Goal: Task Accomplishment & Management: Manage account settings

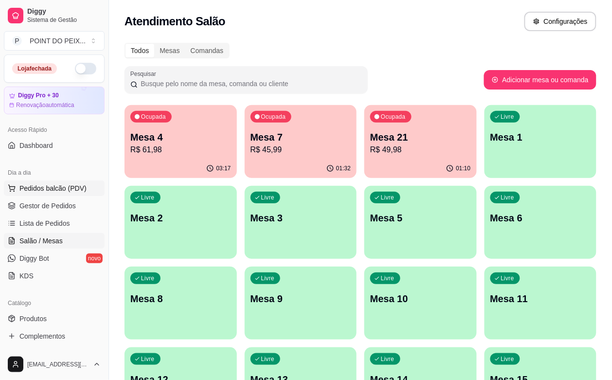
click at [57, 189] on span "Pedidos balcão (PDV)" at bounding box center [52, 189] width 67 height 10
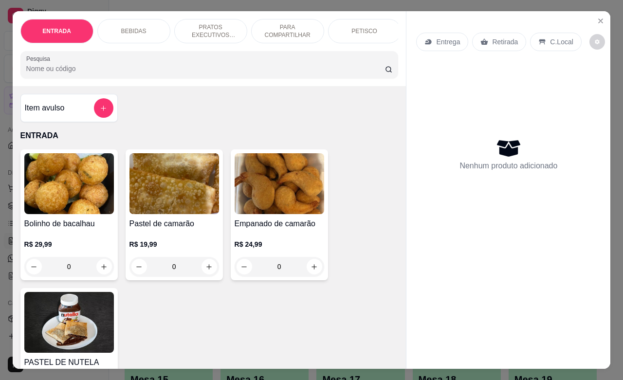
drag, startPoint x: 135, startPoint y: 23, endPoint x: 135, endPoint y: 33, distance: 9.7
click at [135, 27] on p "BEBIDAS" at bounding box center [133, 31] width 25 height 8
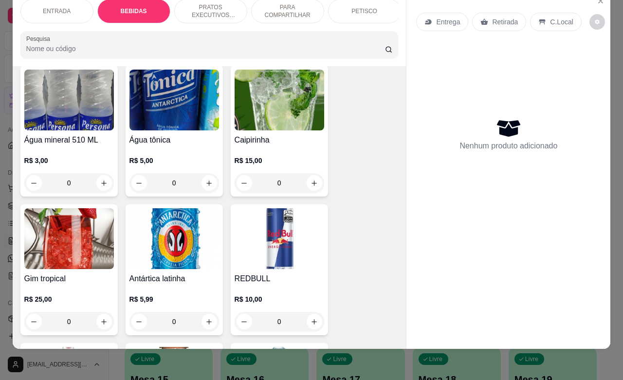
scroll to position [949, 0]
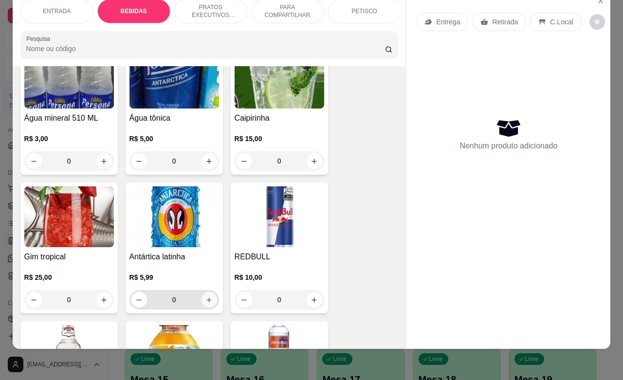
click at [205, 303] on icon "increase-product-quantity" at bounding box center [208, 299] width 7 height 7
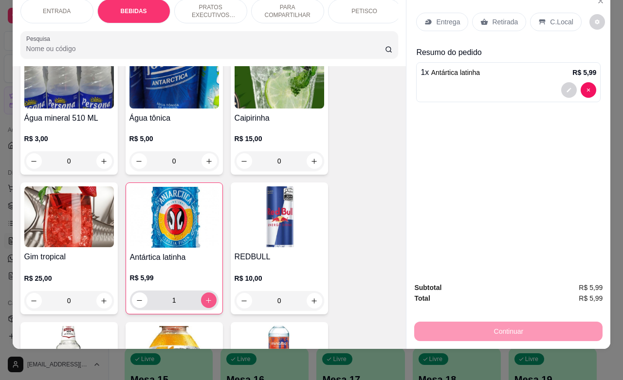
click at [206, 303] on icon "increase-product-quantity" at bounding box center [208, 300] width 5 height 5
type input "4"
click at [550, 17] on p "C.Local" at bounding box center [561, 22] width 23 height 10
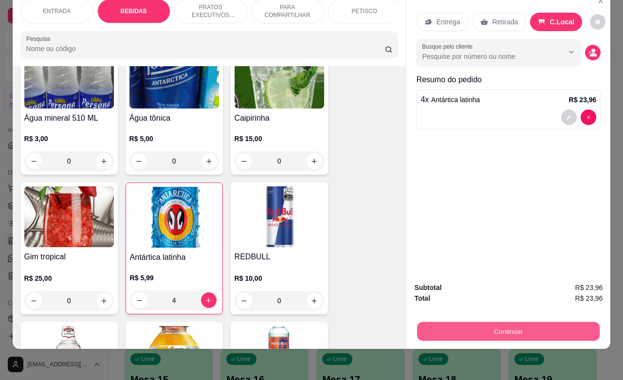
click at [484, 322] on button "Continuar" at bounding box center [508, 331] width 183 height 19
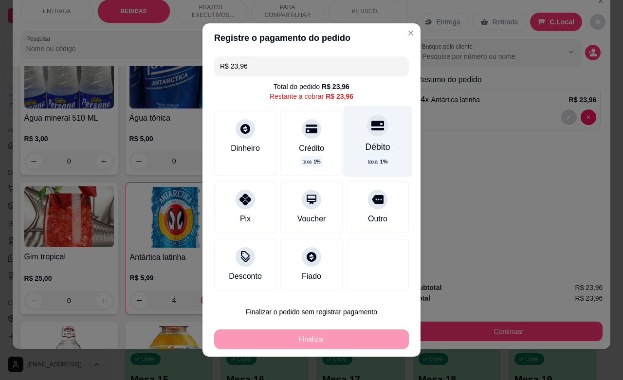
click at [371, 130] on icon at bounding box center [377, 126] width 13 height 10
type input "R$ 0,00"
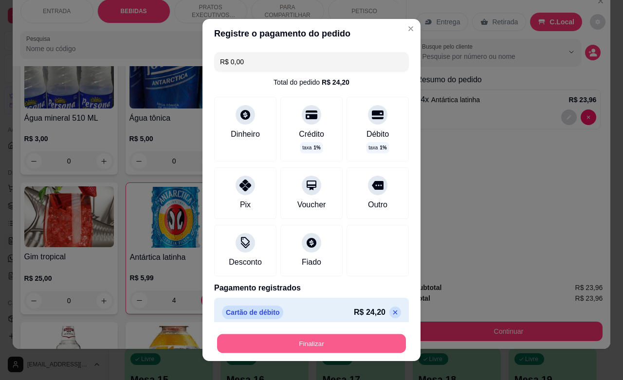
click at [325, 344] on button "Finalizar" at bounding box center [311, 343] width 189 height 19
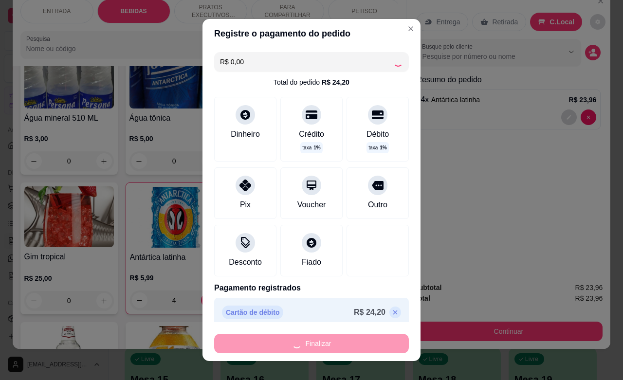
type input "0"
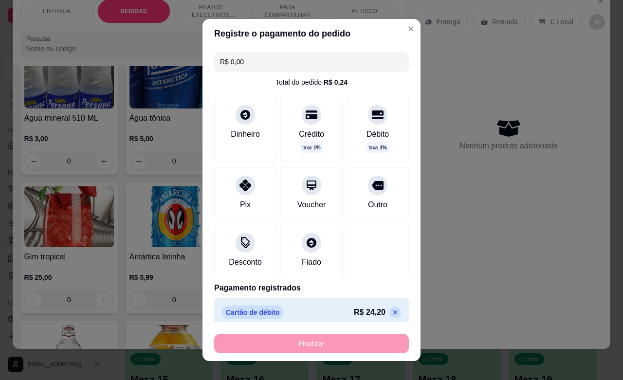
type input "-R$ 23,96"
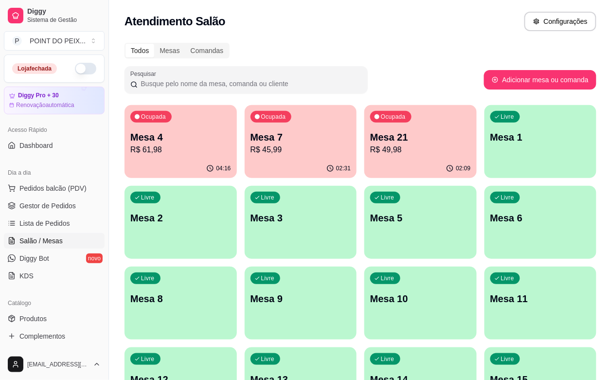
click at [491, 222] on p "Mesa 6" at bounding box center [541, 218] width 101 height 14
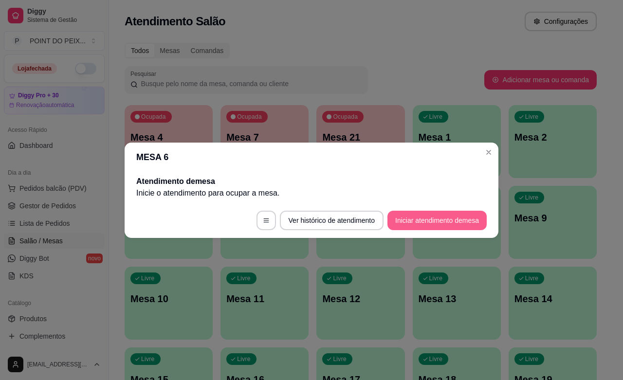
click at [415, 213] on button "Iniciar atendimento de mesa" at bounding box center [436, 220] width 99 height 19
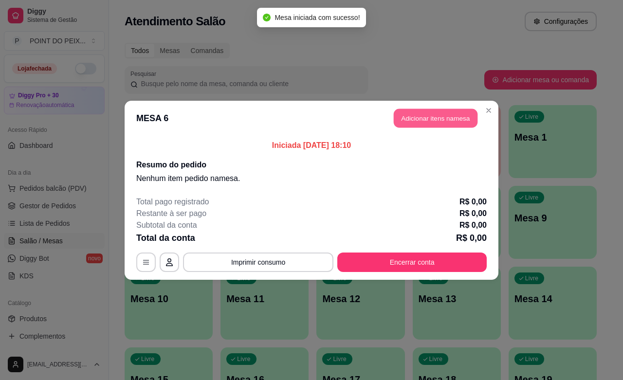
click at [455, 115] on button "Adicionar itens na mesa" at bounding box center [436, 118] width 84 height 19
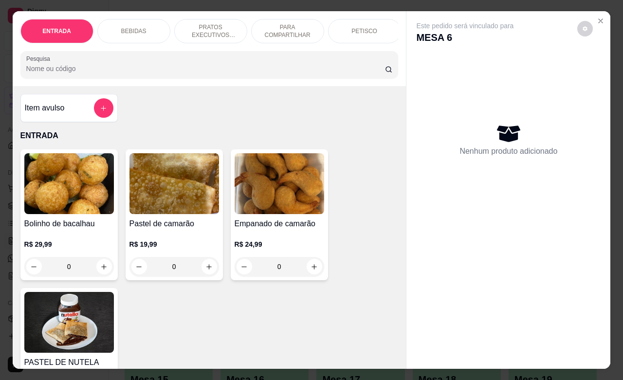
click at [366, 29] on p "PETISCO" at bounding box center [364, 31] width 26 height 8
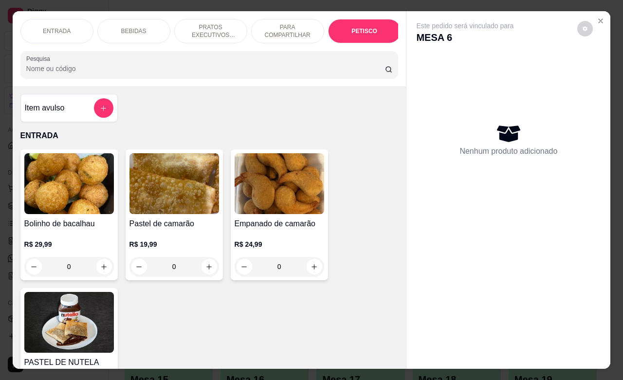
scroll to position [2411, 0]
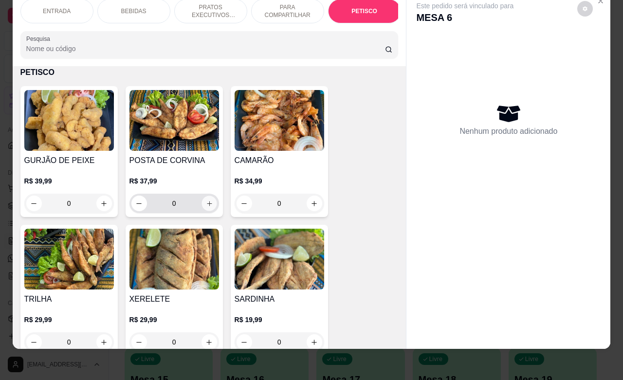
click at [205, 203] on icon "increase-product-quantity" at bounding box center [208, 203] width 7 height 7
type input "1"
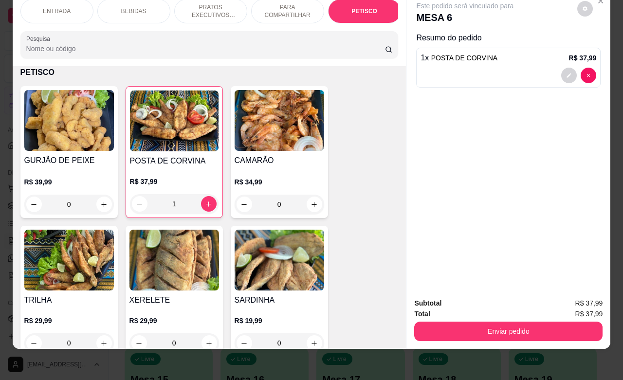
click at [61, 7] on p "ENTRADA" at bounding box center [57, 11] width 28 height 8
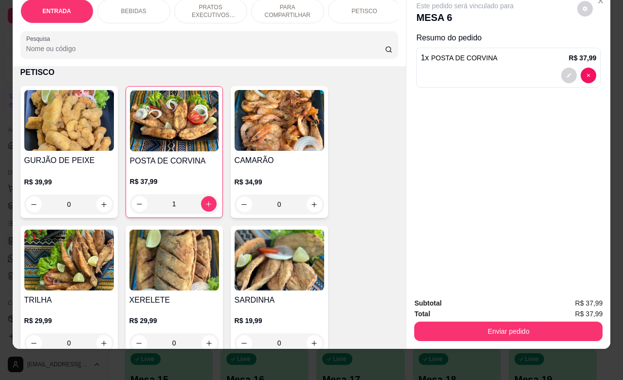
scroll to position [44, 0]
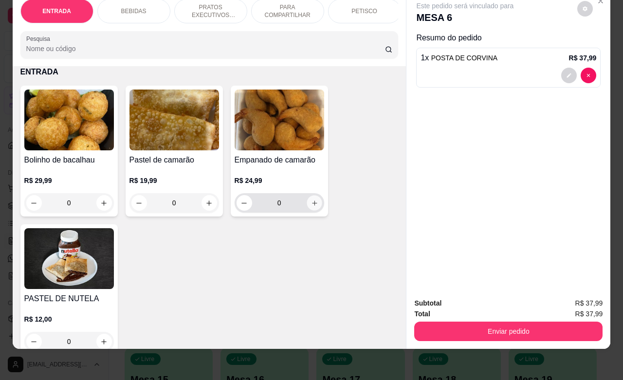
click at [311, 204] on icon "increase-product-quantity" at bounding box center [314, 203] width 7 height 7
type input "1"
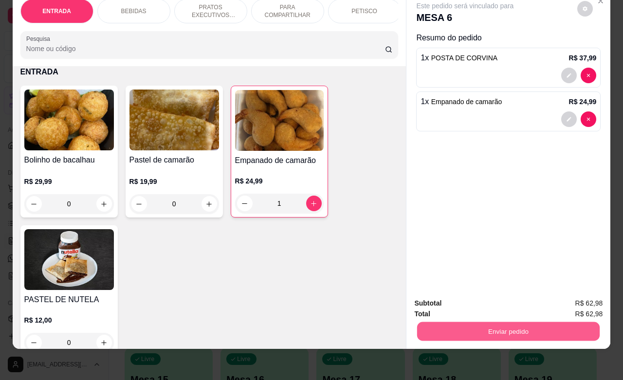
click at [504, 322] on button "Enviar pedido" at bounding box center [508, 331] width 183 height 19
click at [570, 295] on button "Enviar pedido" at bounding box center [576, 297] width 55 height 18
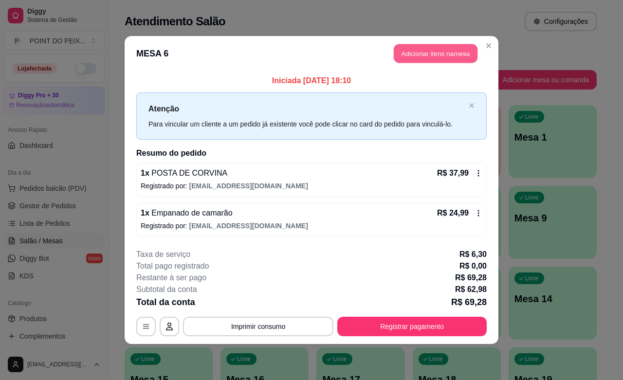
click at [440, 56] on button "Adicionar itens na mesa" at bounding box center [436, 53] width 84 height 19
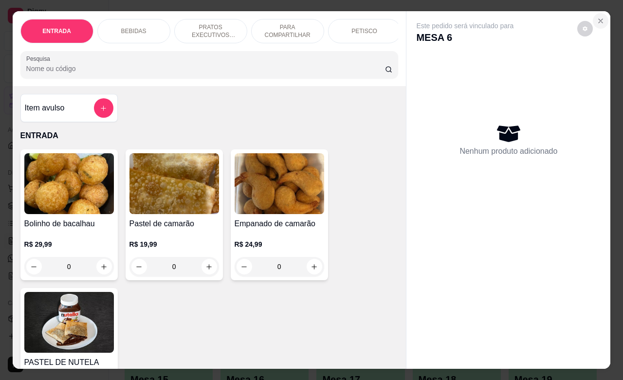
click at [596, 20] on button "Close" at bounding box center [601, 21] width 16 height 16
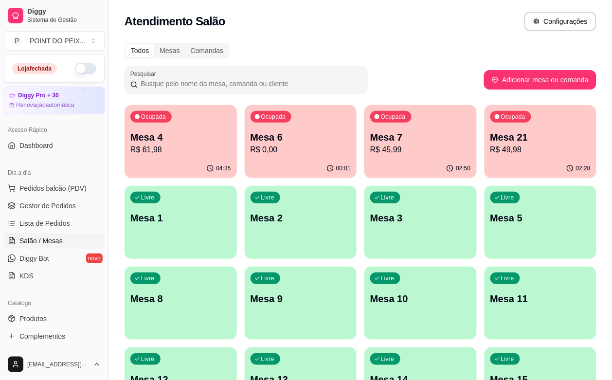
click at [485, 225] on div "Livre Mesa 5" at bounding box center [541, 216] width 112 height 61
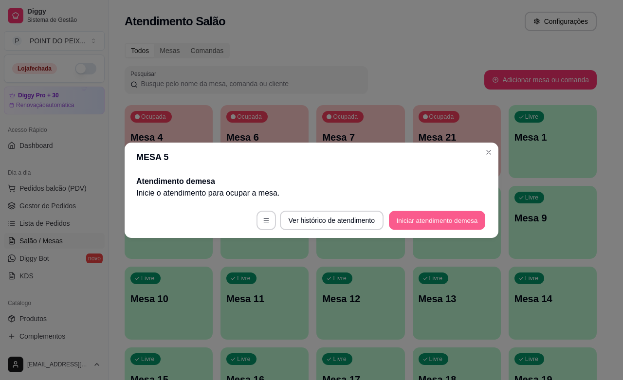
click at [427, 217] on button "Iniciar atendimento de mesa" at bounding box center [437, 220] width 96 height 19
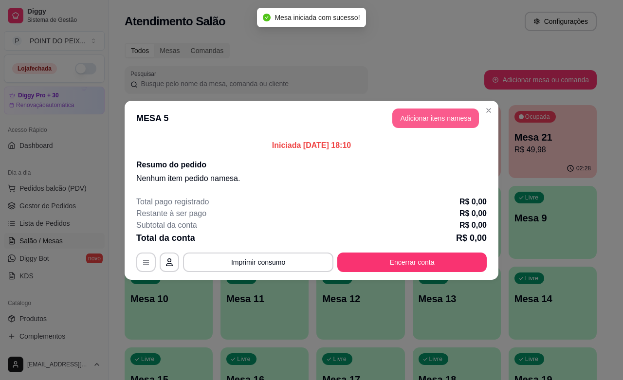
click at [443, 116] on button "Adicionar itens na mesa" at bounding box center [435, 118] width 87 height 19
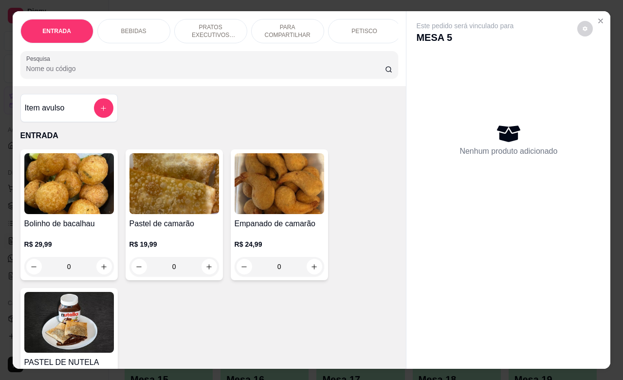
click at [371, 28] on div "PETISCO" at bounding box center [364, 31] width 73 height 24
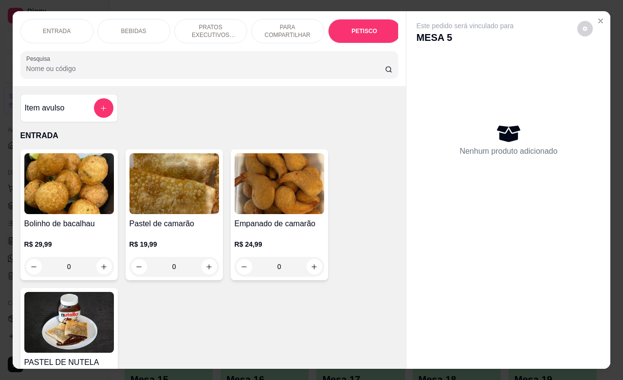
scroll to position [2411, 0]
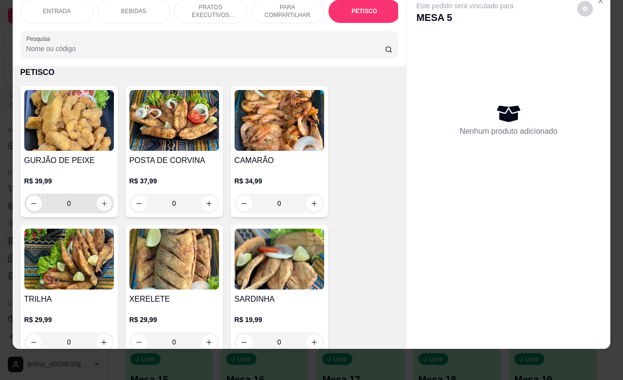
click at [102, 203] on icon "increase-product-quantity" at bounding box center [104, 203] width 5 height 5
type input "1"
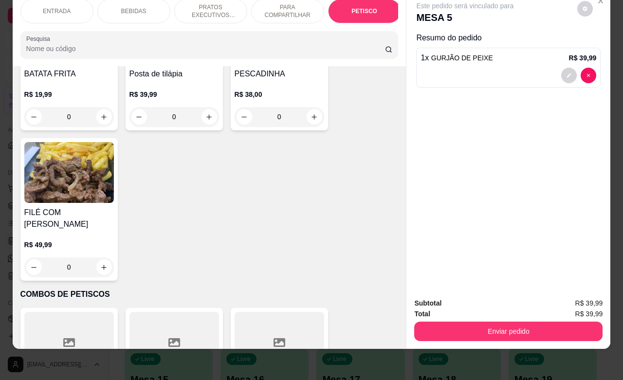
scroll to position [2715, 0]
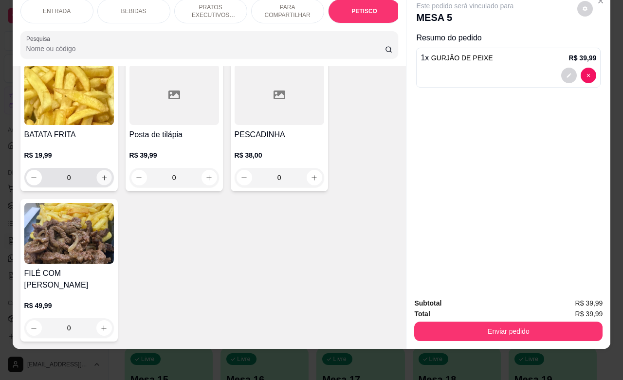
click at [100, 179] on icon "increase-product-quantity" at bounding box center [103, 177] width 7 height 7
type input "1"
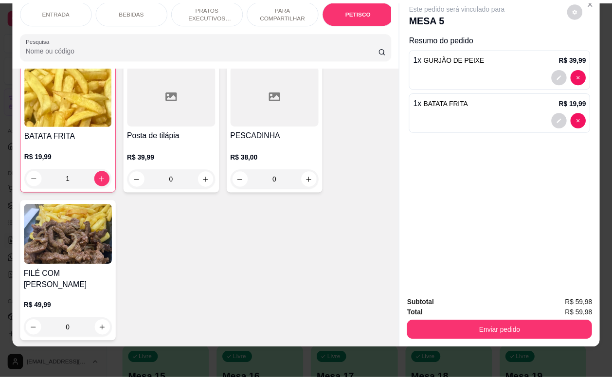
scroll to position [2716, 0]
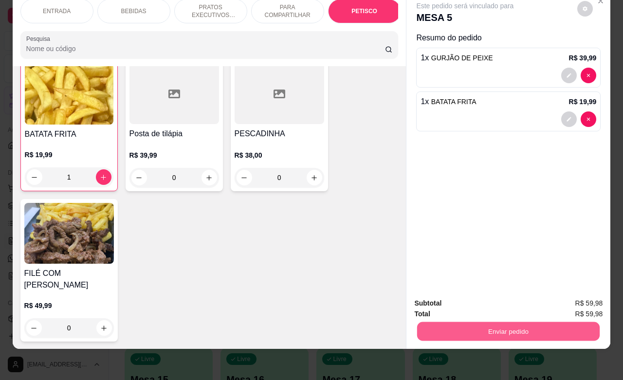
click at [497, 322] on button "Enviar pedido" at bounding box center [508, 331] width 183 height 19
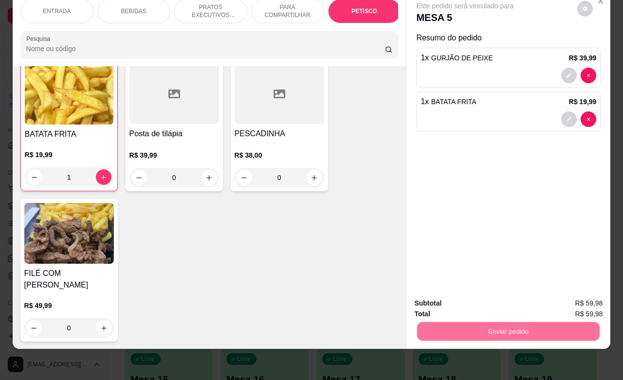
click at [571, 291] on button "Enviar pedido" at bounding box center [576, 297] width 55 height 18
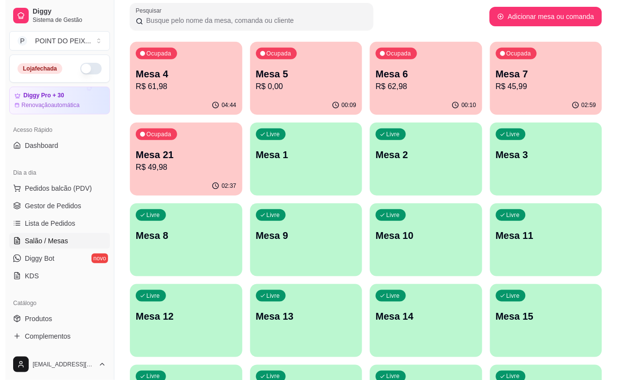
scroll to position [161, 0]
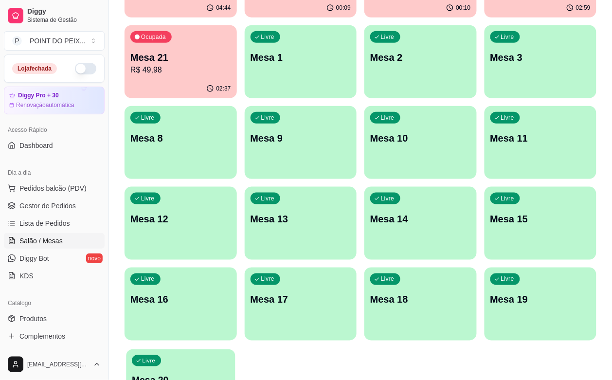
click at [192, 350] on div "Livre Mesa 20" at bounding box center [180, 379] width 109 height 59
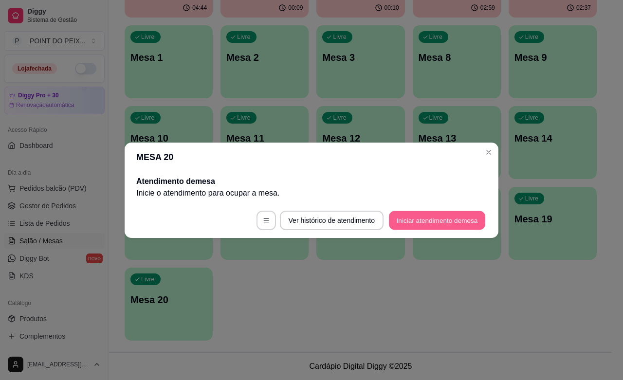
click at [419, 220] on button "Iniciar atendimento de mesa" at bounding box center [437, 220] width 96 height 19
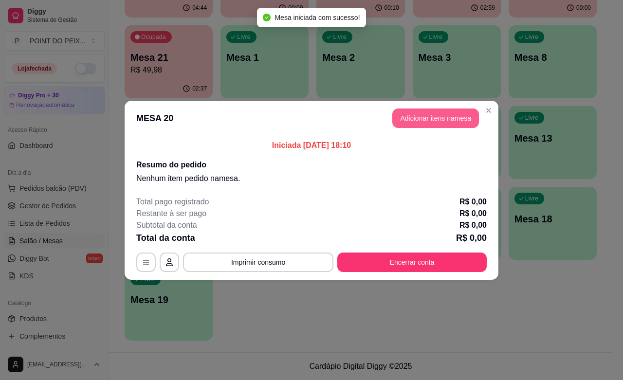
click at [449, 115] on button "Adicionar itens na mesa" at bounding box center [435, 118] width 87 height 19
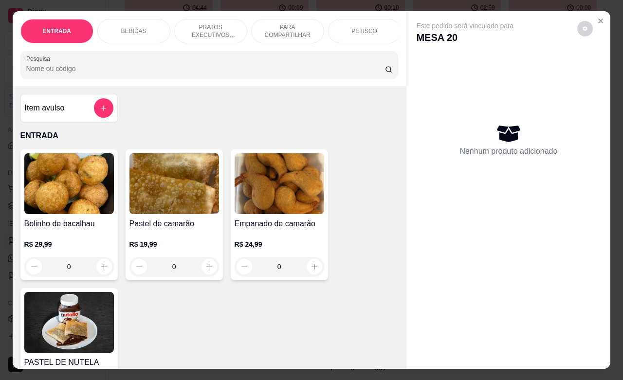
click at [367, 29] on p "PETISCO" at bounding box center [364, 31] width 26 height 8
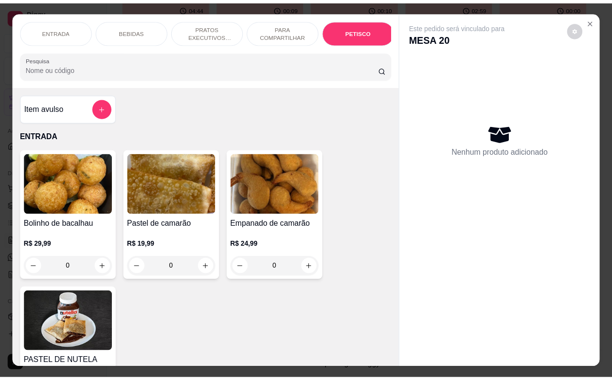
scroll to position [2411, 0]
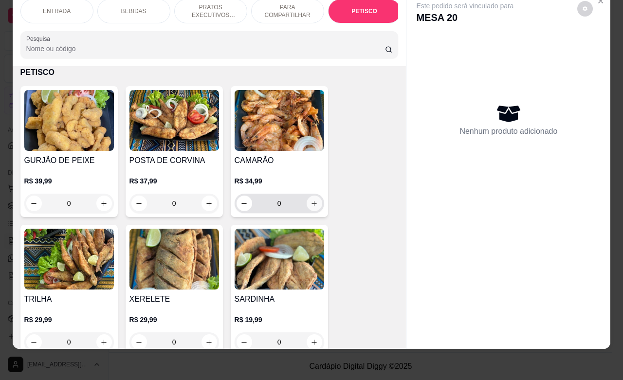
click at [313, 207] on button "increase-product-quantity" at bounding box center [315, 204] width 16 height 16
type input "1"
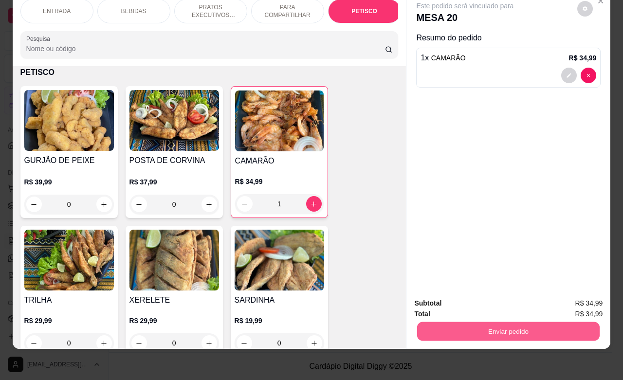
click at [500, 322] on button "Enviar pedido" at bounding box center [508, 331] width 183 height 19
click at [565, 302] on button "Enviar pedido" at bounding box center [576, 297] width 55 height 18
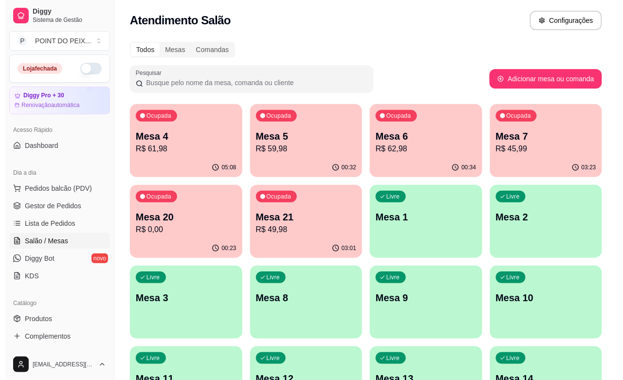
scroll to position [0, 0]
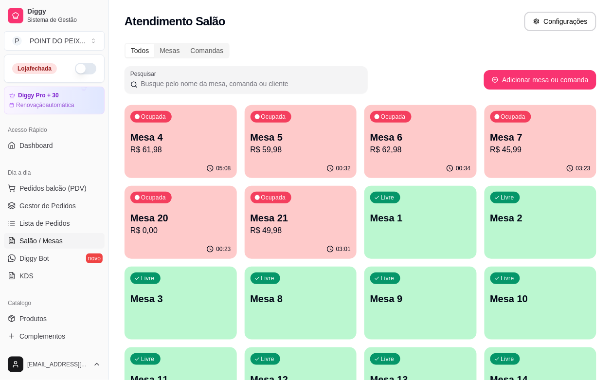
click at [491, 139] on p "Mesa 7" at bounding box center [541, 137] width 101 height 14
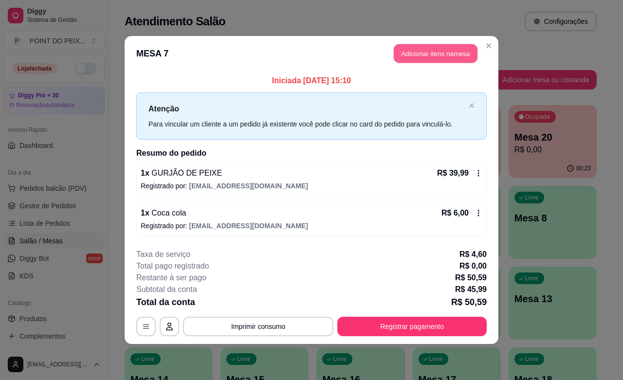
click at [449, 56] on button "Adicionar itens na mesa" at bounding box center [436, 53] width 84 height 19
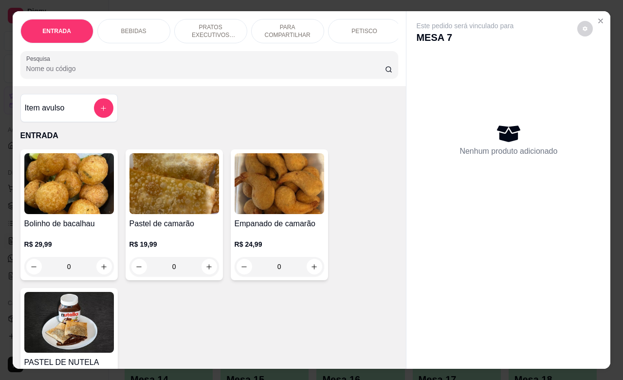
click at [134, 27] on p "BEBIDAS" at bounding box center [133, 31] width 25 height 8
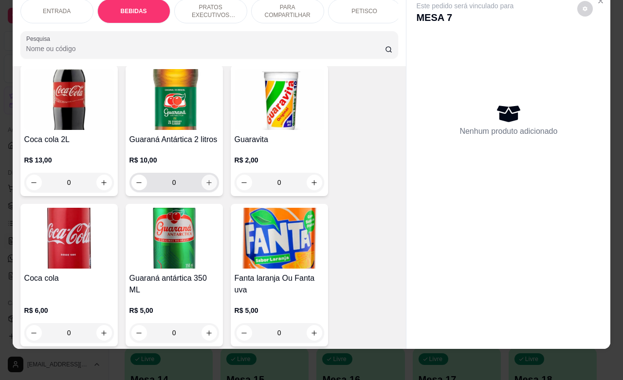
scroll to position [645, 0]
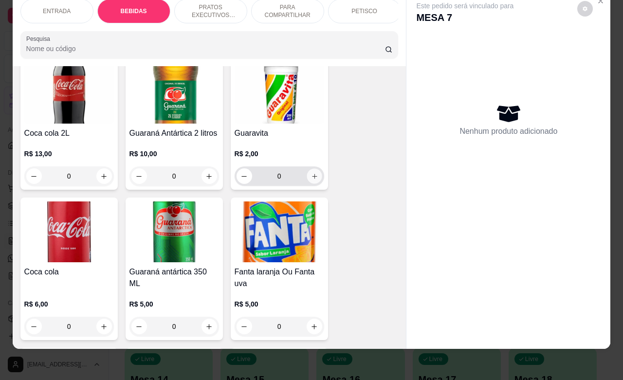
click at [315, 179] on button "increase-product-quantity" at bounding box center [314, 176] width 15 height 15
type input "1"
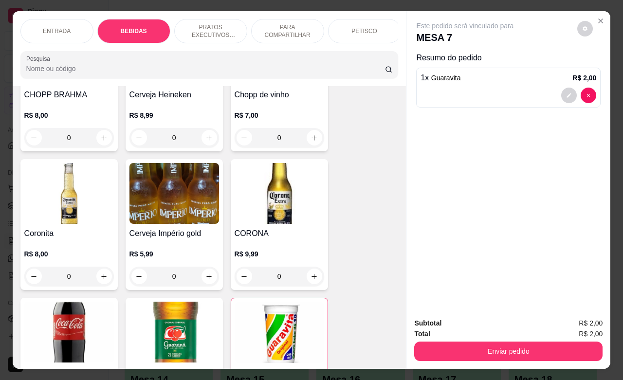
scroll to position [304, 0]
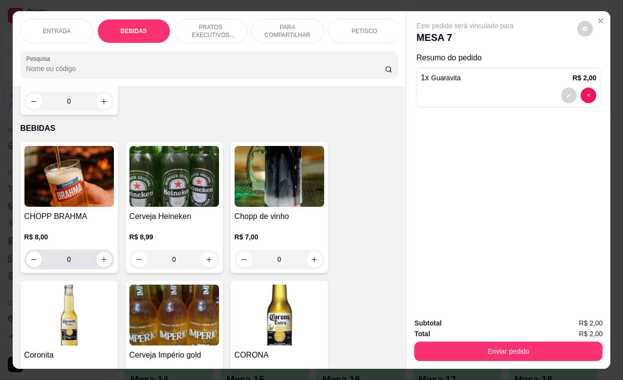
click at [102, 262] on icon "increase-product-quantity" at bounding box center [103, 259] width 7 height 7
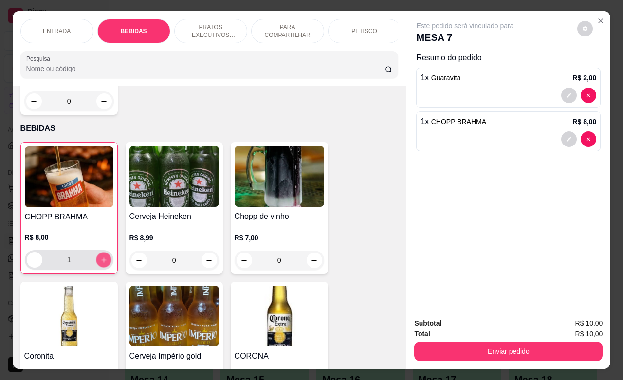
click at [101, 262] on icon "increase-product-quantity" at bounding box center [103, 260] width 7 height 7
click at [102, 262] on button "increase-product-quantity" at bounding box center [103, 260] width 15 height 15
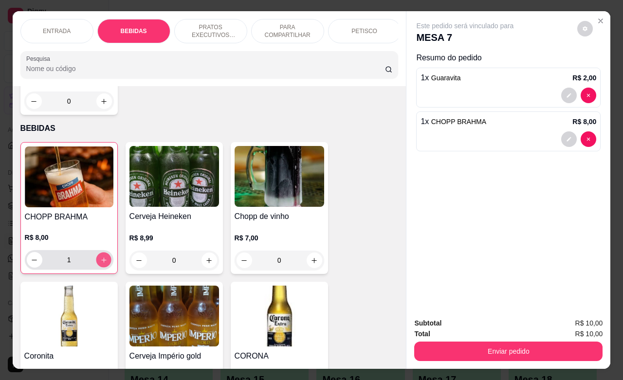
click at [103, 260] on button "increase-product-quantity" at bounding box center [103, 260] width 15 height 15
type input "7"
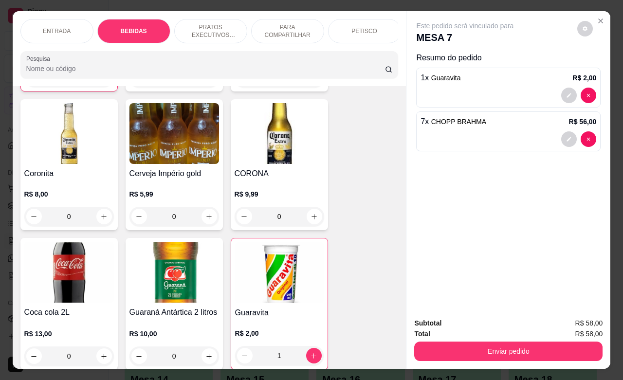
scroll to position [548, 0]
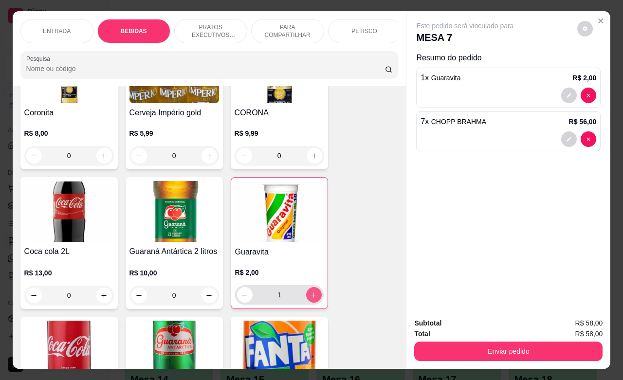
click at [312, 303] on button "increase-product-quantity" at bounding box center [314, 295] width 16 height 16
type input "2"
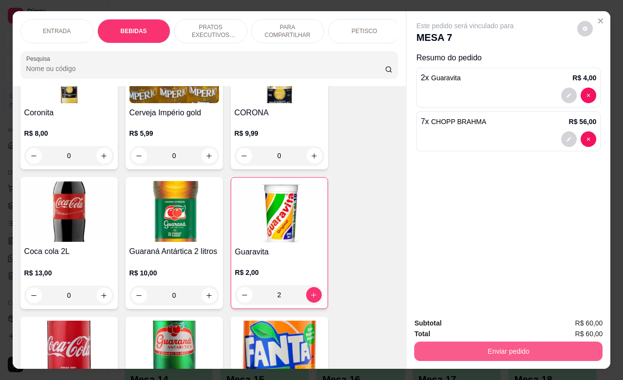
click at [510, 350] on button "Enviar pedido" at bounding box center [508, 351] width 188 height 19
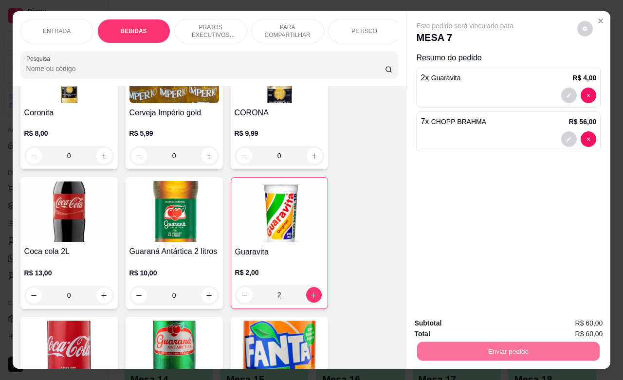
click at [560, 319] on button "Enviar pedido" at bounding box center [577, 322] width 54 height 18
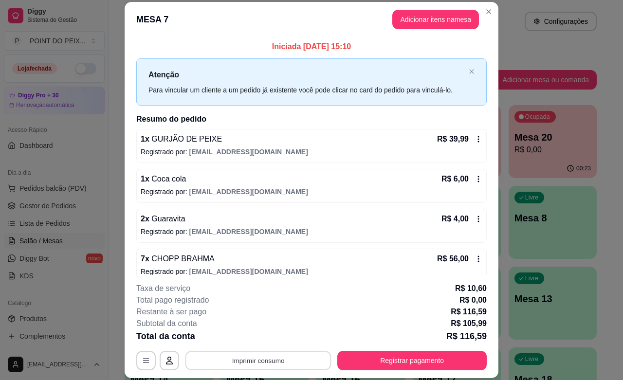
click at [278, 363] on button "Imprimir consumo" at bounding box center [258, 360] width 146 height 19
click at [259, 337] on button "IMPRESSORA" at bounding box center [256, 339] width 71 height 16
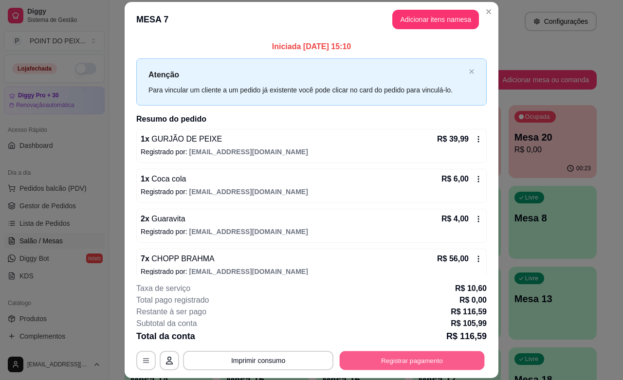
click at [378, 357] on button "Registrar pagamento" at bounding box center [412, 360] width 145 height 19
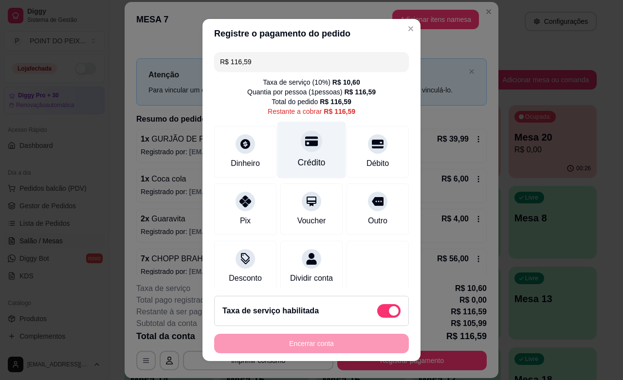
click at [301, 147] on div at bounding box center [311, 140] width 21 height 21
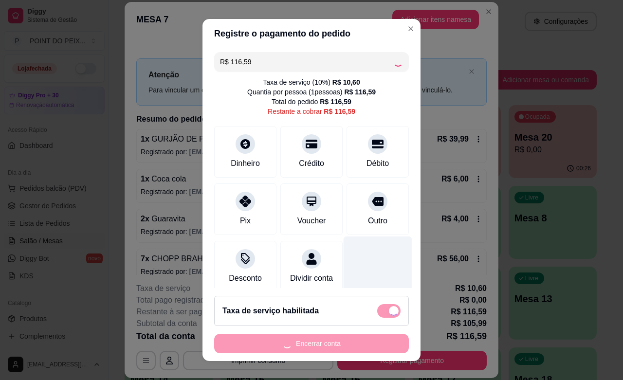
type input "R$ 0,00"
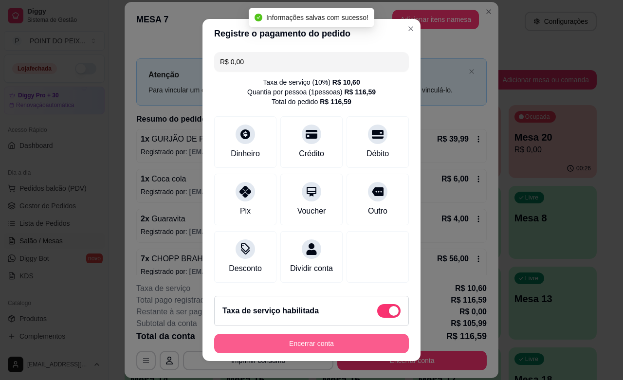
click at [339, 345] on button "Encerrar conta" at bounding box center [311, 343] width 195 height 19
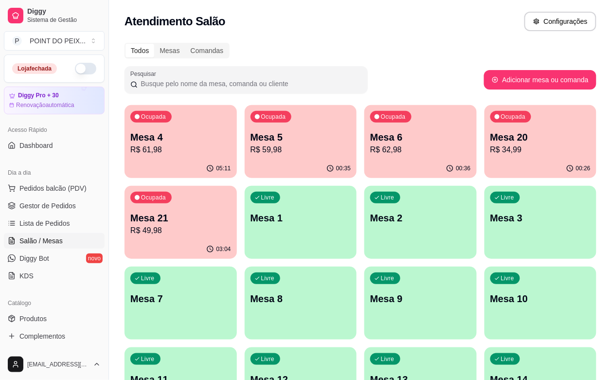
click at [485, 157] on div "Ocupada Mesa 20 R$ 34,99" at bounding box center [541, 132] width 112 height 54
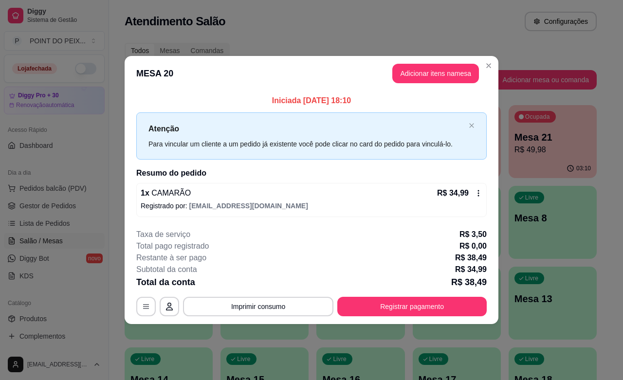
click at [478, 193] on icon at bounding box center [479, 193] width 8 height 8
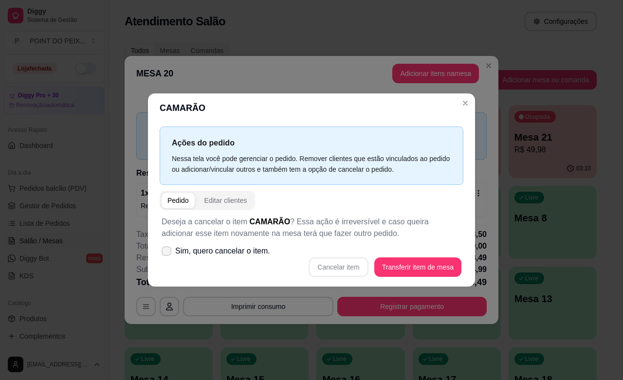
click at [169, 253] on icon at bounding box center [167, 251] width 8 height 6
click at [167, 253] on input "Sim, quero cancelar o item." at bounding box center [164, 256] width 6 height 6
checkbox input "true"
click at [355, 266] on button "Cancelar item" at bounding box center [339, 267] width 58 height 19
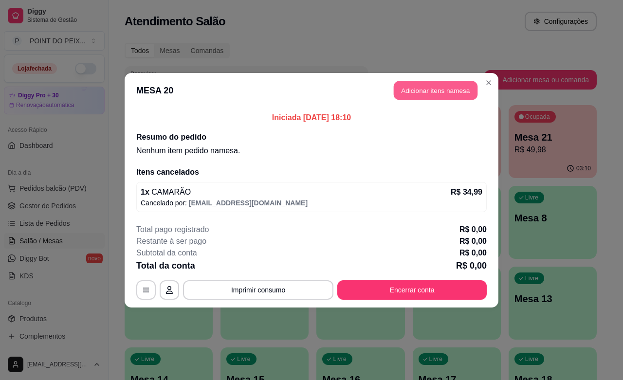
click at [442, 92] on button "Adicionar itens na mesa" at bounding box center [436, 90] width 84 height 19
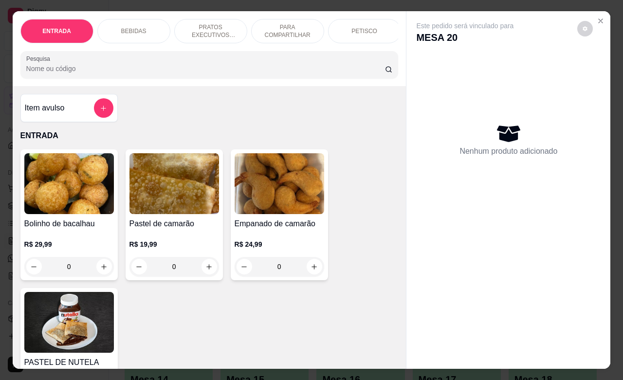
click at [351, 28] on p "PETISCO" at bounding box center [364, 31] width 26 height 8
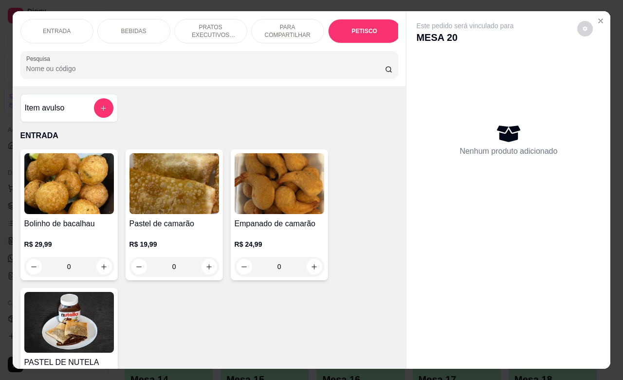
scroll to position [2411, 0]
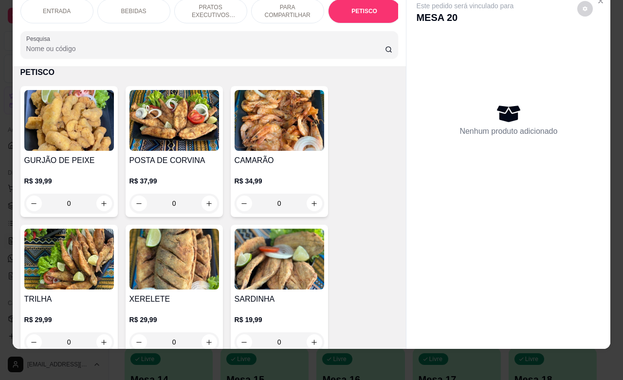
click at [59, 7] on p "ENTRADA" at bounding box center [57, 11] width 28 height 8
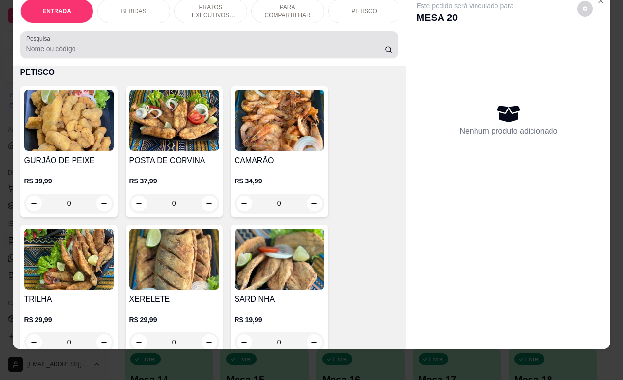
scroll to position [44, 0]
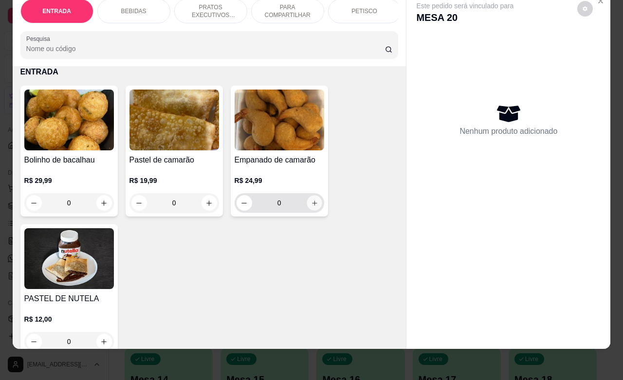
click at [311, 203] on icon "increase-product-quantity" at bounding box center [314, 203] width 7 height 7
type input "1"
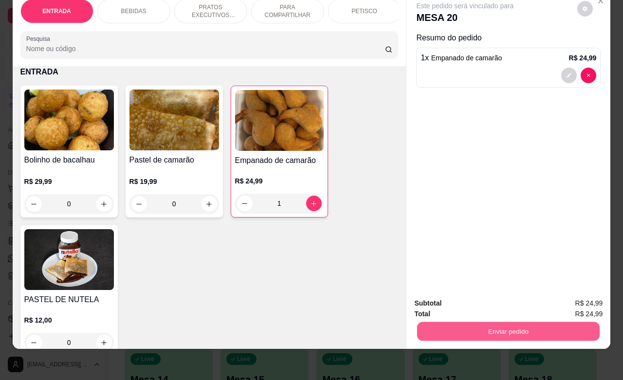
click at [499, 322] on button "Enviar pedido" at bounding box center [508, 331] width 183 height 19
click at [573, 295] on button "Enviar pedido" at bounding box center [577, 297] width 54 height 18
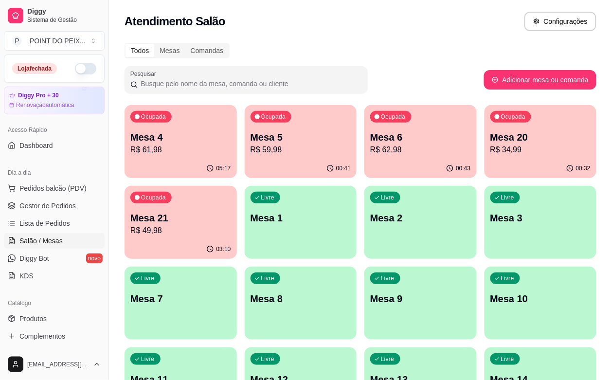
click at [367, 157] on div "Ocupada Mesa 6 R$ 62,98" at bounding box center [421, 132] width 112 height 54
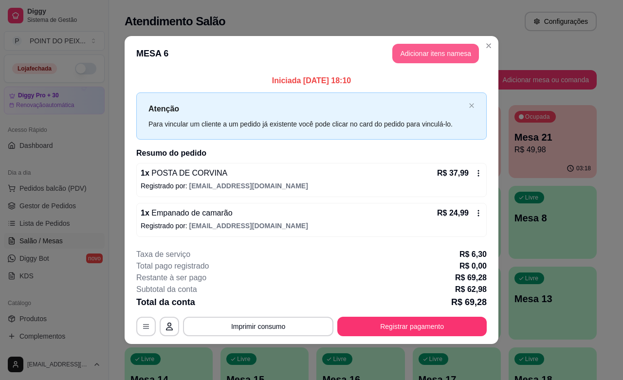
click at [425, 54] on button "Adicionar itens na mesa" at bounding box center [435, 53] width 87 height 19
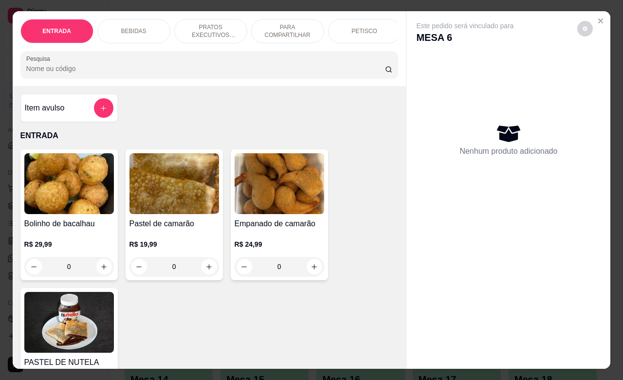
click at [142, 29] on div "BEBIDAS" at bounding box center [133, 31] width 73 height 24
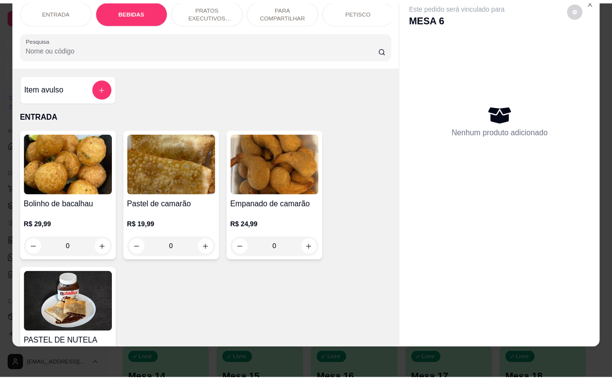
scroll to position [341, 0]
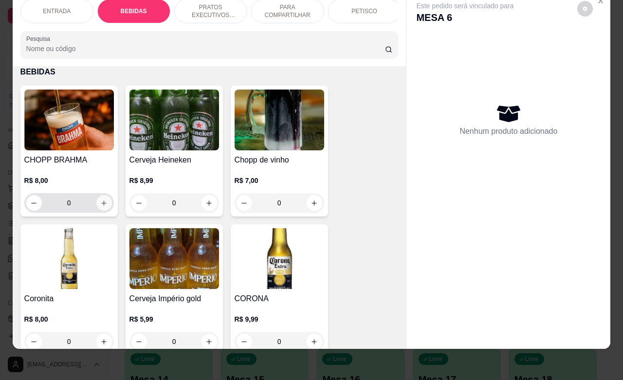
click at [100, 202] on icon "increase-product-quantity" at bounding box center [103, 203] width 7 height 7
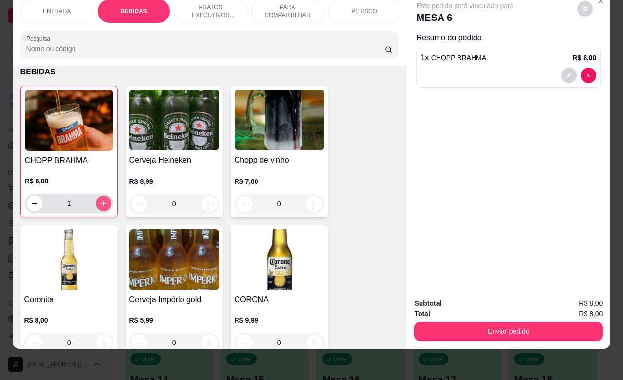
click at [100, 202] on icon "increase-product-quantity" at bounding box center [103, 203] width 7 height 7
type input "2"
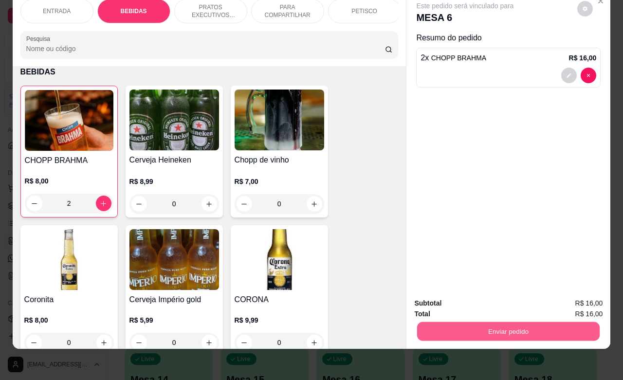
click at [524, 322] on button "Enviar pedido" at bounding box center [508, 331] width 183 height 19
click at [565, 297] on button "Enviar pedido" at bounding box center [576, 297] width 55 height 18
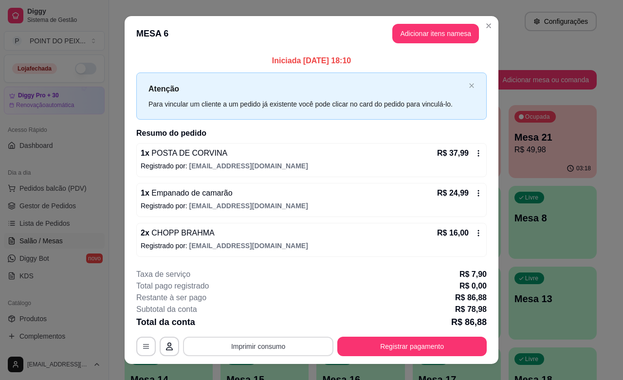
click at [258, 347] on button "Imprimir consumo" at bounding box center [258, 346] width 150 height 19
click at [266, 324] on button "IMPRESSORA" at bounding box center [256, 324] width 68 height 15
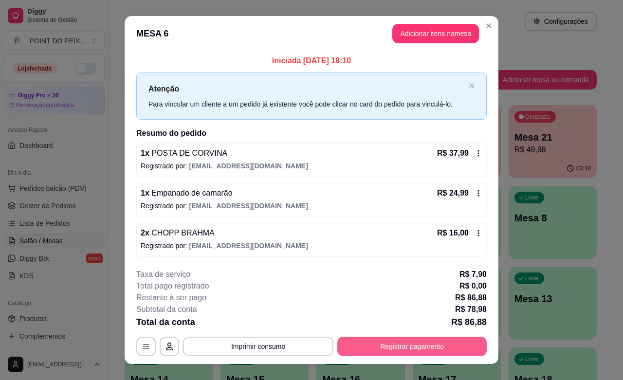
click at [379, 354] on button "Registrar pagamento" at bounding box center [411, 346] width 149 height 19
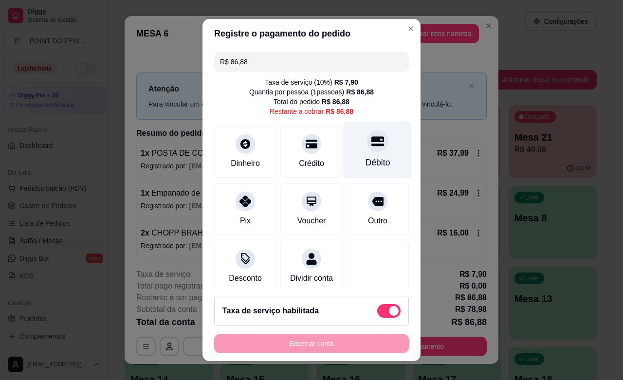
click at [367, 148] on div at bounding box center [377, 140] width 21 height 21
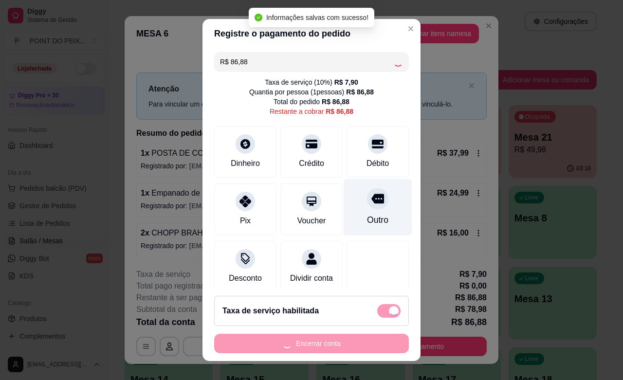
type input "R$ 0,00"
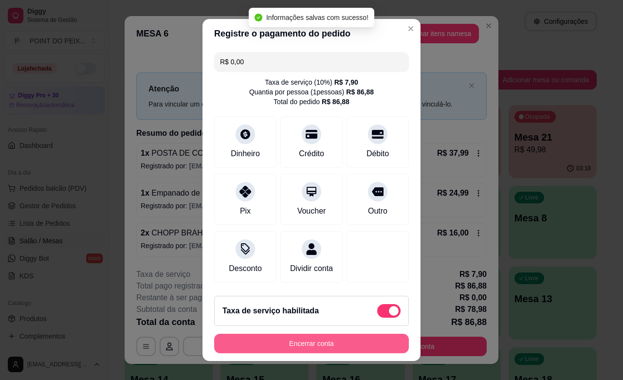
click at [315, 344] on button "Encerrar conta" at bounding box center [311, 343] width 195 height 19
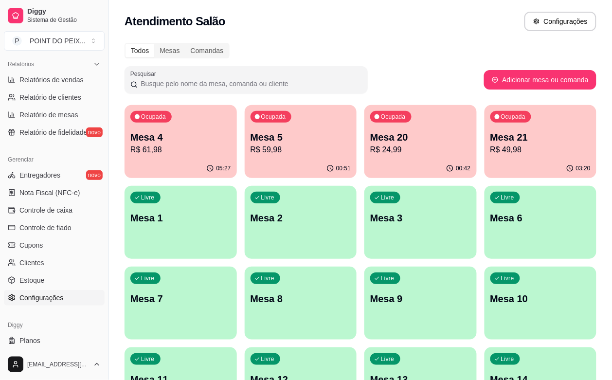
scroll to position [304, 0]
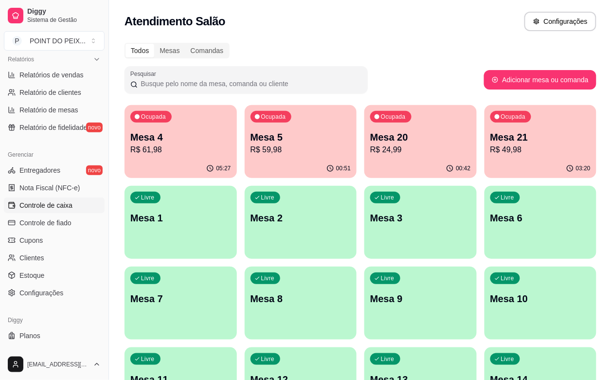
click at [65, 208] on span "Controle de caixa" at bounding box center [45, 206] width 53 height 10
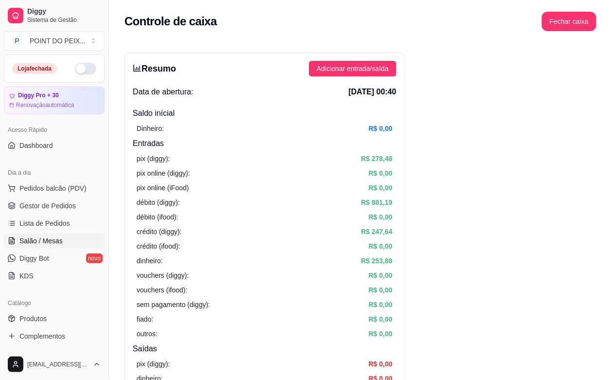
click at [53, 238] on span "Salão / Mesas" at bounding box center [40, 241] width 43 height 10
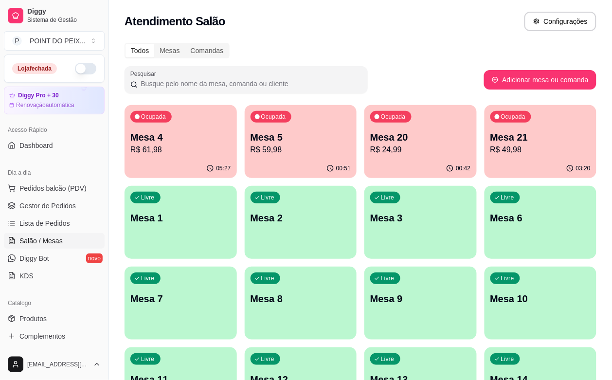
click at [374, 35] on div "Atendimento Salão Configurações" at bounding box center [360, 18] width 503 height 37
click at [273, 155] on p "R$ 59,98" at bounding box center [301, 150] width 101 height 12
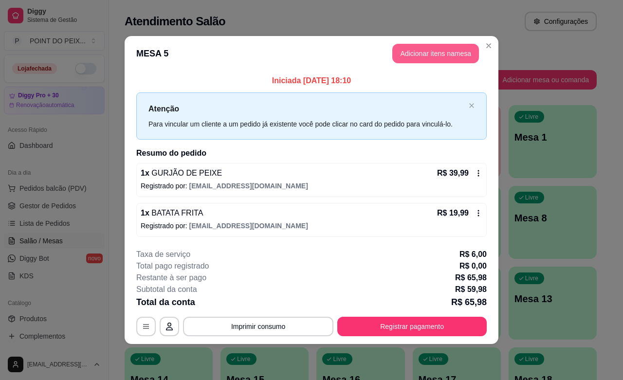
click at [442, 49] on button "Adicionar itens na mesa" at bounding box center [435, 53] width 87 height 19
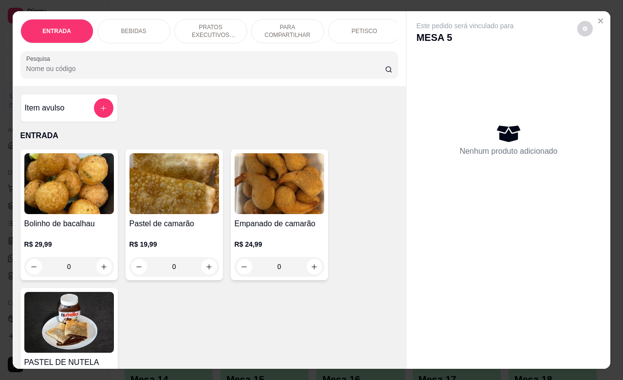
click at [132, 21] on div "BEBIDAS" at bounding box center [133, 31] width 73 height 24
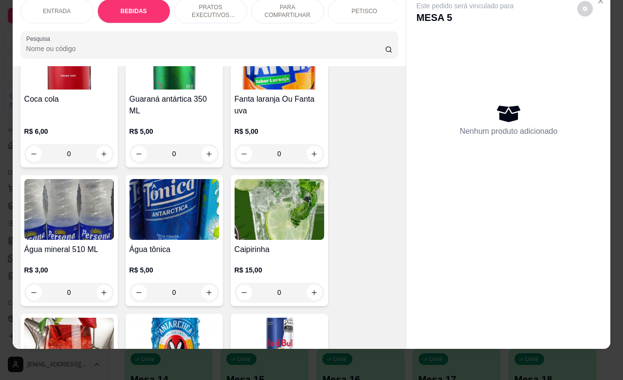
scroll to position [828, 0]
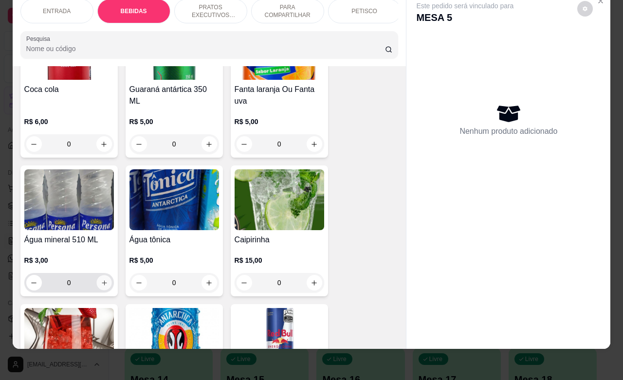
click at [101, 280] on icon "increase-product-quantity" at bounding box center [103, 282] width 7 height 7
type input "1"
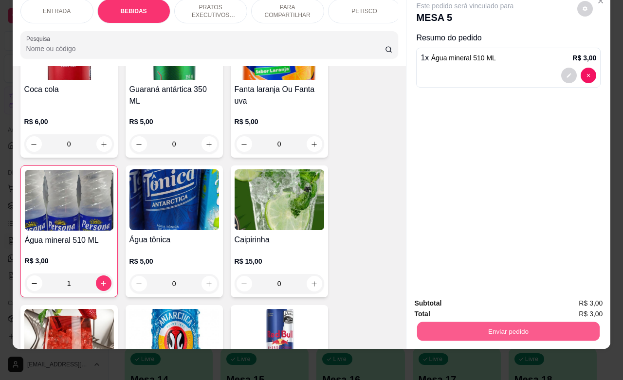
click at [508, 322] on button "Enviar pedido" at bounding box center [508, 331] width 183 height 19
click at [575, 297] on button "Enviar pedido" at bounding box center [577, 297] width 54 height 18
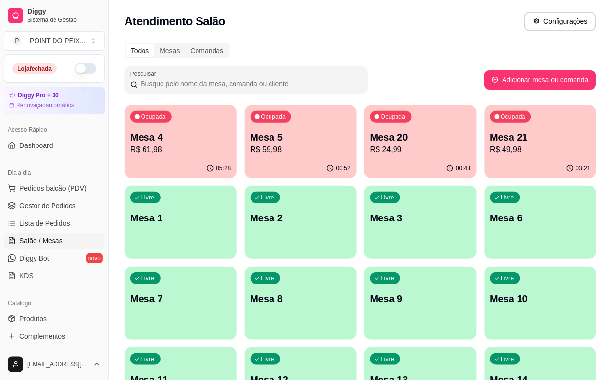
click at [357, 267] on div "Livre Mesa 8" at bounding box center [301, 297] width 112 height 61
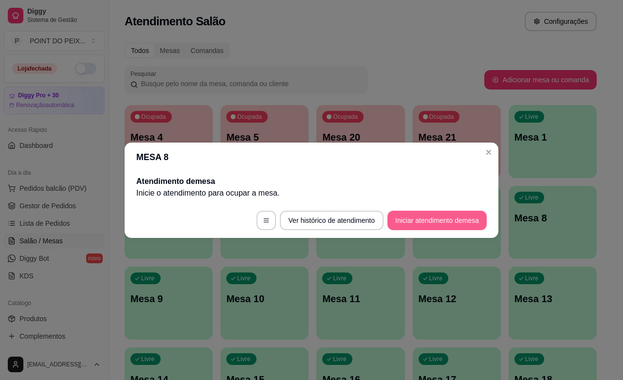
click at [431, 223] on button "Iniciar atendimento de mesa" at bounding box center [436, 220] width 99 height 19
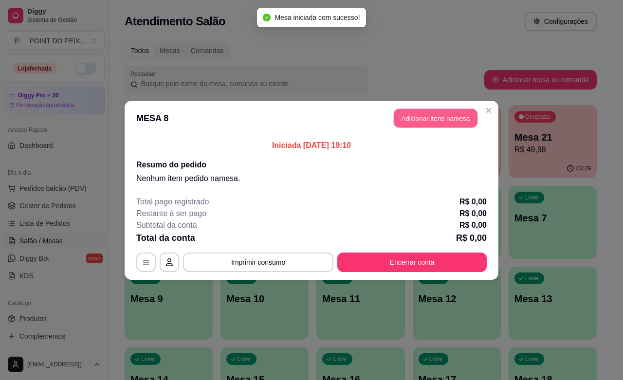
click at [425, 123] on button "Adicionar itens na mesa" at bounding box center [436, 118] width 84 height 19
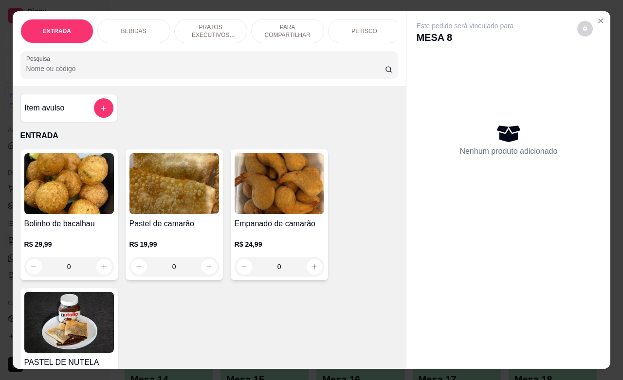
click at [356, 30] on div "PETISCO" at bounding box center [364, 31] width 73 height 24
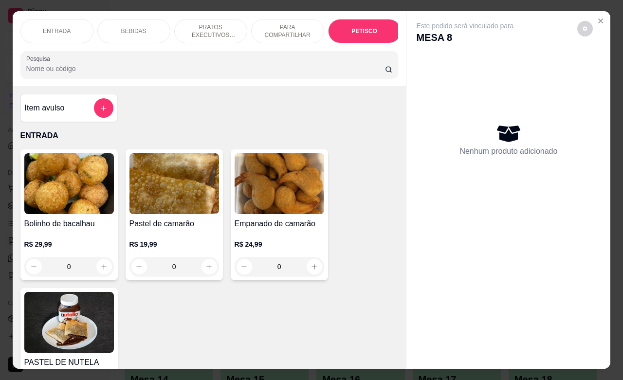
scroll to position [2411, 0]
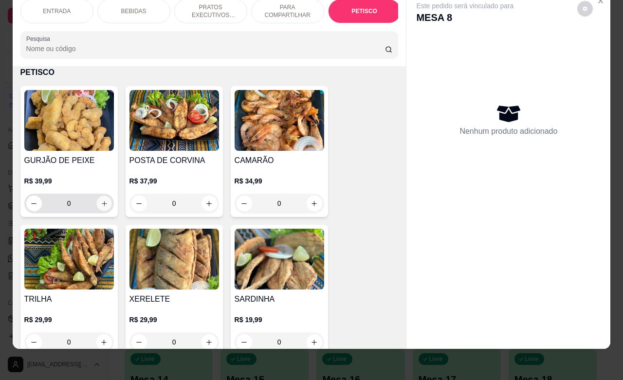
click at [100, 203] on icon "increase-product-quantity" at bounding box center [103, 203] width 7 height 7
type input "1"
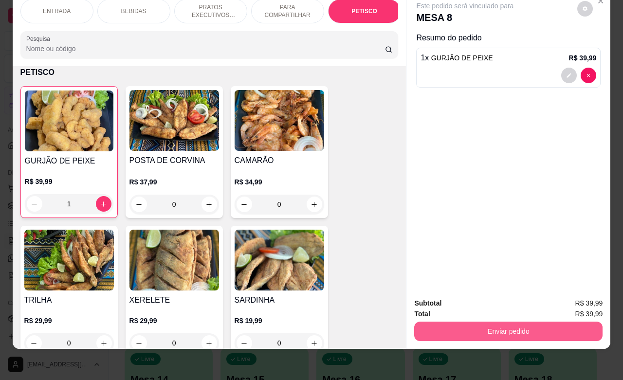
click at [506, 330] on button "Enviar pedido" at bounding box center [508, 331] width 188 height 19
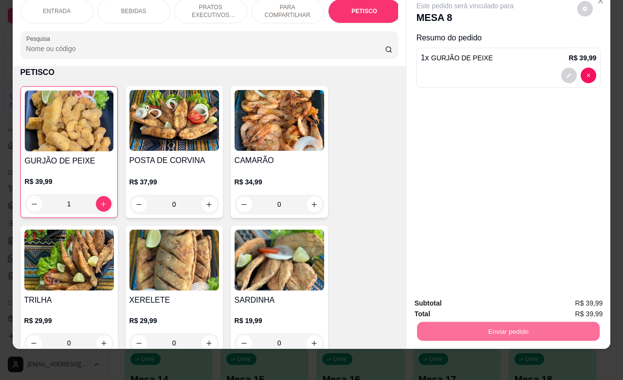
click at [571, 297] on button "Enviar pedido" at bounding box center [577, 297] width 54 height 18
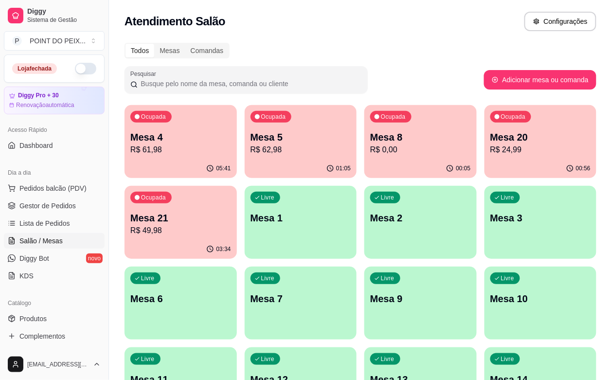
click at [385, 151] on p "R$ 0,00" at bounding box center [420, 150] width 101 height 12
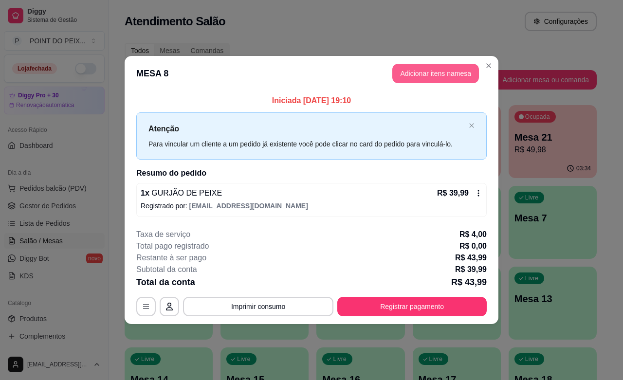
click at [432, 76] on button "Adicionar itens na mesa" at bounding box center [435, 73] width 87 height 19
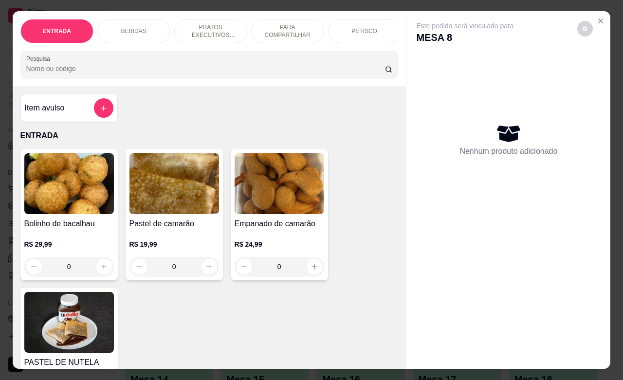
click at [365, 27] on p "PETISCO" at bounding box center [364, 31] width 26 height 8
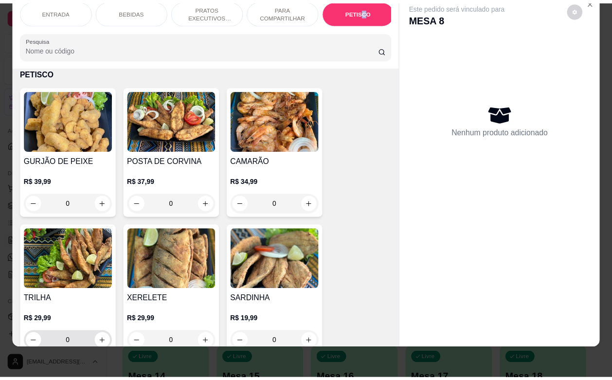
scroll to position [2472, 0]
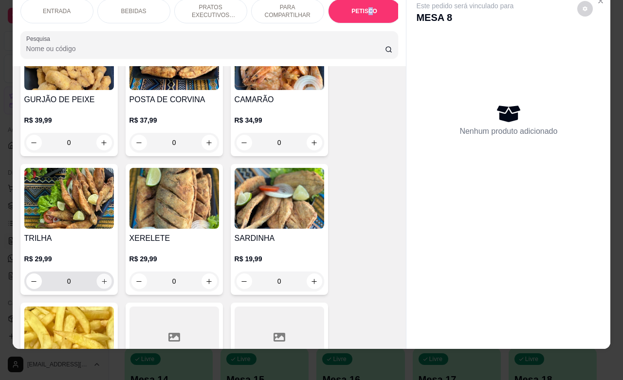
click at [100, 278] on icon "increase-product-quantity" at bounding box center [103, 281] width 7 height 7
type input "1"
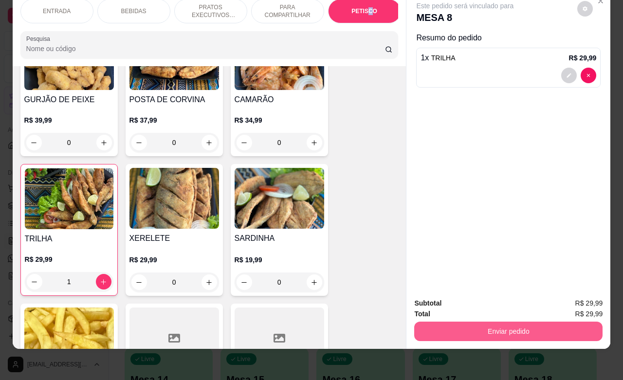
click at [508, 322] on button "Enviar pedido" at bounding box center [508, 331] width 188 height 19
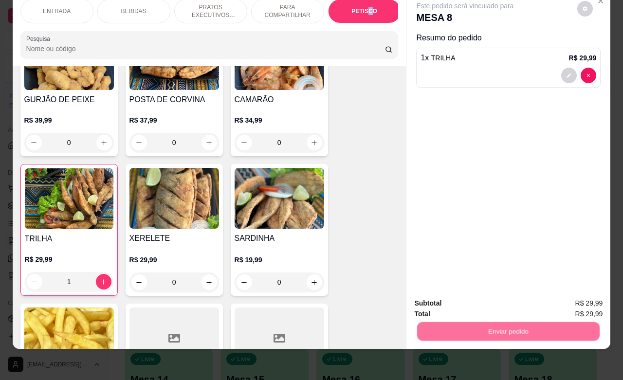
click at [572, 294] on button "Enviar pedido" at bounding box center [576, 297] width 55 height 18
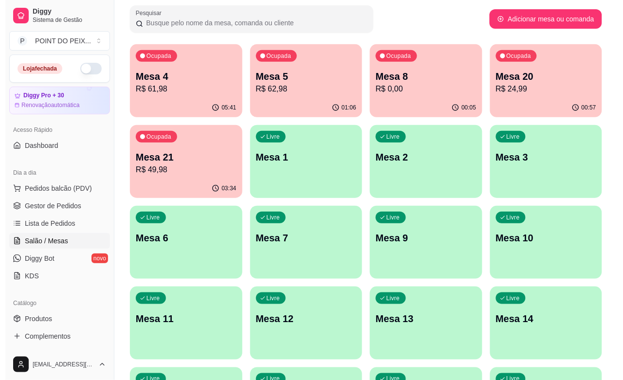
scroll to position [0, 0]
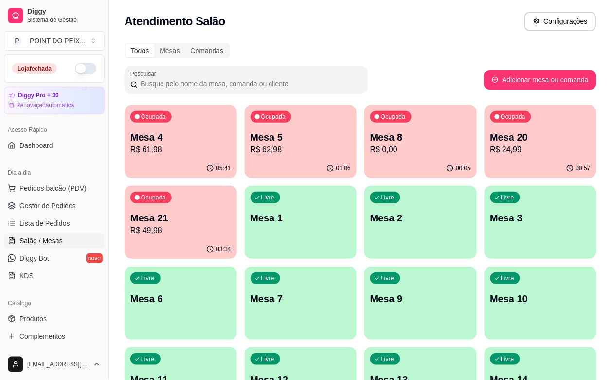
click at [370, 147] on p "R$ 0,00" at bounding box center [420, 150] width 101 height 12
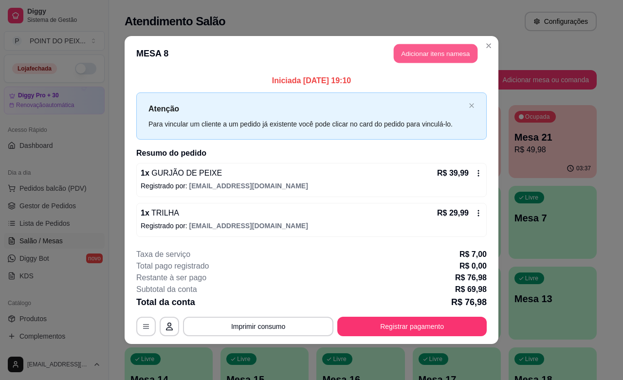
click at [439, 56] on button "Adicionar itens na mesa" at bounding box center [436, 53] width 84 height 19
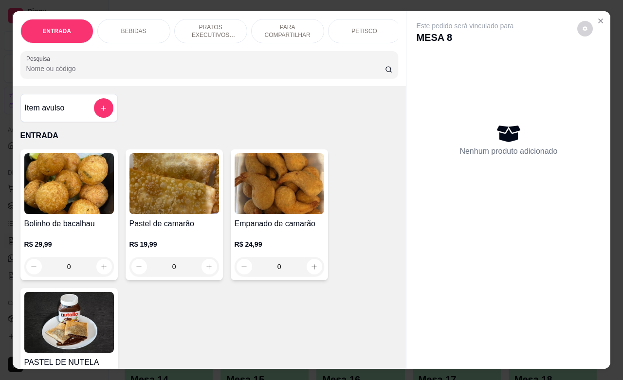
click at [135, 27] on p "BEBIDAS" at bounding box center [133, 31] width 25 height 8
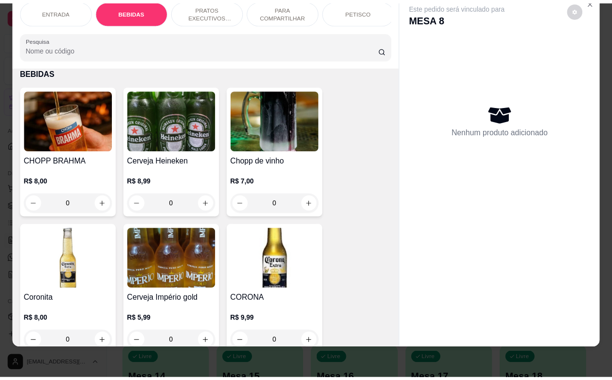
scroll to position [462, 0]
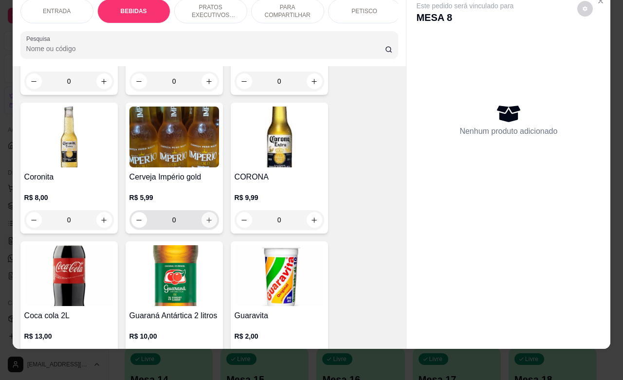
click at [206, 220] on icon "increase-product-quantity" at bounding box center [208, 220] width 5 height 5
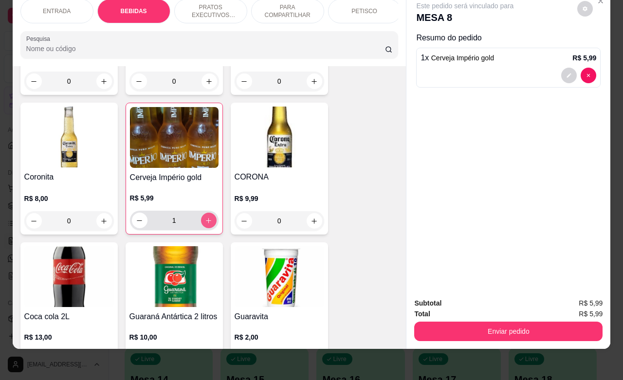
type input "1"
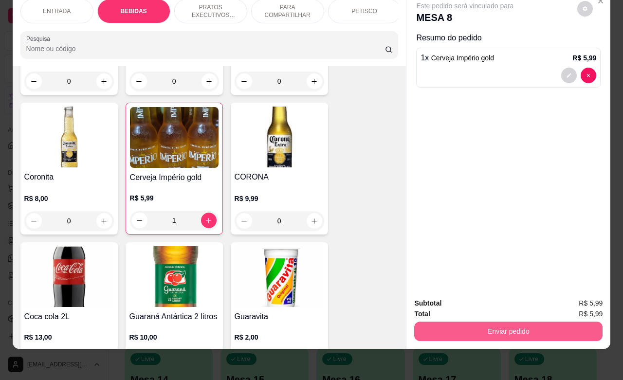
click at [546, 322] on button "Enviar pedido" at bounding box center [508, 331] width 188 height 19
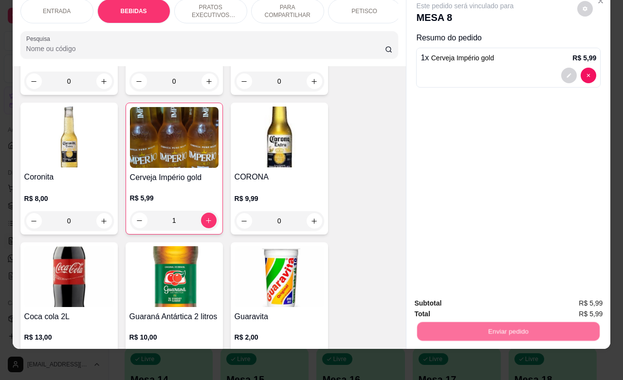
click at [579, 300] on button "Enviar pedido" at bounding box center [576, 297] width 55 height 18
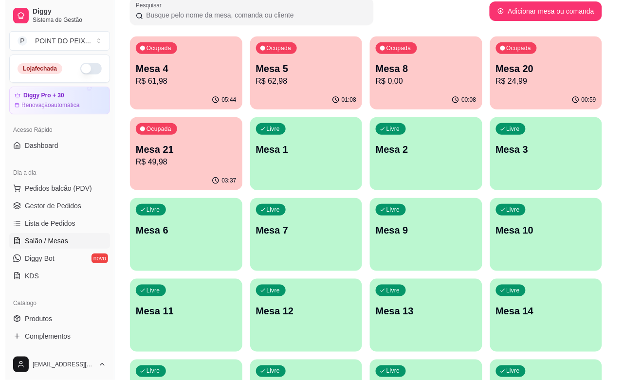
scroll to position [0, 0]
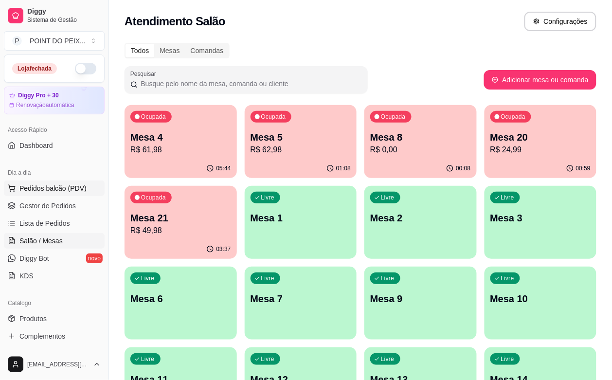
click at [66, 186] on span "Pedidos balcão (PDV)" at bounding box center [52, 189] width 67 height 10
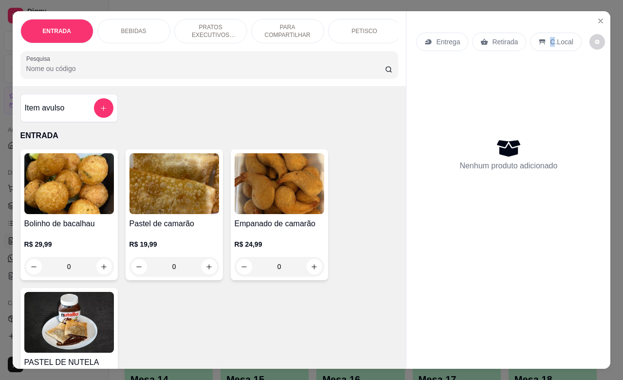
click at [550, 37] on p "C.Local" at bounding box center [561, 42] width 23 height 10
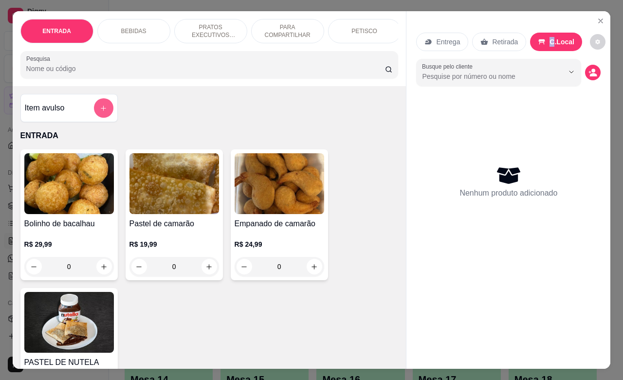
click at [100, 112] on icon "add-separate-item" at bounding box center [103, 108] width 7 height 7
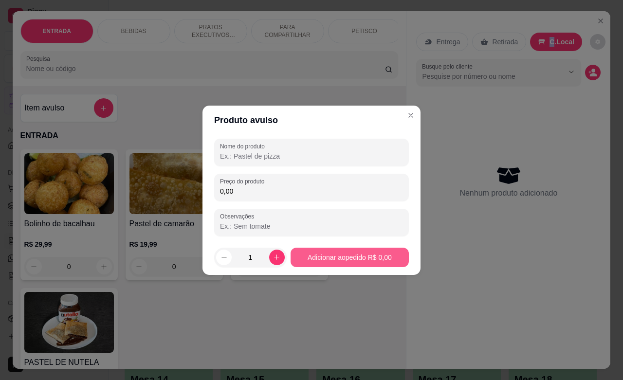
click at [343, 259] on button "Adicionar ao pedido R$ 0,00" at bounding box center [350, 257] width 118 height 19
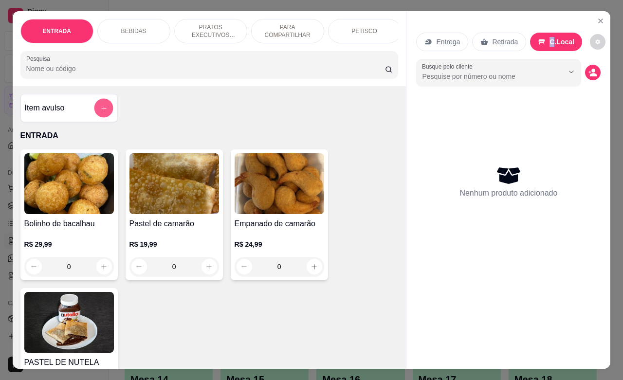
click at [101, 110] on icon "add-separate-item" at bounding box center [103, 108] width 5 height 5
click at [132, 28] on p "BEBIDAS" at bounding box center [133, 31] width 25 height 8
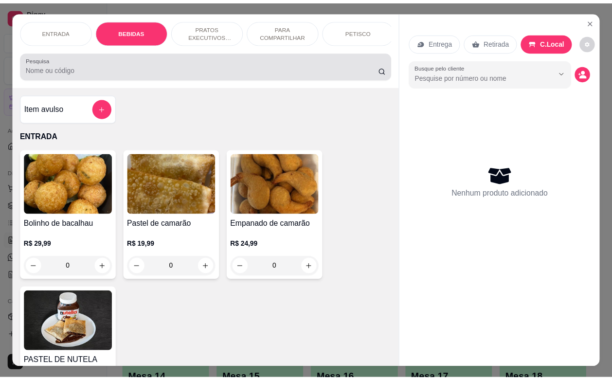
scroll to position [341, 0]
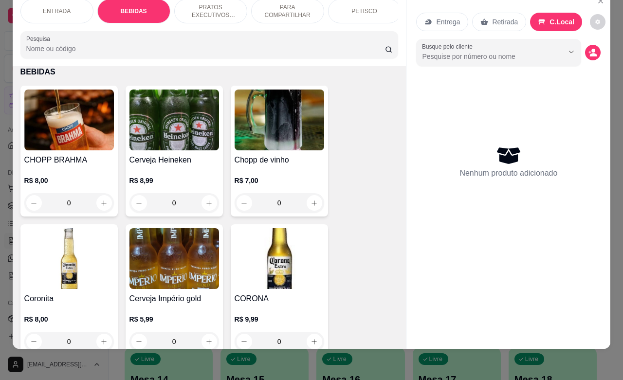
click at [74, 203] on input "0" at bounding box center [69, 202] width 55 height 19
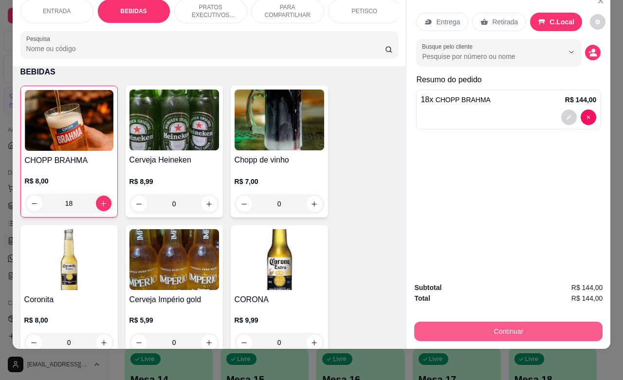
type input "18"
click at [546, 322] on button "Continuar" at bounding box center [508, 331] width 183 height 19
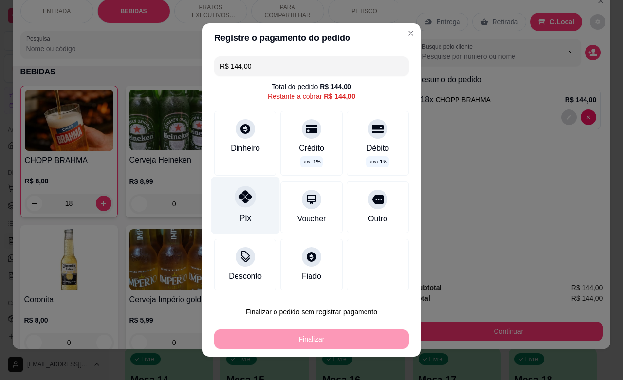
click at [239, 195] on icon at bounding box center [245, 196] width 13 height 13
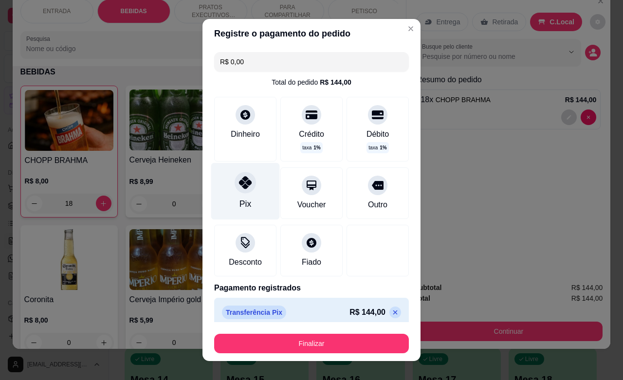
type input "R$ 0,00"
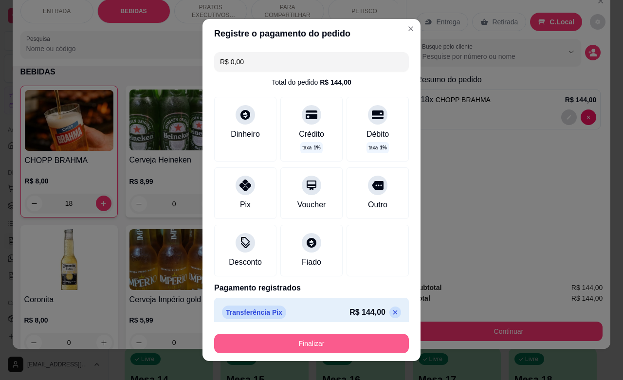
click at [316, 343] on button "Finalizar" at bounding box center [311, 343] width 195 height 19
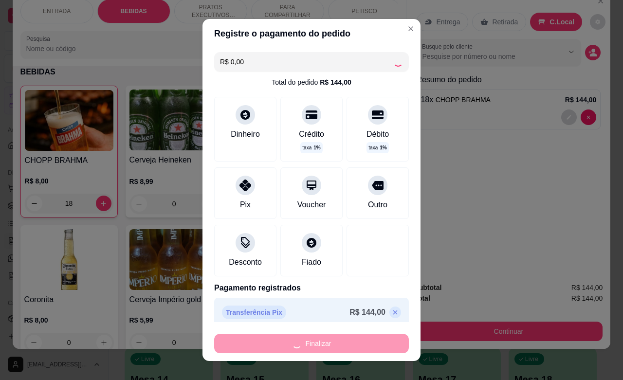
type input "0"
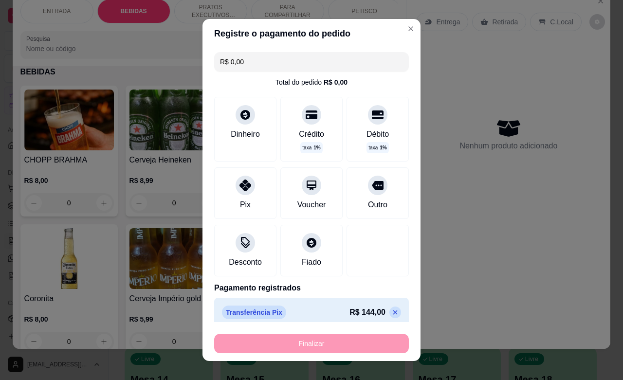
type input "-R$ 144,00"
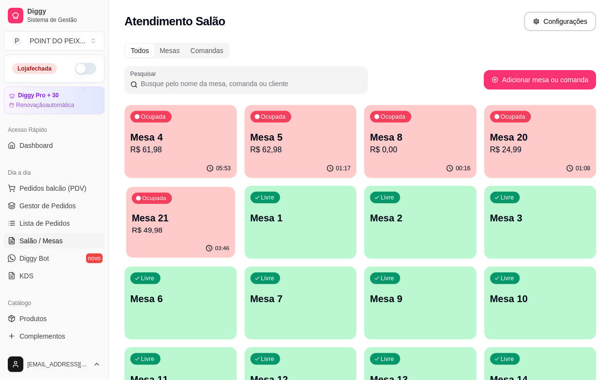
click at [235, 239] on div "03:46" at bounding box center [180, 248] width 109 height 18
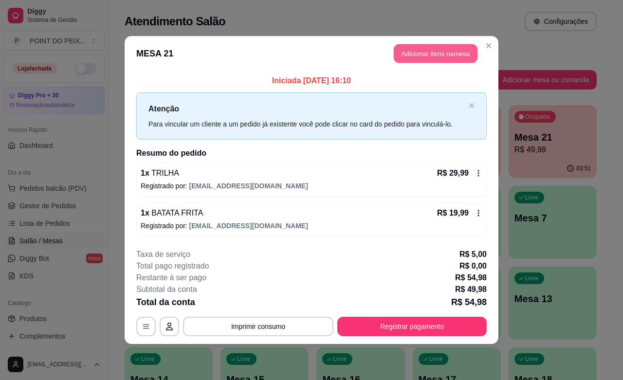
click at [431, 52] on button "Adicionar itens na mesa" at bounding box center [436, 53] width 84 height 19
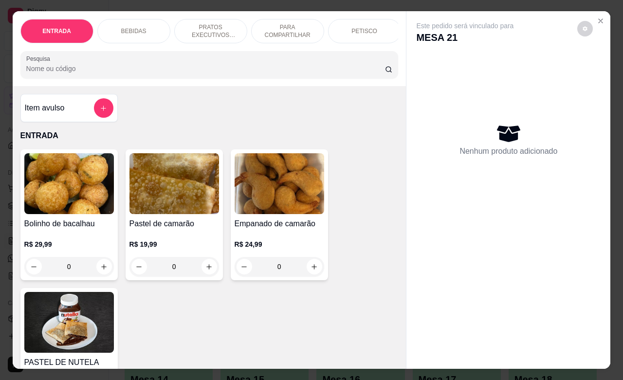
click at [139, 32] on div "BEBIDAS" at bounding box center [133, 31] width 73 height 24
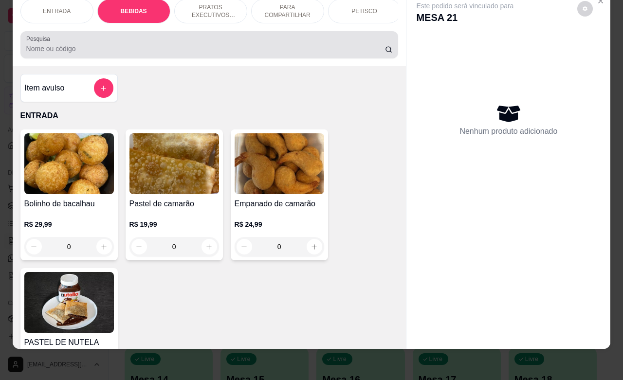
scroll to position [341, 0]
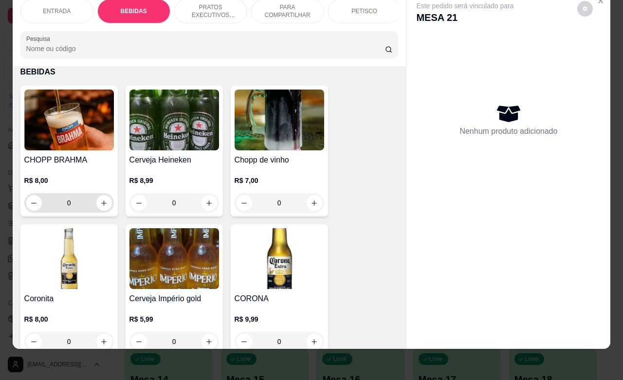
click at [82, 201] on input "0" at bounding box center [69, 202] width 55 height 19
click at [82, 200] on input "0" at bounding box center [69, 202] width 55 height 19
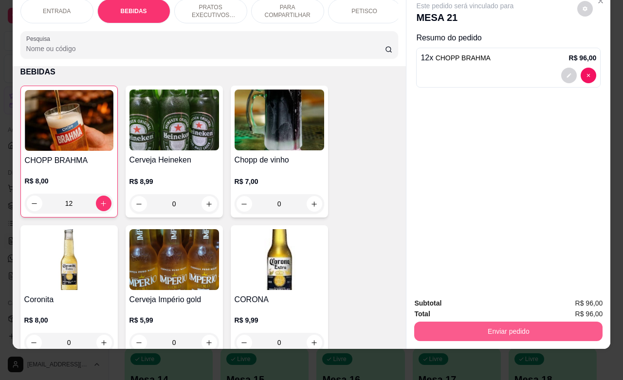
type input "12"
click at [502, 322] on button "Enviar pedido" at bounding box center [508, 331] width 183 height 19
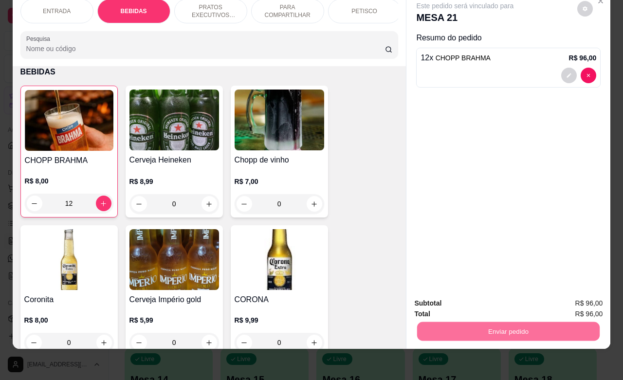
click at [577, 299] on button "Enviar pedido" at bounding box center [577, 297] width 54 height 18
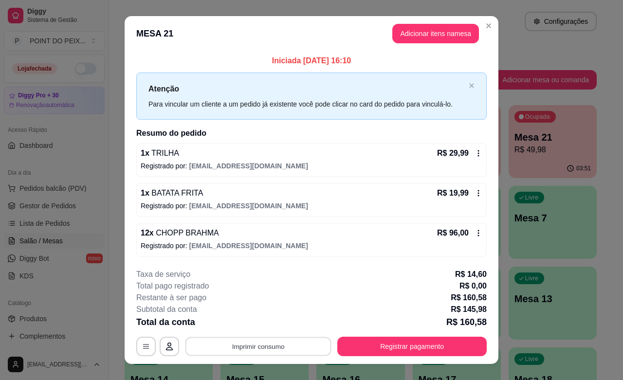
click at [269, 344] on button "Imprimir consumo" at bounding box center [258, 346] width 146 height 19
click at [271, 326] on button "IMPRESSORA" at bounding box center [256, 325] width 71 height 16
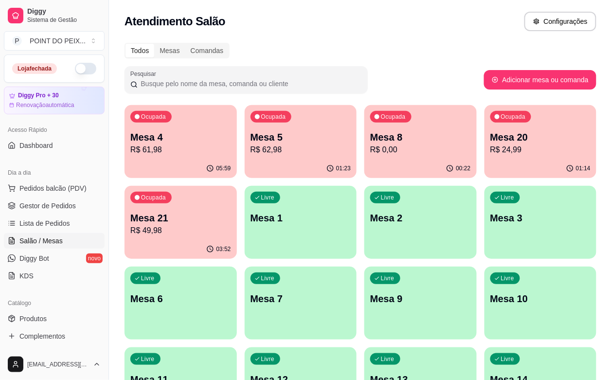
click at [231, 225] on p "R$ 49,98" at bounding box center [180, 231] width 101 height 12
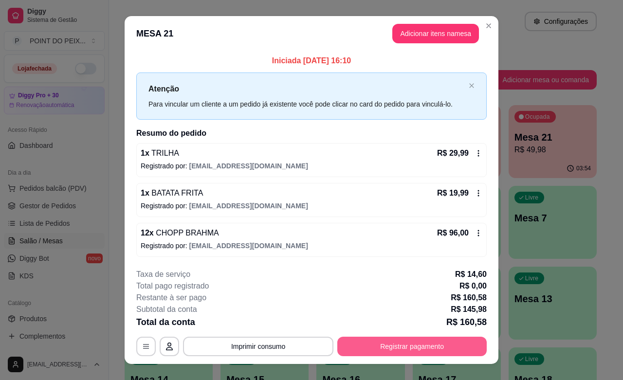
click at [387, 341] on button "Registrar pagamento" at bounding box center [411, 346] width 149 height 19
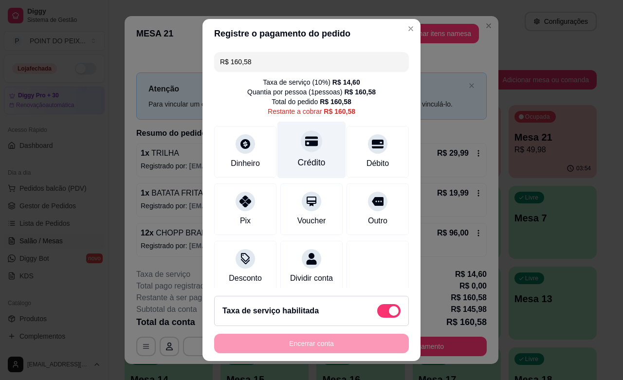
click at [302, 154] on div "Crédito" at bounding box center [311, 150] width 69 height 57
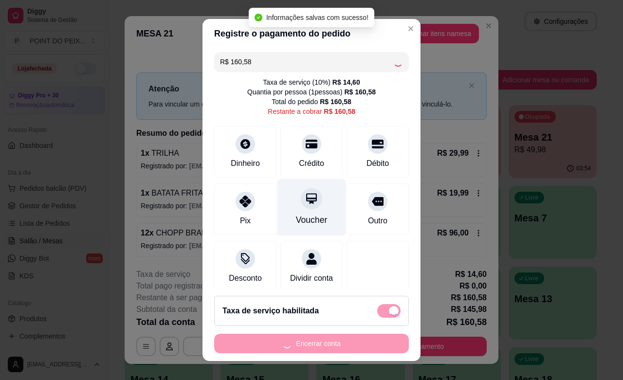
type input "R$ 0,00"
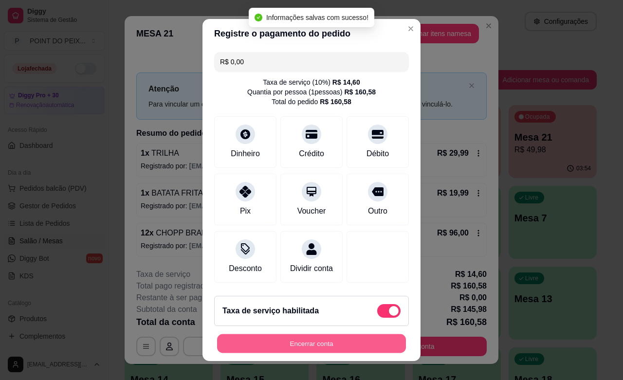
click at [317, 346] on button "Encerrar conta" at bounding box center [311, 343] width 189 height 19
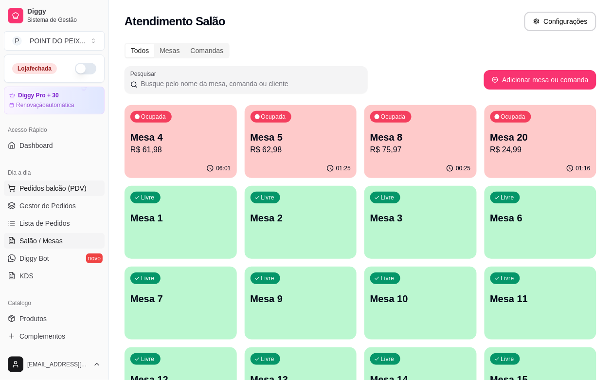
click at [65, 188] on span "Pedidos balcão (PDV)" at bounding box center [52, 189] width 67 height 10
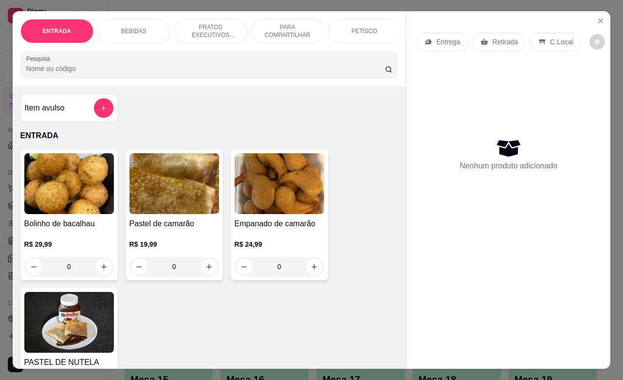
click at [501, 38] on p "Retirada" at bounding box center [505, 42] width 26 height 10
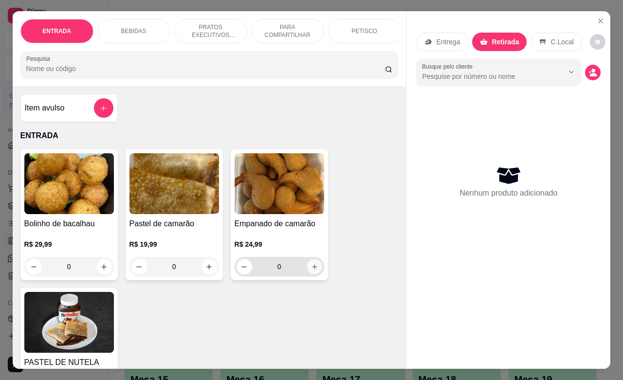
click at [312, 269] on icon "increase-product-quantity" at bounding box center [314, 266] width 5 height 5
type input "1"
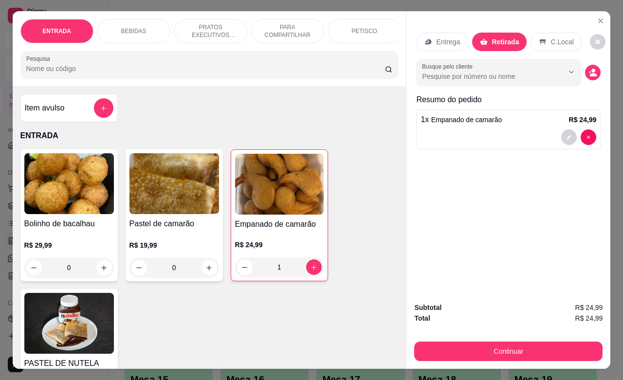
click at [138, 27] on p "BEBIDAS" at bounding box center [133, 31] width 25 height 8
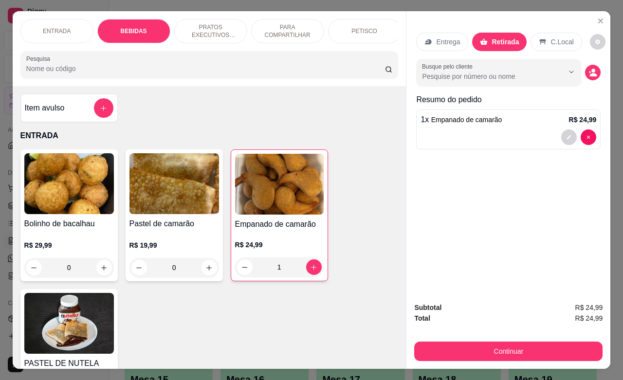
scroll to position [342, 0]
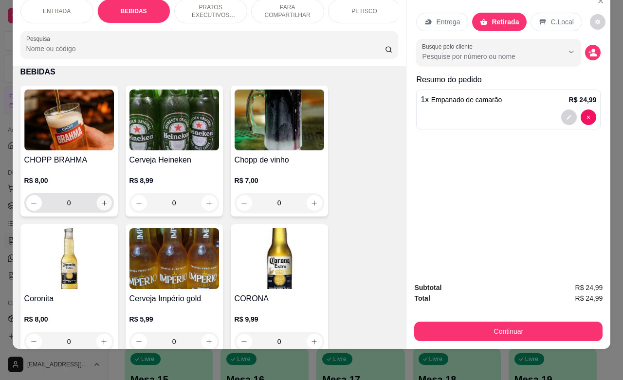
click at [100, 203] on icon "increase-product-quantity" at bounding box center [103, 203] width 7 height 7
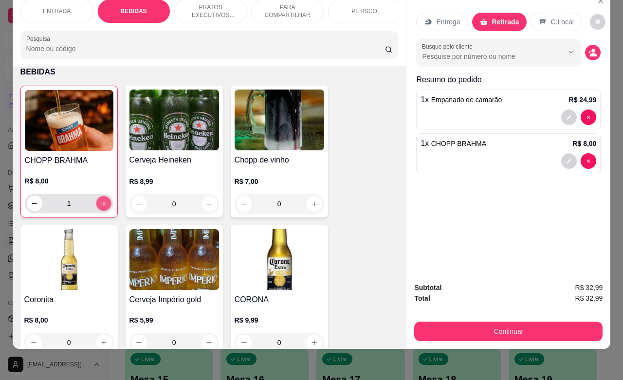
click at [100, 203] on icon "increase-product-quantity" at bounding box center [103, 203] width 7 height 7
type input "4"
click at [311, 203] on icon "increase-product-quantity" at bounding box center [314, 204] width 7 height 7
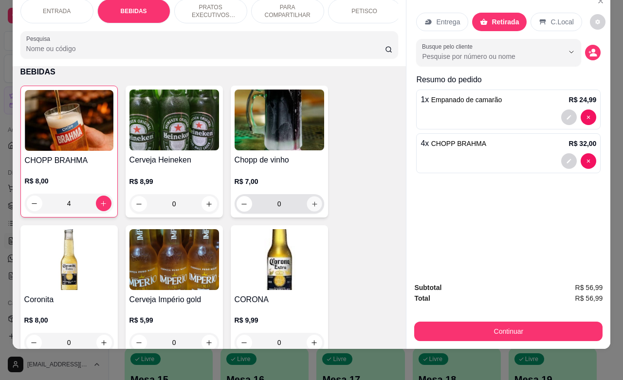
type input "1"
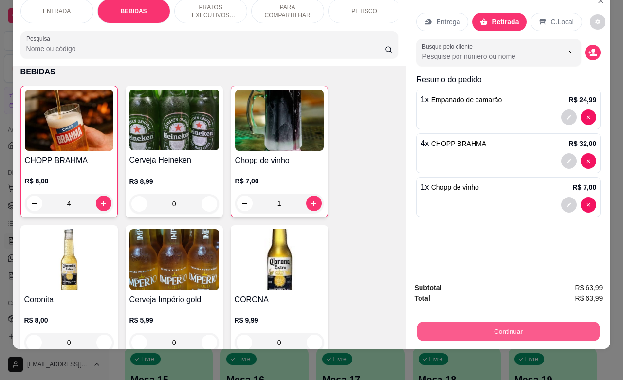
click at [533, 322] on button "Continuar" at bounding box center [508, 331] width 183 height 19
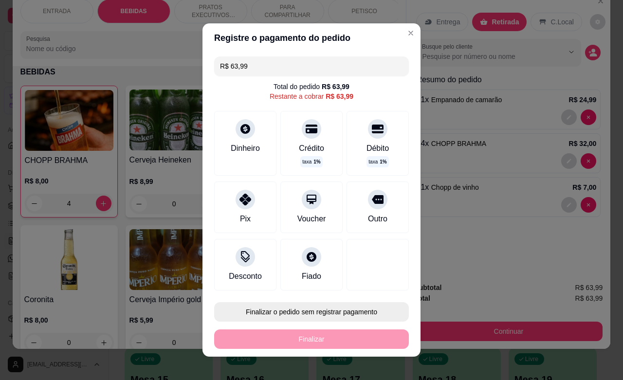
click at [297, 313] on button "Finalizar o pedido sem registrar pagamento" at bounding box center [311, 311] width 195 height 19
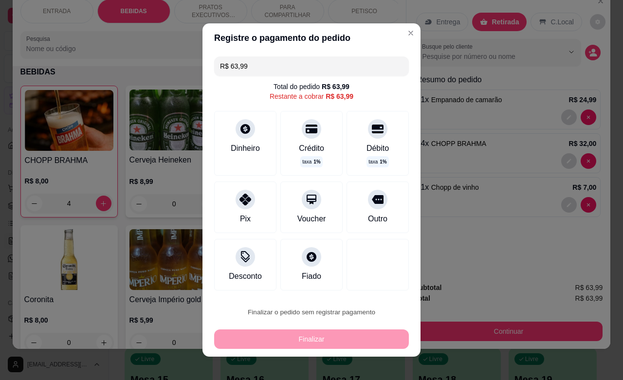
click at [365, 285] on button "Confirmar" at bounding box center [363, 284] width 36 height 15
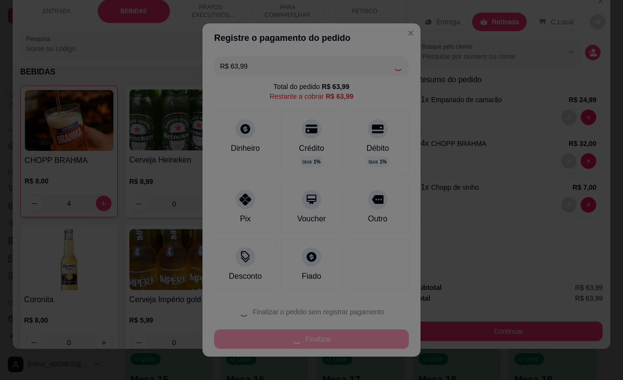
type input "0"
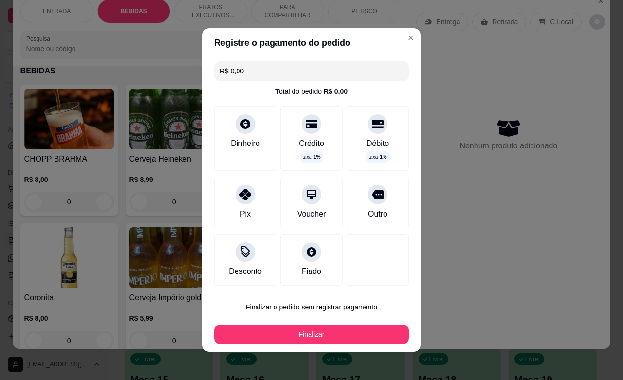
type input "R$ 0,00"
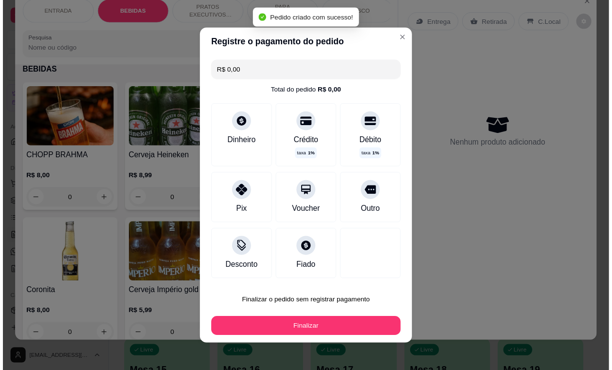
scroll to position [341, 0]
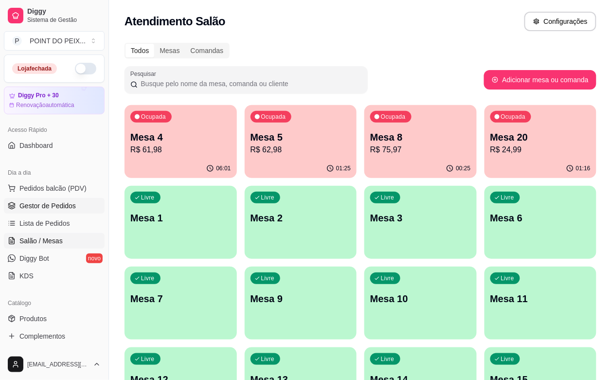
click at [56, 203] on span "Gestor de Pedidos" at bounding box center [47, 206] width 56 height 10
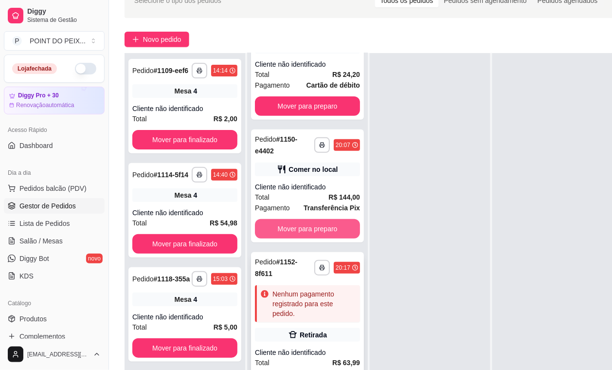
scroll to position [159, 0]
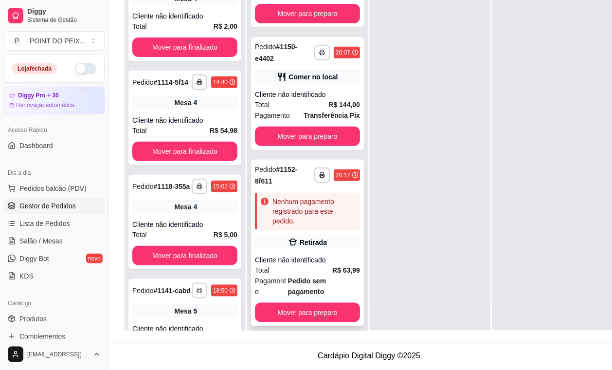
click at [314, 197] on div "Nenhum pagamento registrado para este pedido." at bounding box center [315, 211] width 84 height 29
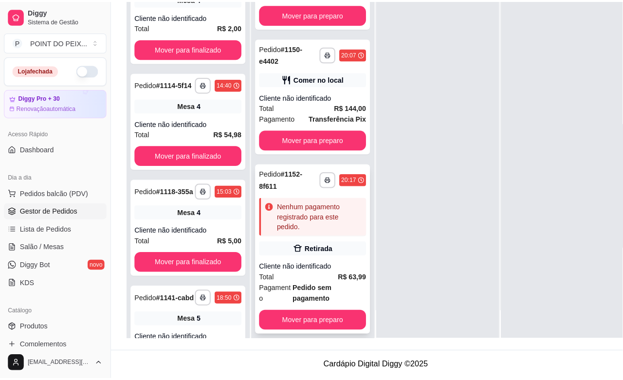
scroll to position [148, 0]
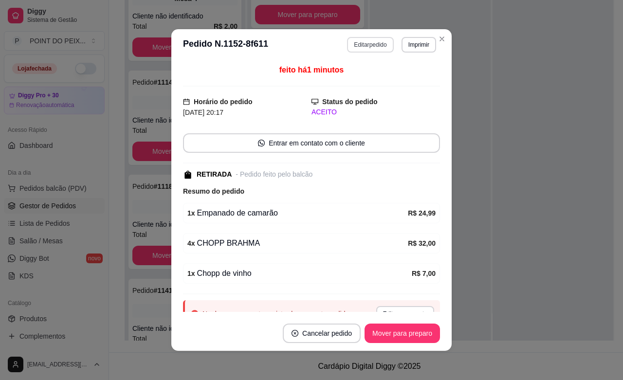
click at [371, 44] on button "Editar pedido" at bounding box center [370, 45] width 46 height 16
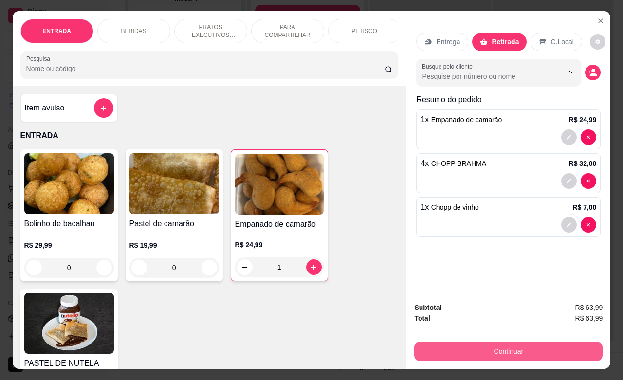
click at [500, 342] on button "Continuar" at bounding box center [508, 351] width 188 height 19
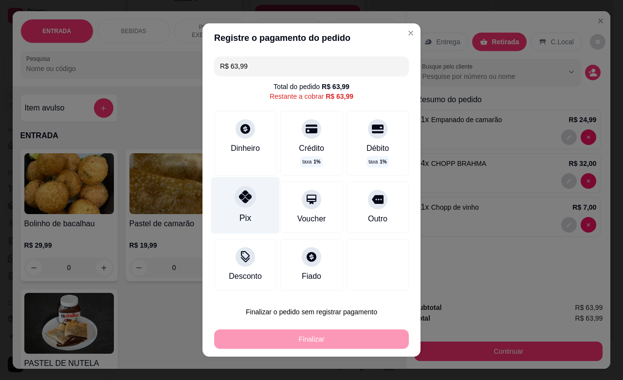
click at [239, 198] on icon at bounding box center [245, 196] width 13 height 13
type input "R$ 0,00"
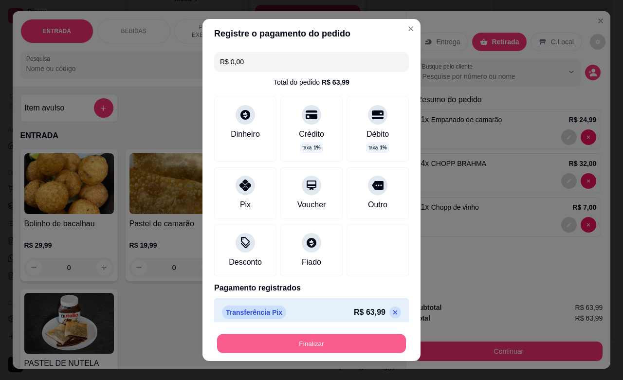
click at [310, 346] on button "Finalizar" at bounding box center [311, 343] width 189 height 19
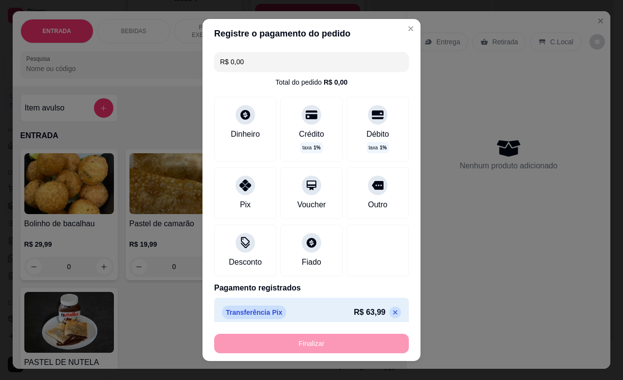
type input "0"
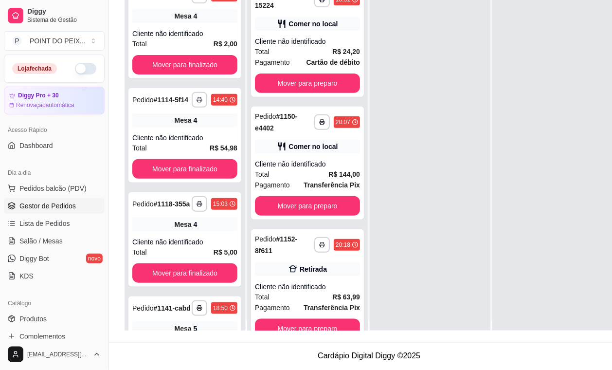
scroll to position [0, 0]
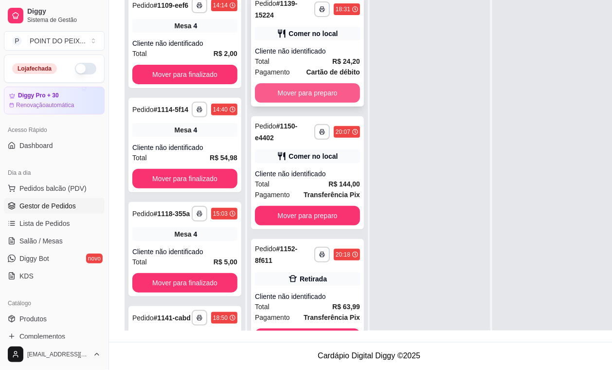
click at [331, 95] on button "Mover para preparo" at bounding box center [307, 92] width 105 height 19
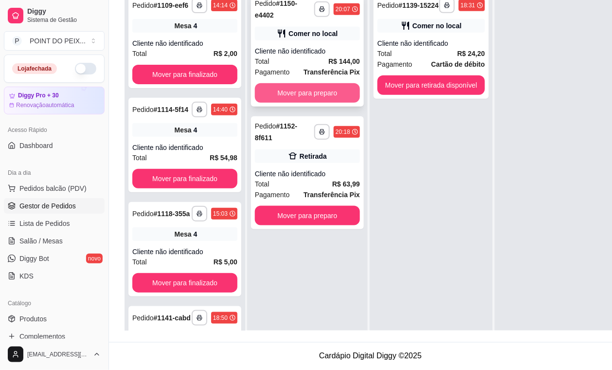
click at [341, 92] on button "Mover para preparo" at bounding box center [307, 92] width 105 height 19
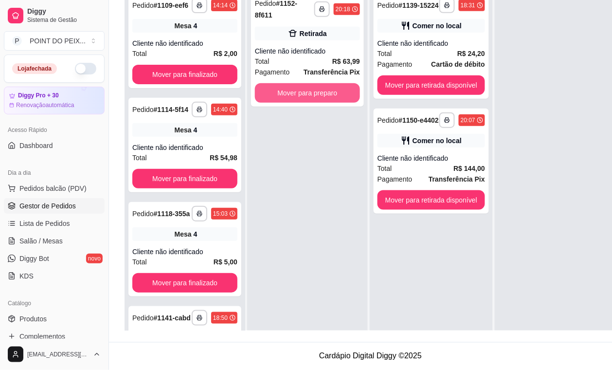
click at [341, 92] on button "Mover para preparo" at bounding box center [307, 92] width 105 height 19
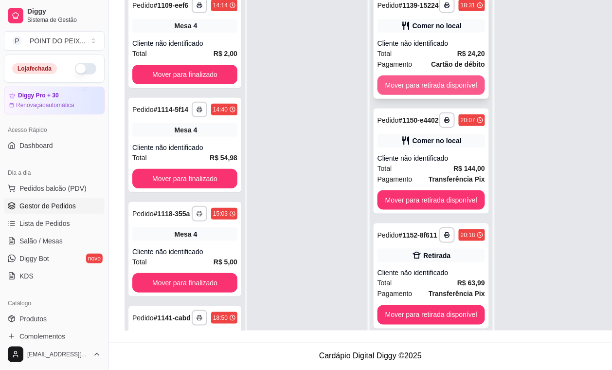
click at [395, 91] on button "Mover para retirada disponível" at bounding box center [432, 84] width 108 height 19
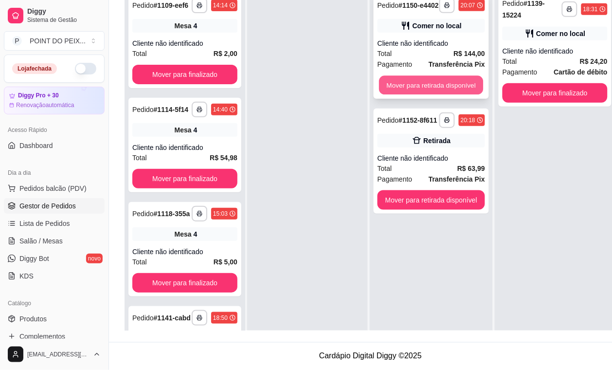
click at [405, 87] on button "Mover para retirada disponível" at bounding box center [431, 85] width 104 height 19
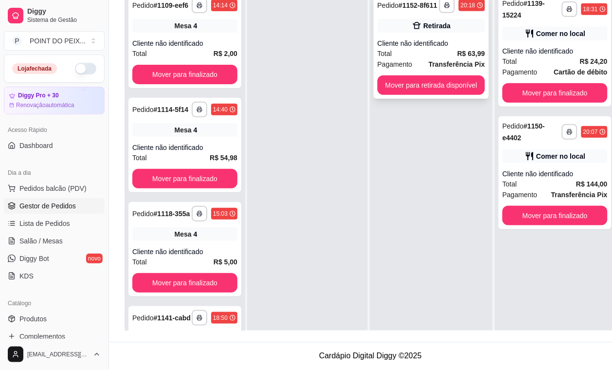
click at [419, 89] on button "Mover para retirada disponível" at bounding box center [432, 84] width 108 height 19
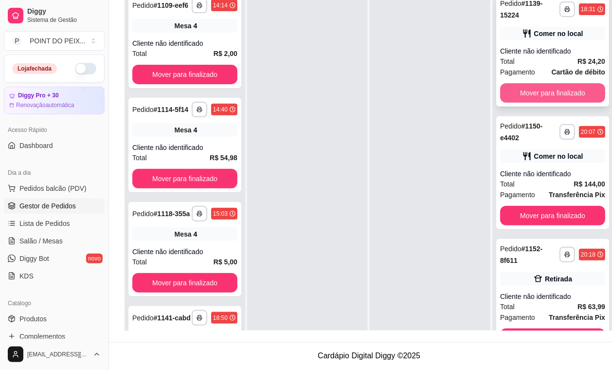
click at [546, 96] on button "Mover para finalizado" at bounding box center [552, 92] width 105 height 19
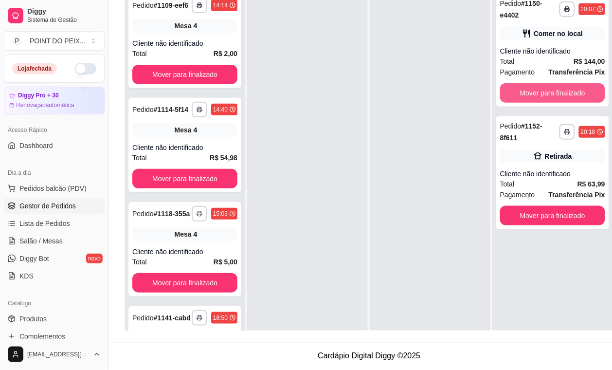
click at [546, 96] on button "Mover para finalizado" at bounding box center [552, 92] width 105 height 19
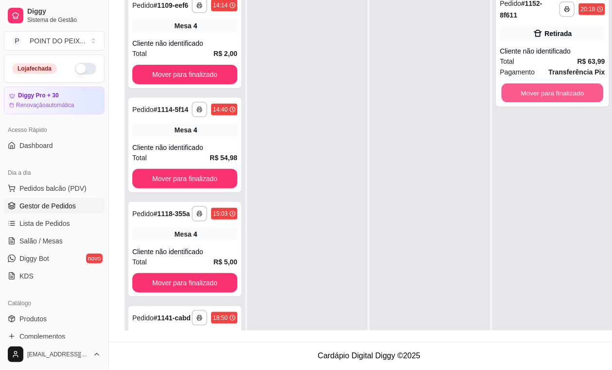
click at [546, 96] on button "Mover para finalizado" at bounding box center [553, 93] width 102 height 19
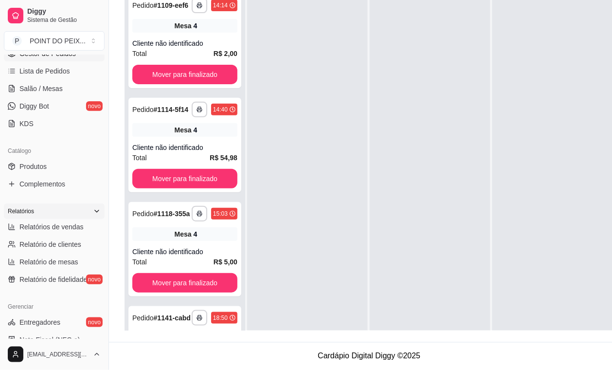
scroll to position [183, 0]
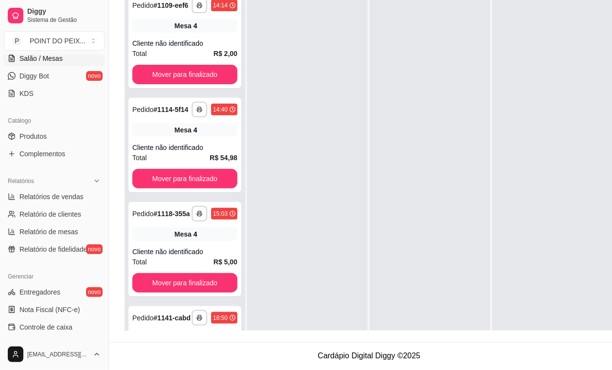
click at [42, 58] on span "Salão / Mesas" at bounding box center [40, 59] width 43 height 10
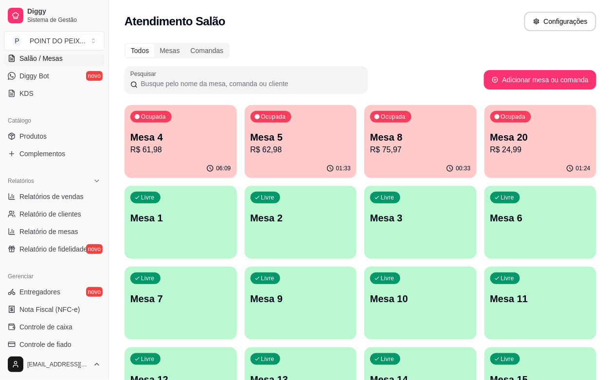
click at [365, 234] on div "Livre Mesa 3" at bounding box center [421, 216] width 112 height 61
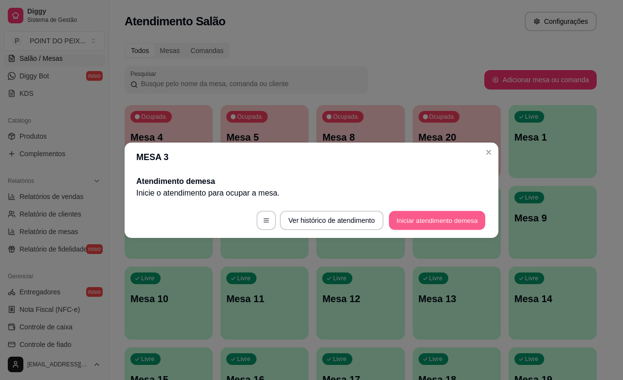
click at [443, 222] on button "Iniciar atendimento de mesa" at bounding box center [437, 220] width 96 height 19
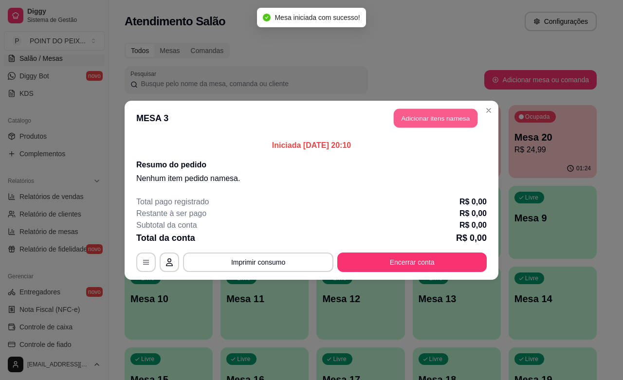
click at [458, 123] on button "Adicionar itens na mesa" at bounding box center [436, 118] width 84 height 19
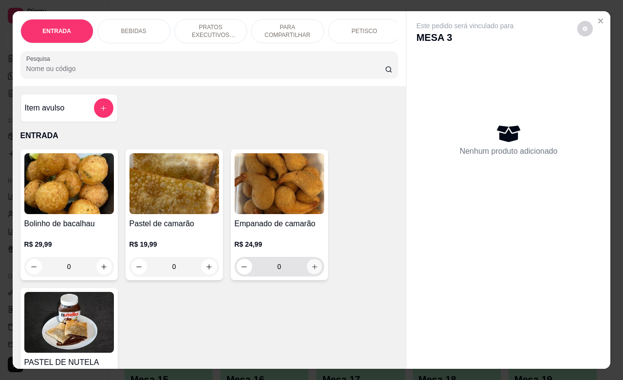
click at [311, 270] on icon "increase-product-quantity" at bounding box center [314, 266] width 7 height 7
type input "1"
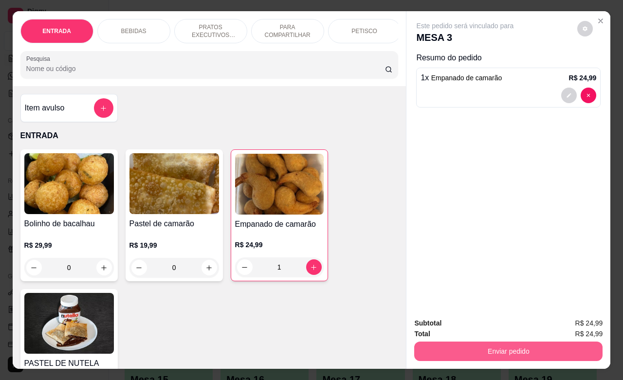
click at [562, 342] on button "Enviar pedido" at bounding box center [508, 351] width 188 height 19
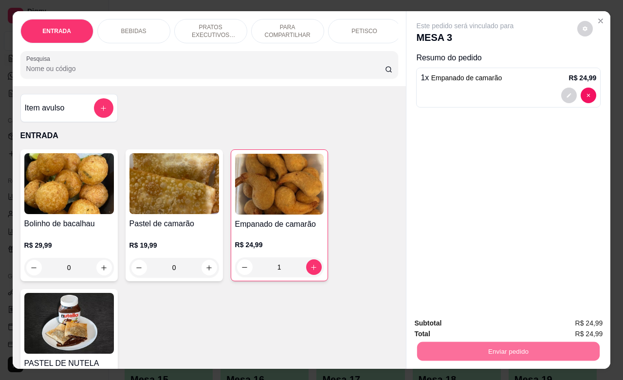
click at [589, 318] on button "Enviar pedido" at bounding box center [577, 322] width 54 height 18
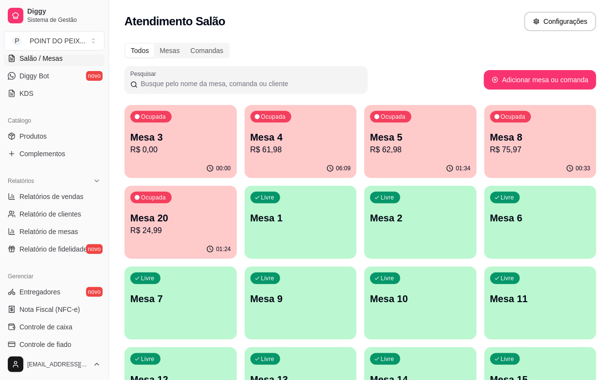
click at [381, 151] on p "R$ 62,98" at bounding box center [420, 150] width 101 height 12
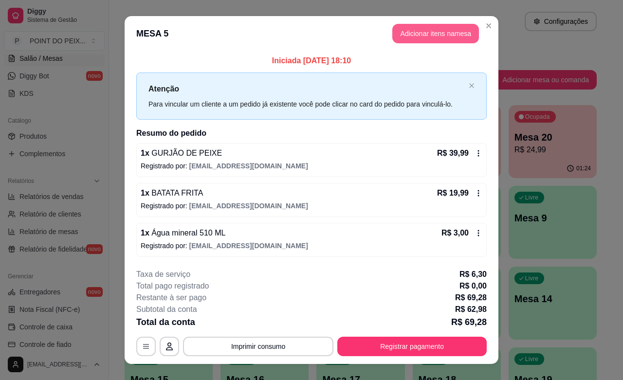
click at [444, 34] on button "Adicionar itens na mesa" at bounding box center [435, 33] width 87 height 19
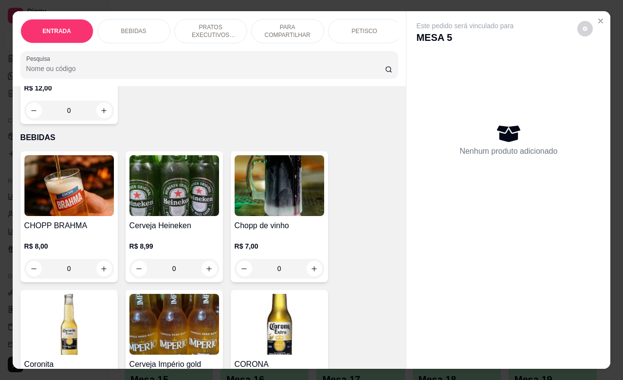
scroll to position [304, 0]
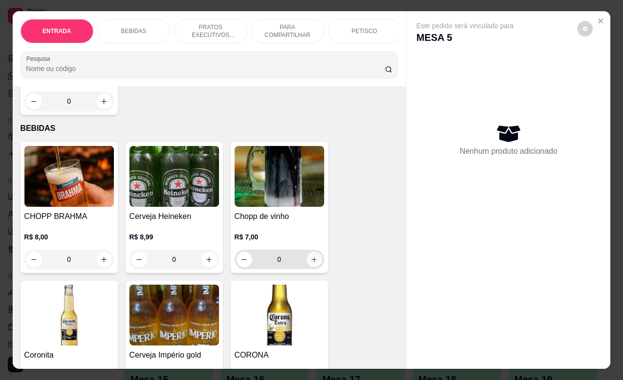
click at [311, 263] on icon "increase-product-quantity" at bounding box center [314, 259] width 7 height 7
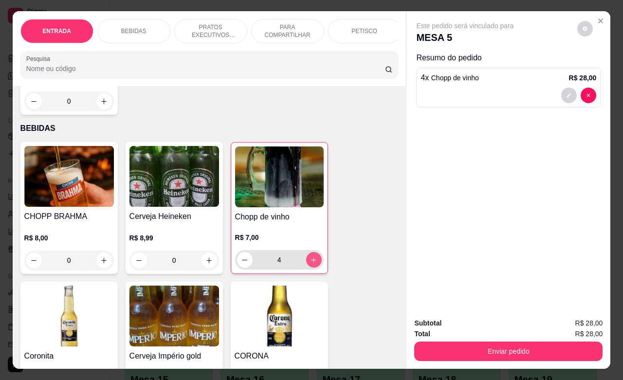
type input "4"
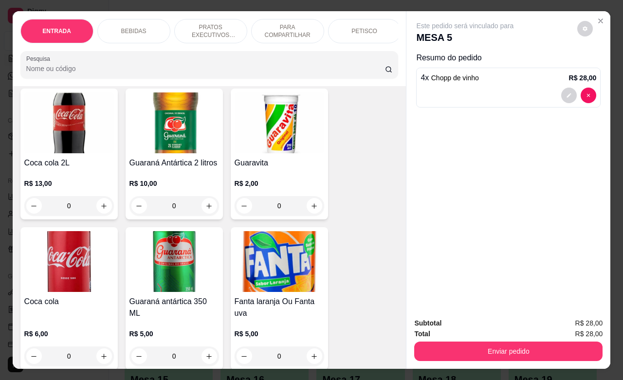
scroll to position [730, 0]
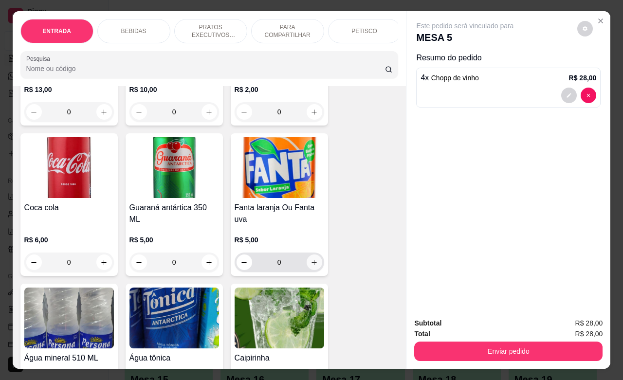
click at [311, 263] on button "increase-product-quantity" at bounding box center [315, 263] width 16 height 16
type input "1"
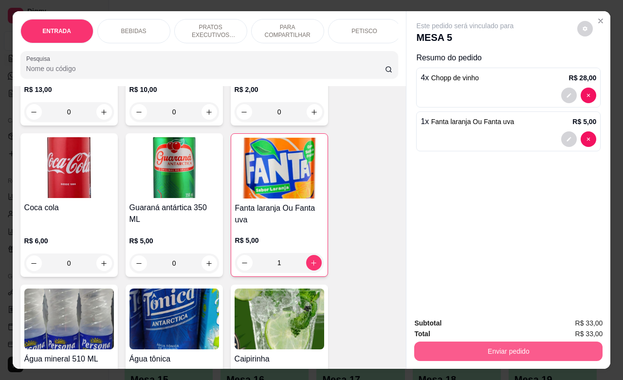
click at [498, 347] on button "Enviar pedido" at bounding box center [508, 351] width 188 height 19
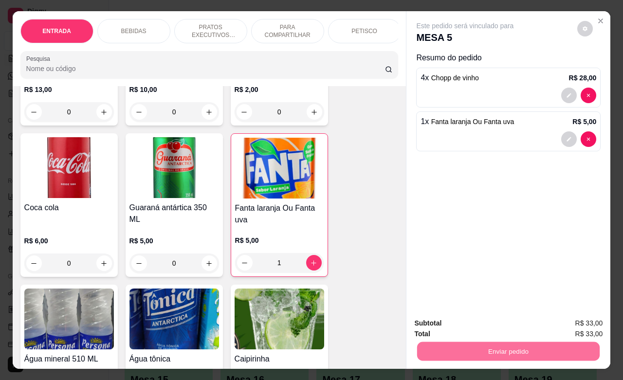
click at [571, 323] on button "Enviar pedido" at bounding box center [576, 322] width 55 height 18
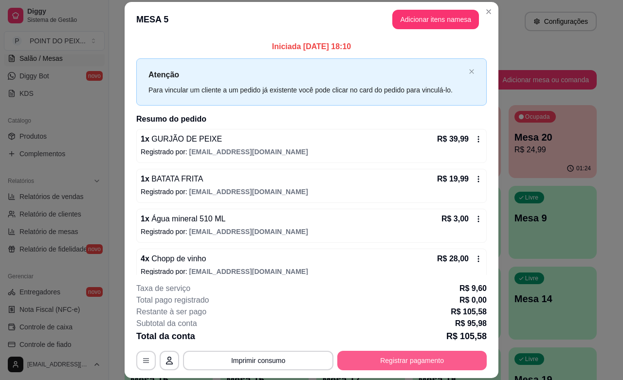
click at [421, 359] on button "Registrar pagamento" at bounding box center [411, 360] width 149 height 19
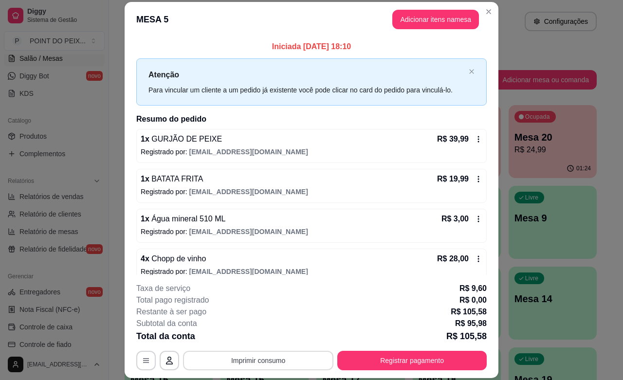
click at [281, 363] on button "Imprimir consumo" at bounding box center [258, 360] width 150 height 19
click at [269, 336] on button "IMPRESSORA" at bounding box center [256, 338] width 68 height 15
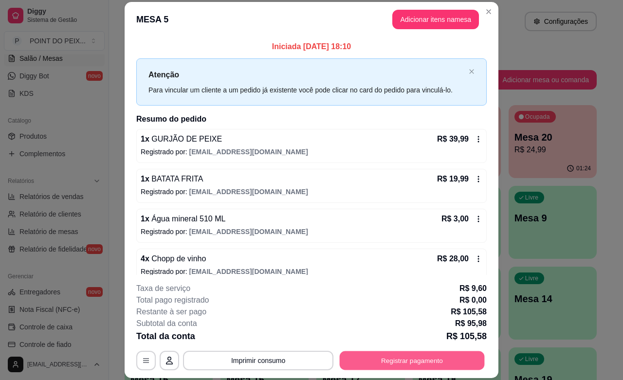
click at [432, 359] on button "Registrar pagamento" at bounding box center [412, 360] width 145 height 19
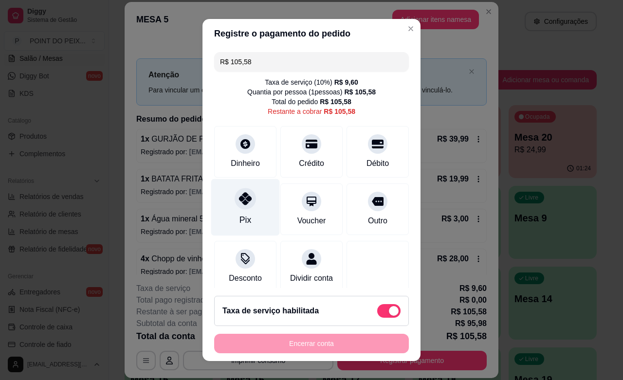
click at [242, 210] on div "Pix" at bounding box center [245, 207] width 69 height 57
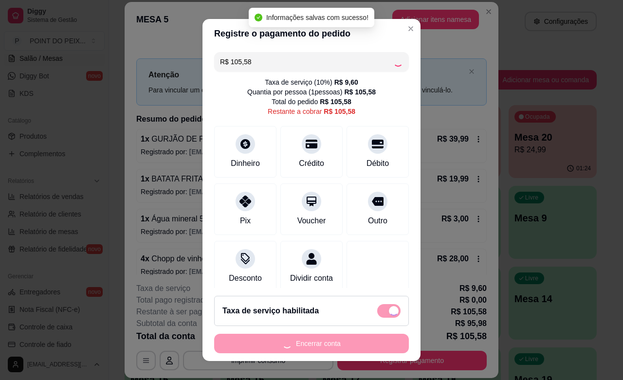
type input "R$ 0,00"
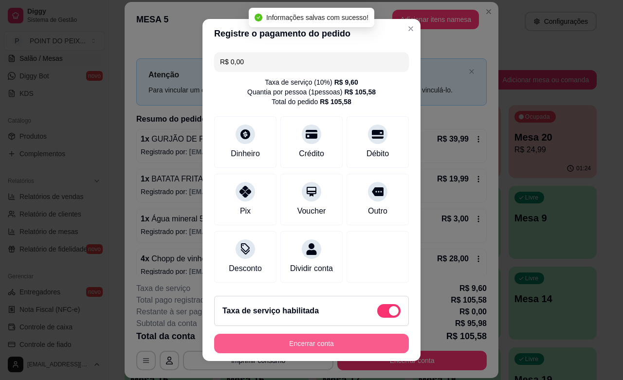
click at [356, 336] on button "Encerrar conta" at bounding box center [311, 343] width 195 height 19
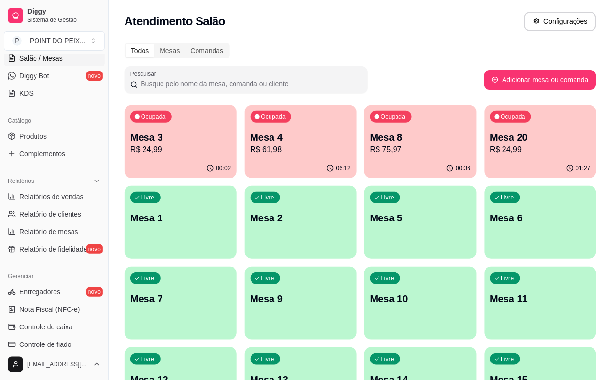
click at [370, 147] on p "R$ 75,97" at bounding box center [420, 150] width 101 height 12
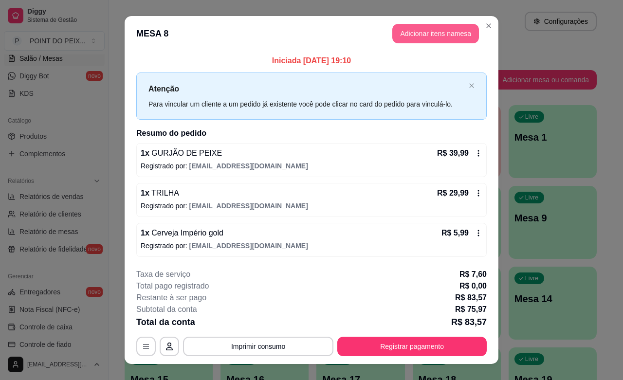
click at [464, 27] on button "Adicionar itens na mesa" at bounding box center [435, 33] width 87 height 19
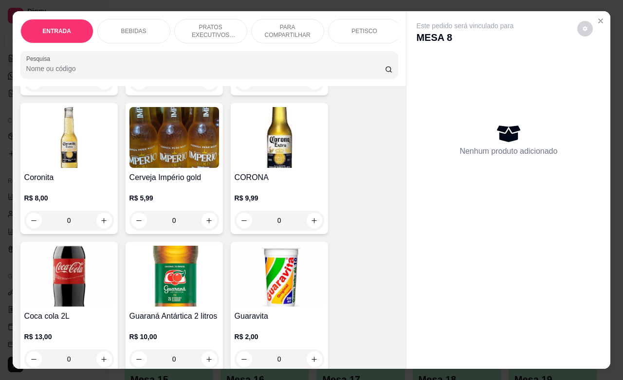
scroll to position [548, 0]
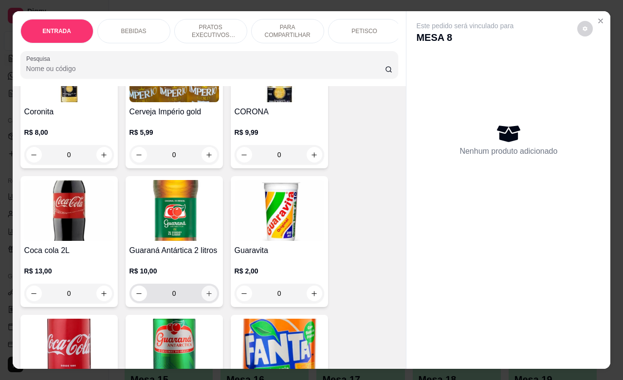
click at [205, 297] on icon "increase-product-quantity" at bounding box center [208, 293] width 7 height 7
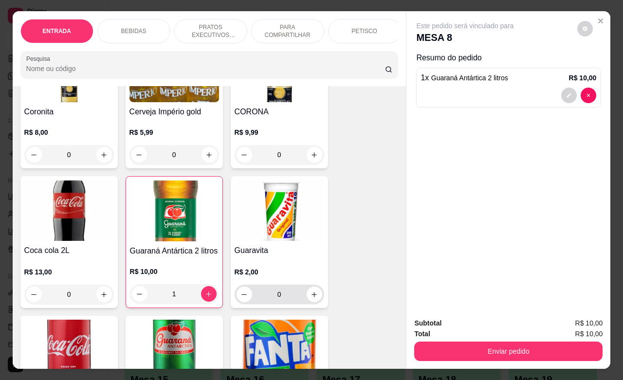
type input "1"
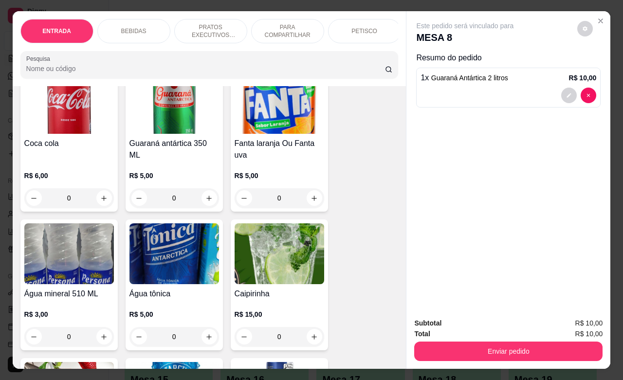
scroll to position [852, 0]
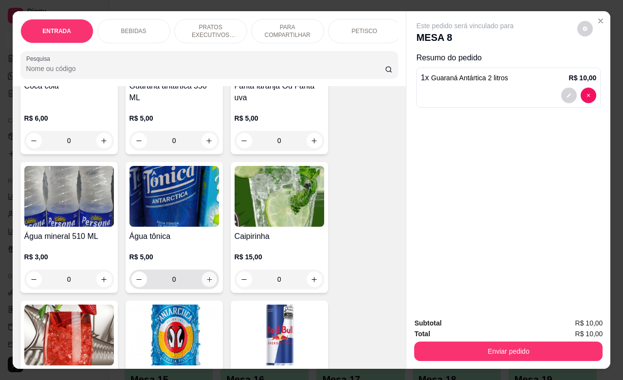
click at [208, 287] on button "increase-product-quantity" at bounding box center [209, 279] width 15 height 15
type input "1"
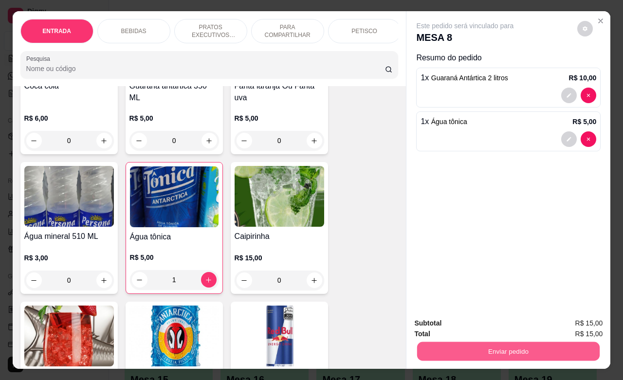
click at [499, 349] on button "Enviar pedido" at bounding box center [508, 351] width 183 height 19
click at [577, 315] on button "Enviar pedido" at bounding box center [576, 322] width 55 height 18
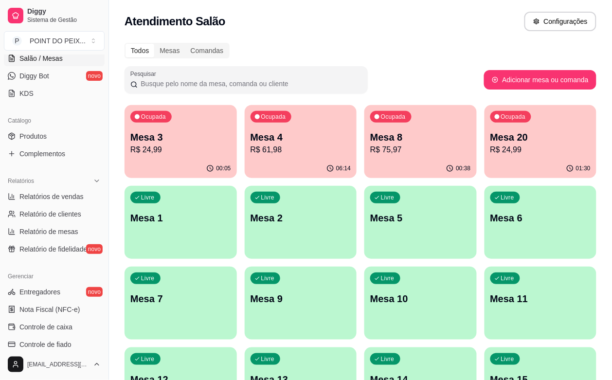
click at [251, 151] on p "R$ 61,98" at bounding box center [301, 150] width 101 height 12
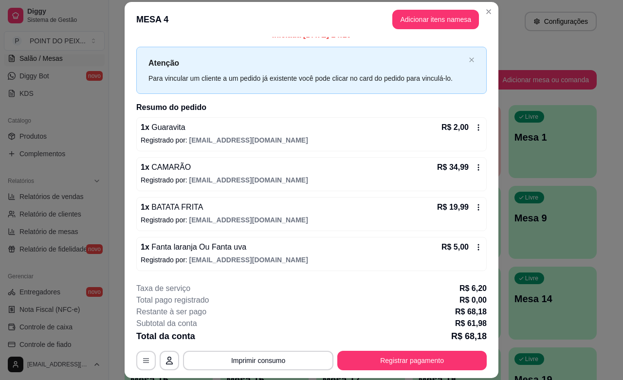
scroll to position [13, 0]
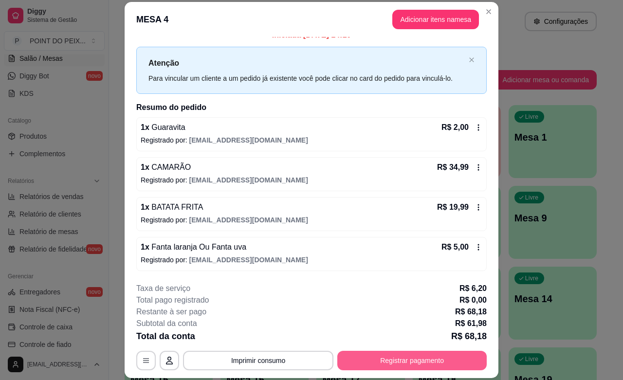
click at [402, 358] on button "Registrar pagamento" at bounding box center [411, 360] width 149 height 19
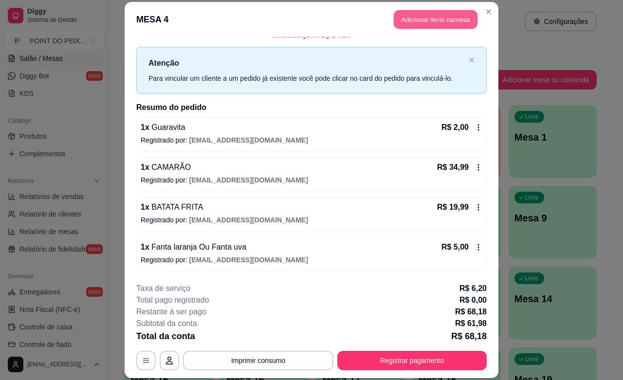
click at [435, 18] on button "Adicionar itens na mesa" at bounding box center [436, 19] width 84 height 19
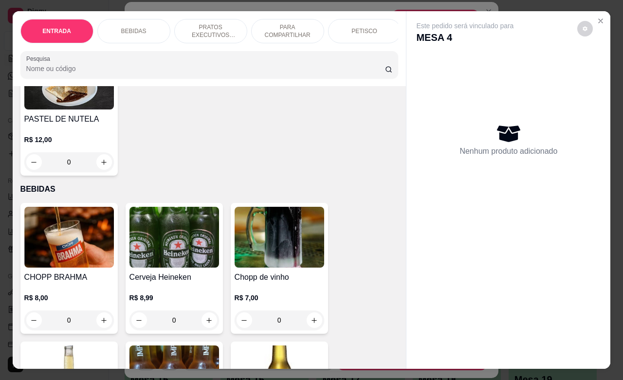
scroll to position [304, 0]
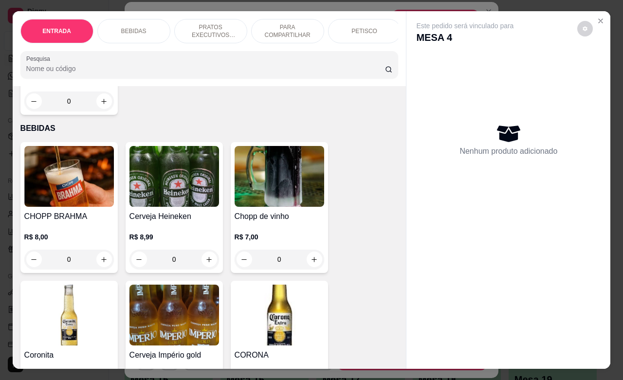
drag, startPoint x: 70, startPoint y: 268, endPoint x: 59, endPoint y: 268, distance: 10.2
click at [59, 268] on input "0" at bounding box center [69, 259] width 55 height 19
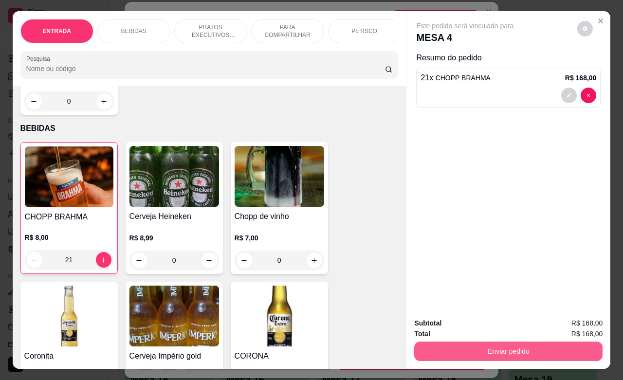
type input "21"
click at [497, 344] on button "Enviar pedido" at bounding box center [508, 351] width 188 height 19
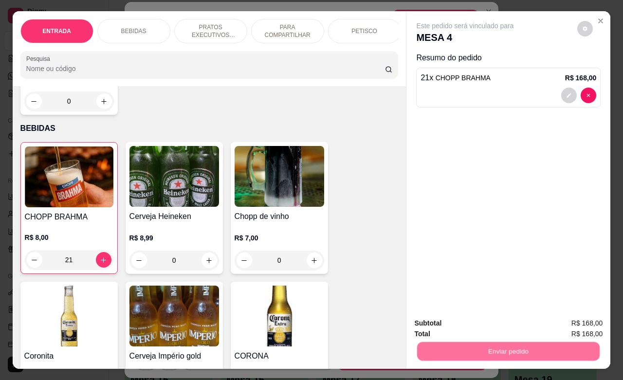
click at [572, 319] on button "Enviar pedido" at bounding box center [577, 322] width 54 height 18
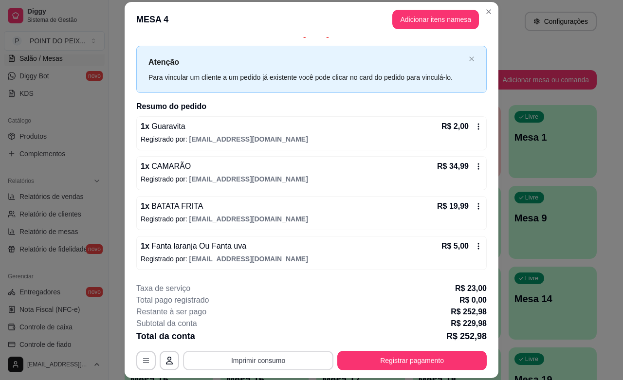
click at [279, 359] on button "Imprimir consumo" at bounding box center [258, 360] width 150 height 19
click at [266, 336] on button "IMPRESSORA" at bounding box center [256, 339] width 71 height 16
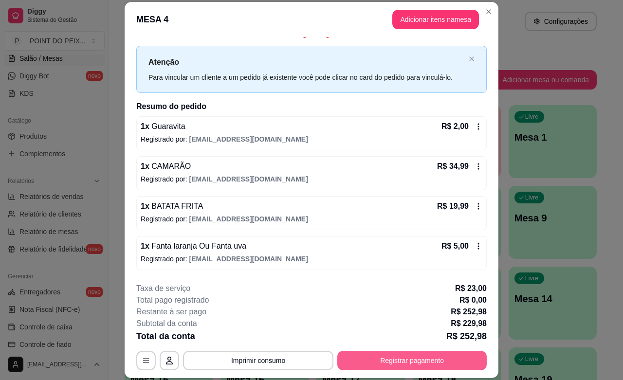
click at [437, 362] on button "Registrar pagamento" at bounding box center [411, 360] width 149 height 19
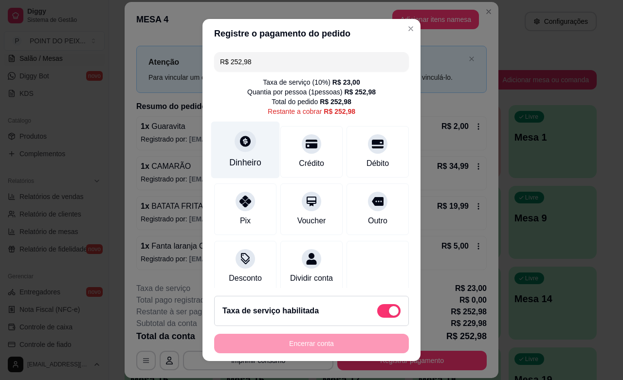
click at [238, 157] on div "Dinheiro" at bounding box center [245, 162] width 32 height 13
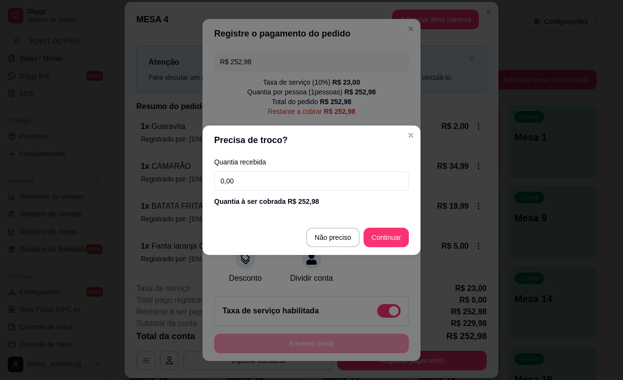
drag, startPoint x: 247, startPoint y: 184, endPoint x: 200, endPoint y: 181, distance: 47.3
click at [200, 181] on div "Precisa de troco? Quantia recebida 0,00 Quantia à ser cobrada R$ 252,98 Não pre…" at bounding box center [311, 190] width 623 height 380
type input "300,00"
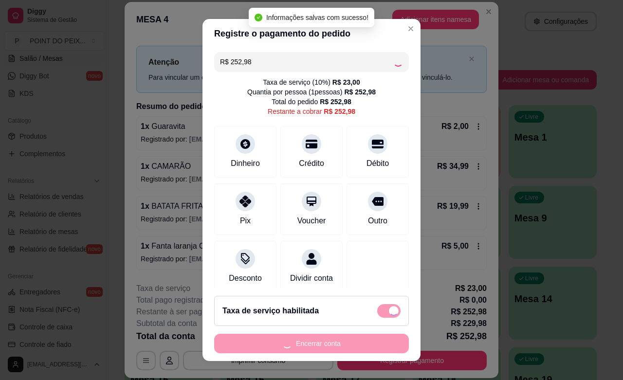
type input "R$ 0,00"
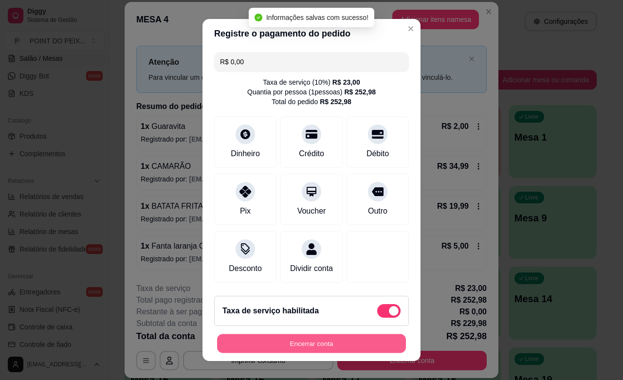
click at [313, 339] on button "Encerrar conta" at bounding box center [311, 343] width 189 height 19
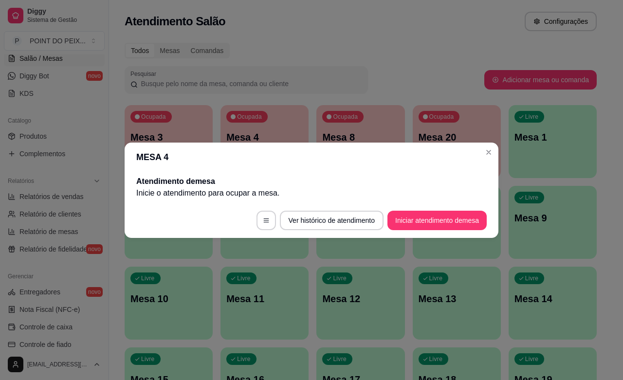
scroll to position [0, 0]
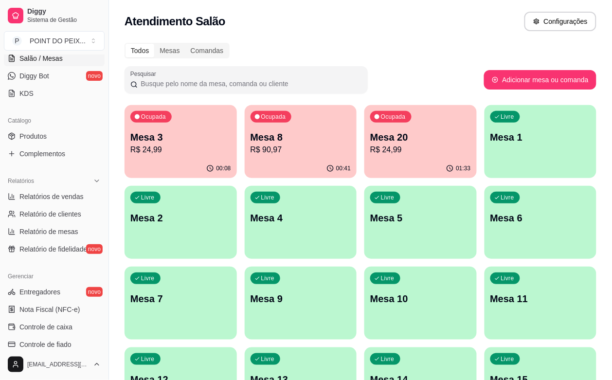
click at [365, 159] on div "01:33" at bounding box center [421, 168] width 112 height 19
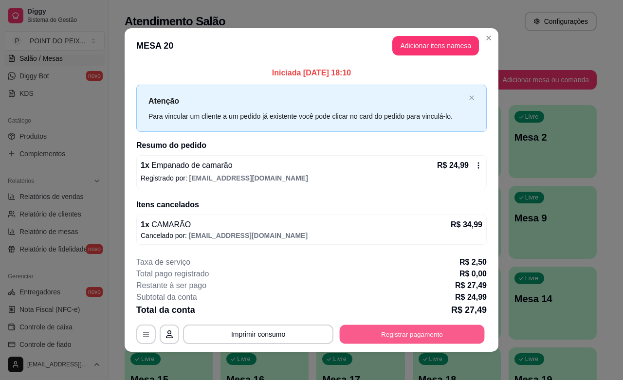
click at [416, 329] on button "Registrar pagamento" at bounding box center [412, 334] width 145 height 19
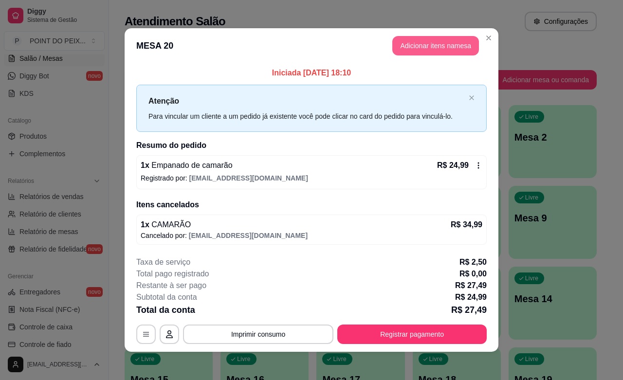
click at [442, 45] on button "Adicionar itens na mesa" at bounding box center [435, 45] width 87 height 19
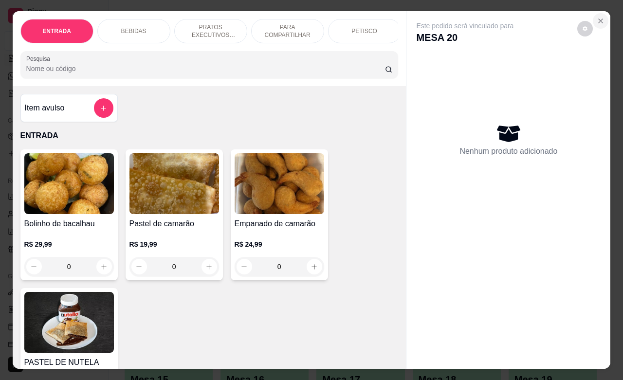
click at [599, 19] on icon "Close" at bounding box center [601, 21] width 4 height 4
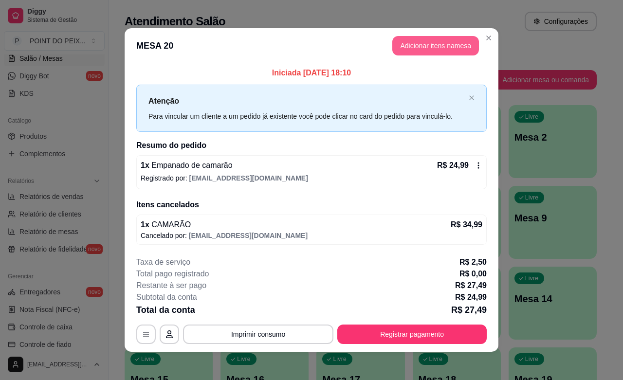
click at [426, 42] on button "Adicionar itens na mesa" at bounding box center [435, 45] width 87 height 19
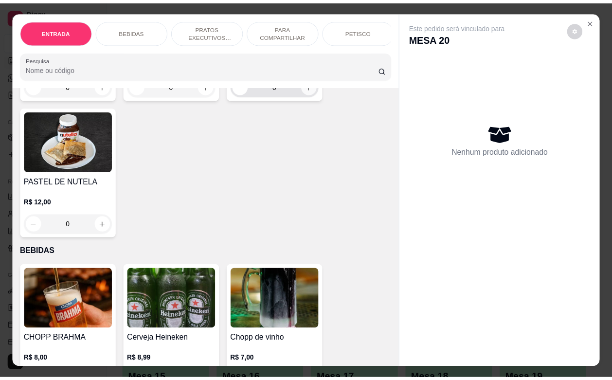
scroll to position [243, 0]
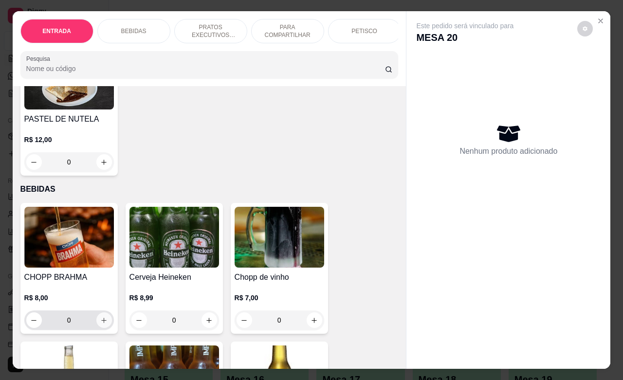
click at [101, 323] on icon "increase-product-quantity" at bounding box center [103, 320] width 5 height 5
click at [101, 324] on icon "increase-product-quantity" at bounding box center [103, 320] width 7 height 7
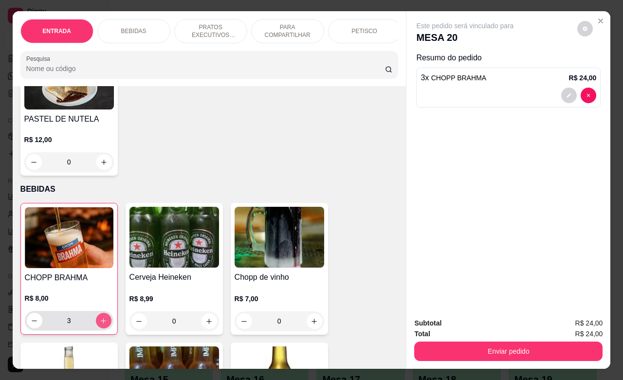
click at [101, 325] on icon "increase-product-quantity" at bounding box center [103, 320] width 7 height 7
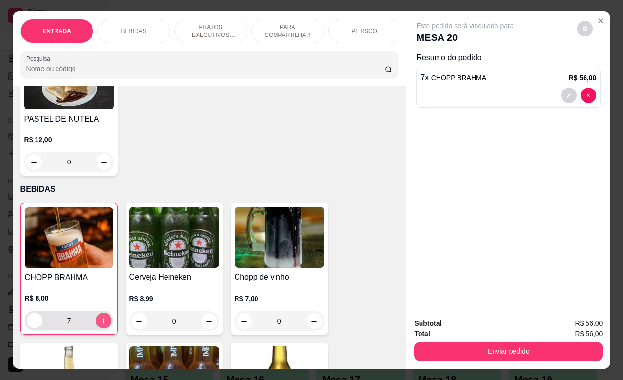
click at [101, 325] on icon "increase-product-quantity" at bounding box center [103, 320] width 7 height 7
type input "10"
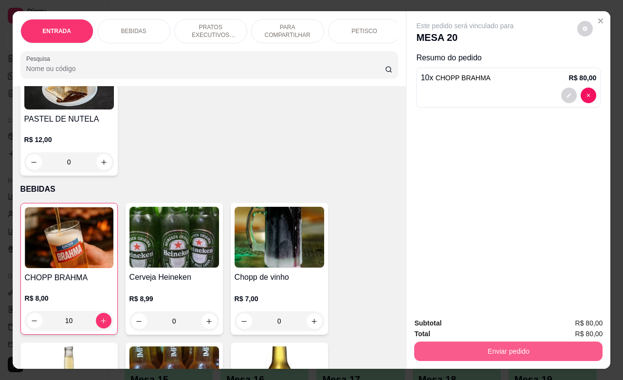
click at [502, 344] on button "Enviar pedido" at bounding box center [508, 351] width 188 height 19
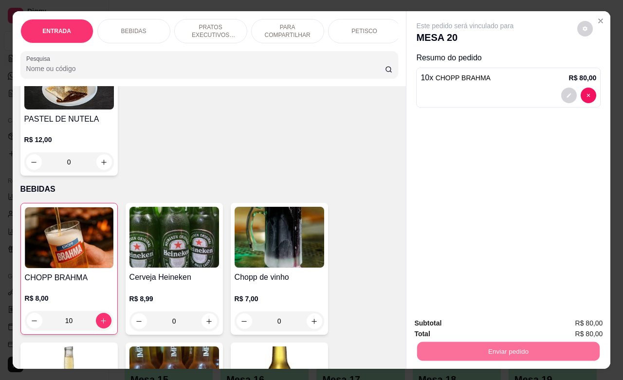
click at [578, 324] on button "Enviar pedido" at bounding box center [577, 322] width 54 height 18
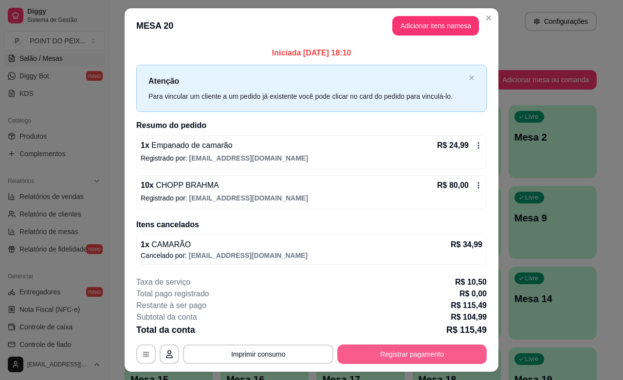
click at [390, 353] on button "Registrar pagamento" at bounding box center [411, 354] width 149 height 19
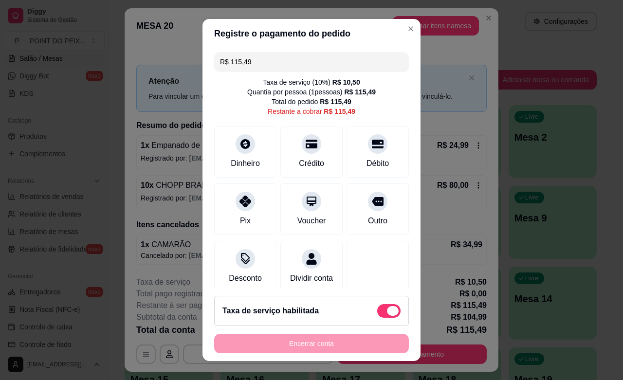
click at [387, 310] on span at bounding box center [393, 311] width 12 height 10
click at [377, 313] on input "checkbox" at bounding box center [380, 316] width 6 height 6
checkbox input "true"
type input "R$ 104,99"
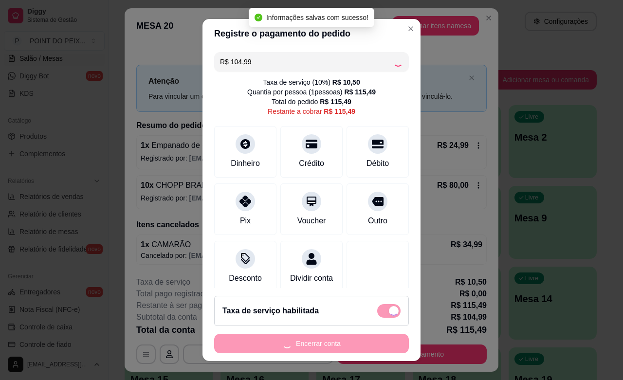
checkbox input "false"
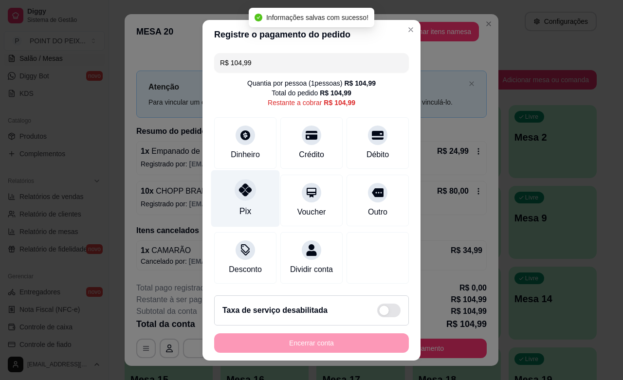
click at [239, 209] on div "Pix" at bounding box center [245, 211] width 12 height 13
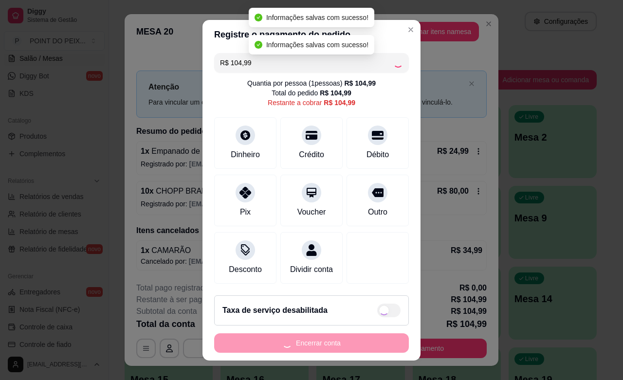
type input "R$ 0,00"
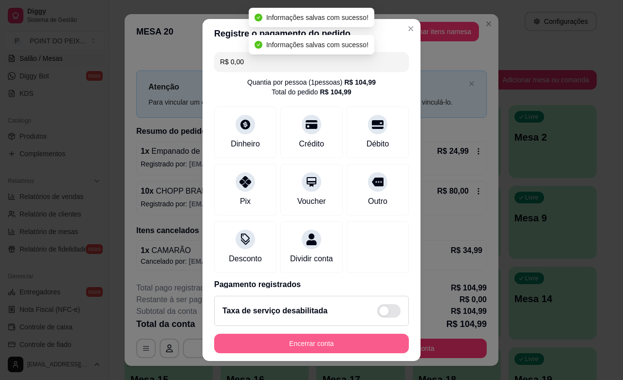
click at [321, 345] on button "Encerrar conta" at bounding box center [311, 343] width 195 height 19
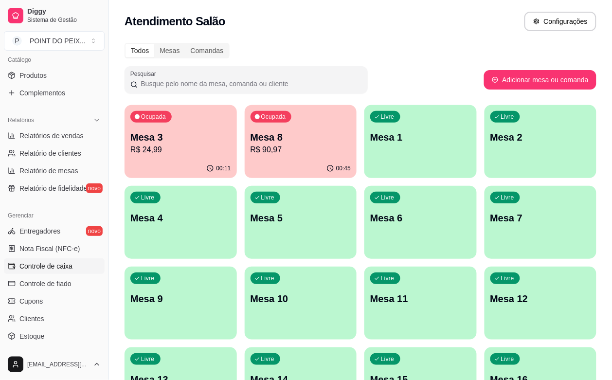
click at [52, 266] on span "Controle de caixa" at bounding box center [45, 266] width 53 height 10
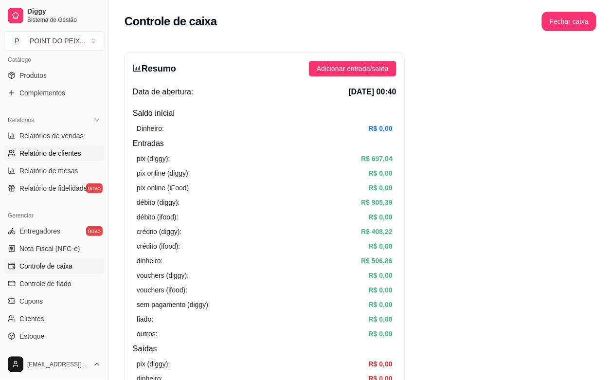
click at [59, 156] on span "Relatório de clientes" at bounding box center [50, 153] width 62 height 10
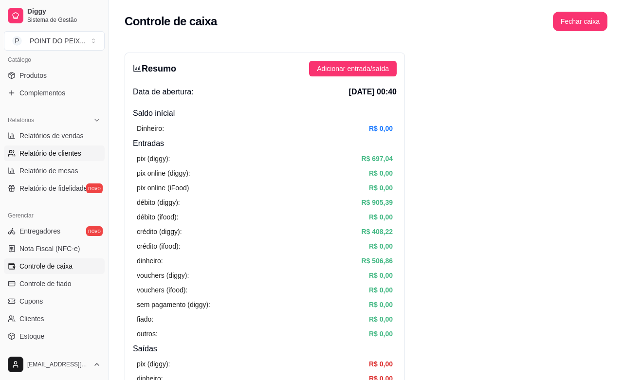
select select "30"
select select "HIGHEST_TOTAL_SPENT_WITH_ORDERS"
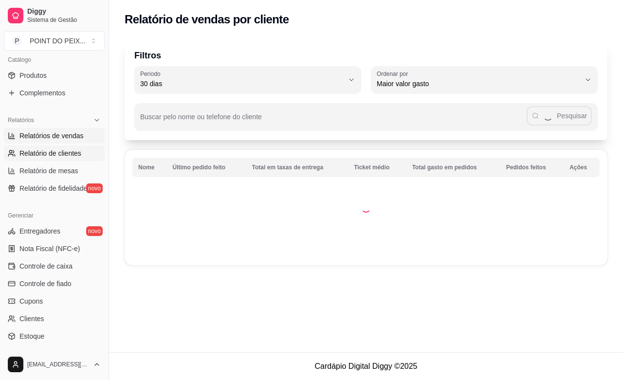
click at [62, 138] on span "Relatórios de vendas" at bounding box center [51, 136] width 64 height 10
select select "ALL"
select select "0"
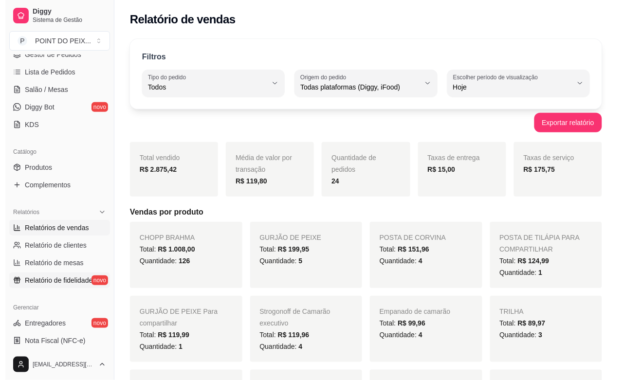
scroll to position [61, 0]
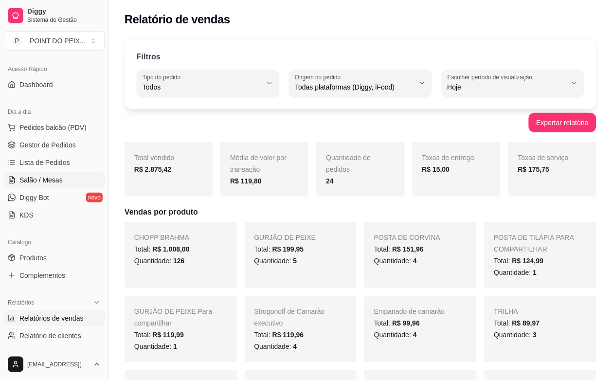
click at [47, 183] on span "Salão / Mesas" at bounding box center [40, 180] width 43 height 10
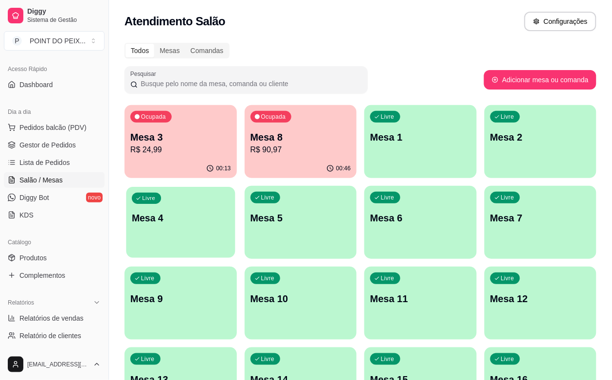
click at [235, 187] on div "Livre Mesa 4" at bounding box center [180, 216] width 109 height 59
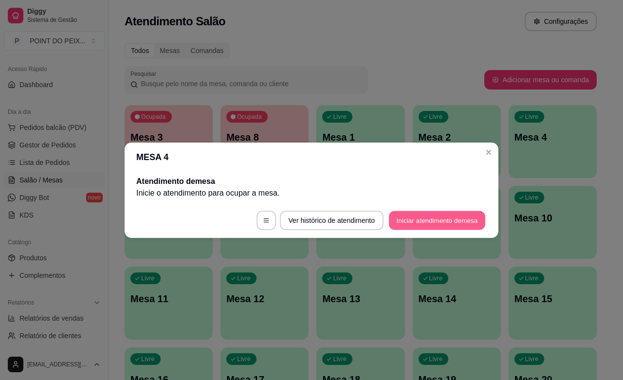
click at [438, 229] on button "Iniciar atendimento de mesa" at bounding box center [437, 220] width 96 height 19
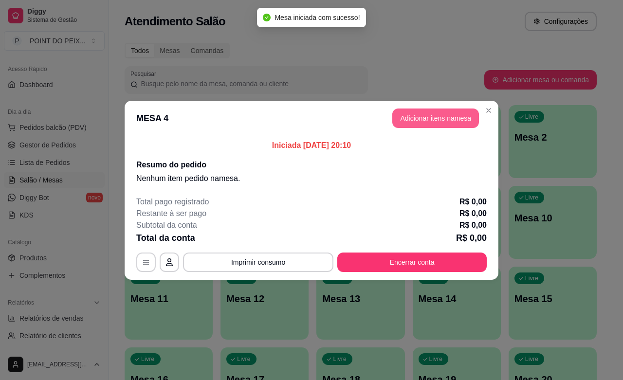
click at [448, 117] on button "Adicionar itens na mesa" at bounding box center [435, 118] width 87 height 19
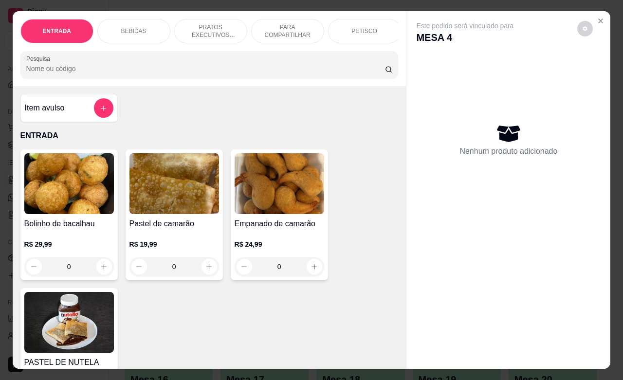
click at [361, 29] on p "PETISCO" at bounding box center [364, 31] width 26 height 8
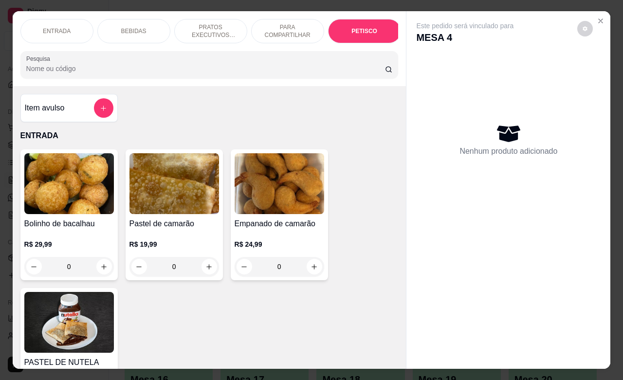
scroll to position [2411, 0]
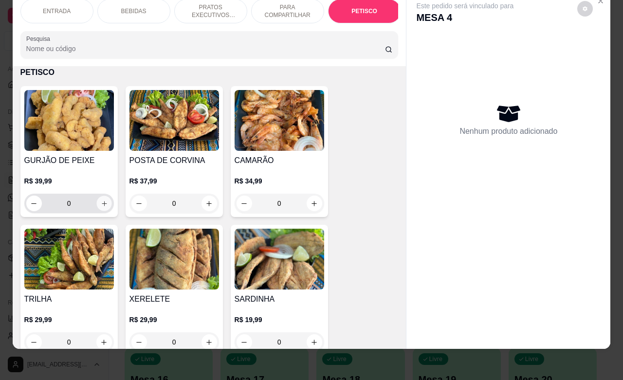
click at [96, 207] on button "increase-product-quantity" at bounding box center [103, 203] width 15 height 15
type input "1"
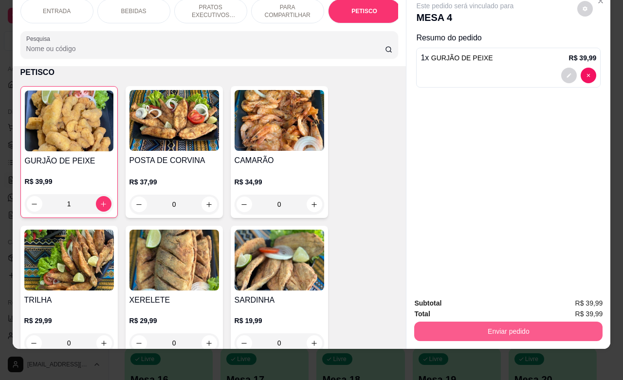
click at [480, 322] on button "Enviar pedido" at bounding box center [508, 331] width 188 height 19
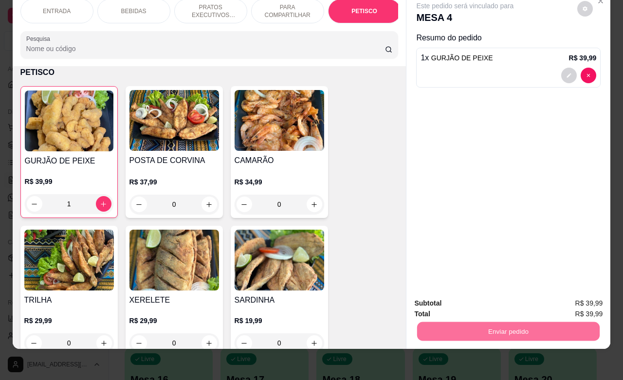
click at [566, 298] on button "Enviar pedido" at bounding box center [576, 297] width 55 height 18
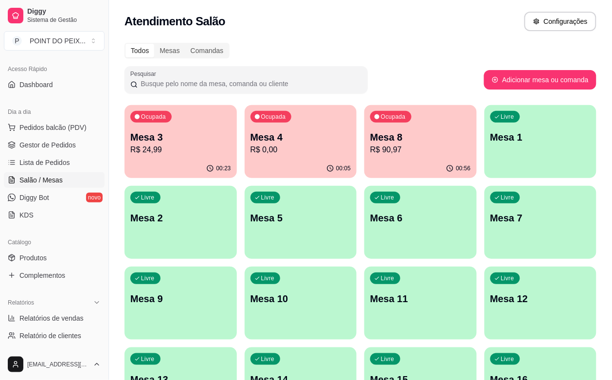
click at [376, 143] on p "Mesa 8" at bounding box center [420, 137] width 101 height 14
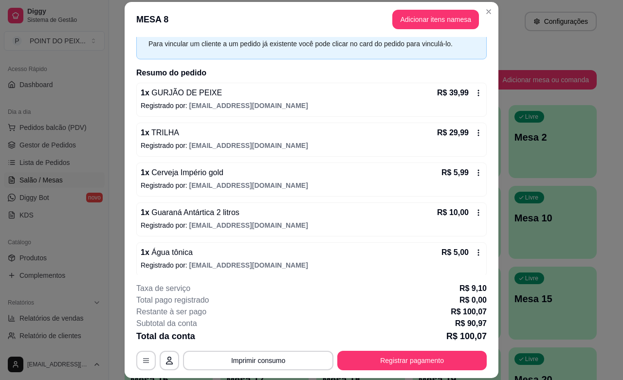
scroll to position [53, 0]
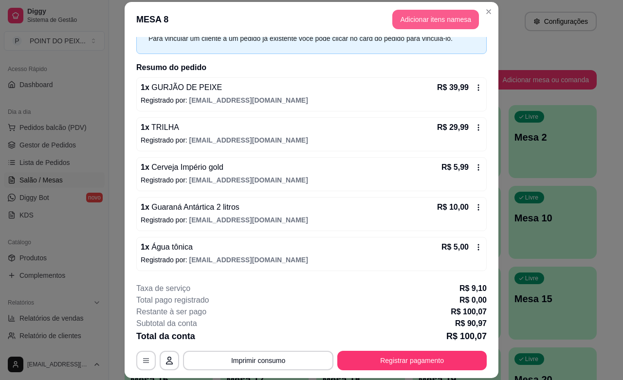
click at [444, 11] on button "Adicionar itens na mesa" at bounding box center [435, 19] width 87 height 19
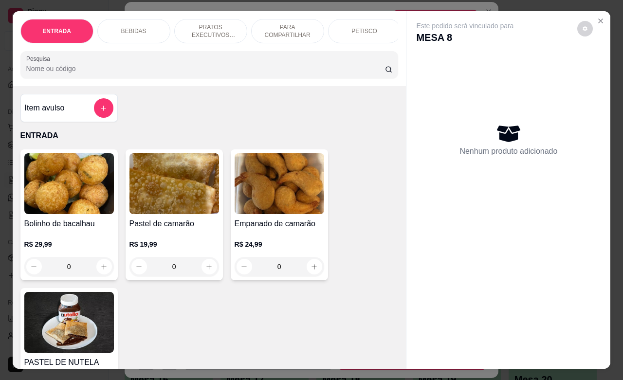
drag, startPoint x: 444, startPoint y: 11, endPoint x: 451, endPoint y: 20, distance: 11.5
click at [451, 21] on p "Este pedido será vinculado para" at bounding box center [464, 26] width 97 height 10
click at [364, 19] on div "PETISCO" at bounding box center [364, 31] width 73 height 24
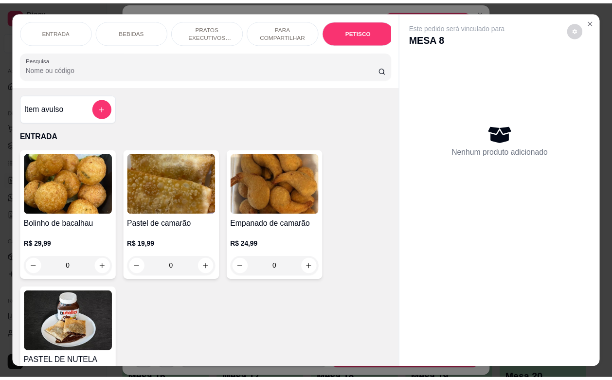
scroll to position [2411, 0]
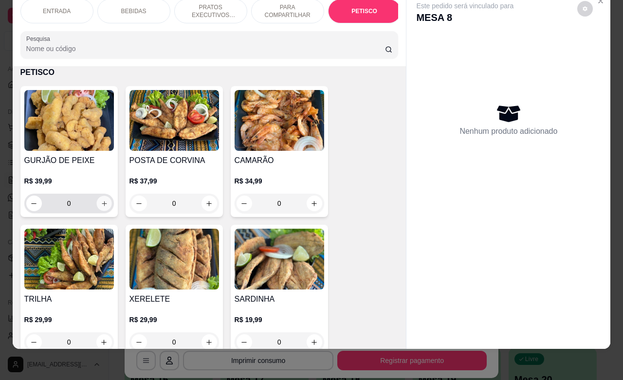
click at [96, 204] on button "increase-product-quantity" at bounding box center [103, 203] width 15 height 15
type input "1"
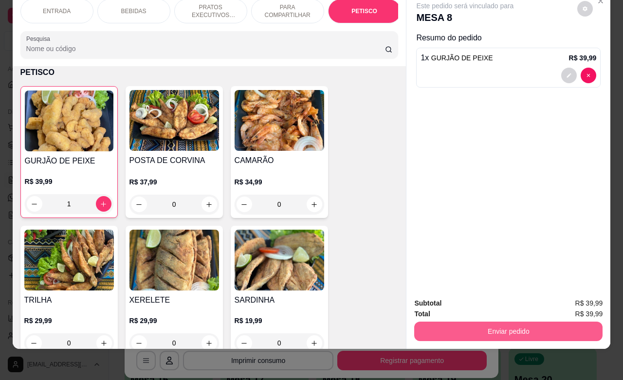
click at [517, 322] on button "Enviar pedido" at bounding box center [508, 331] width 188 height 19
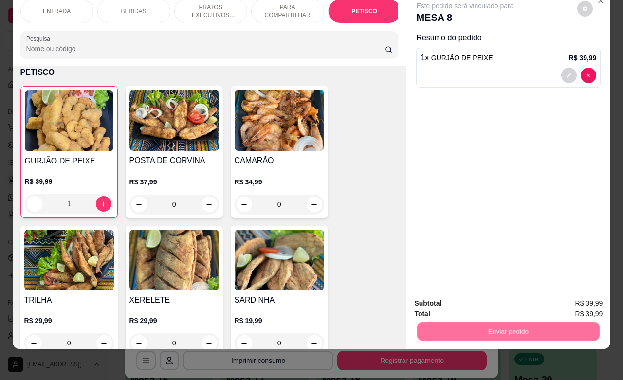
click at [575, 300] on button "Enviar pedido" at bounding box center [576, 297] width 55 height 18
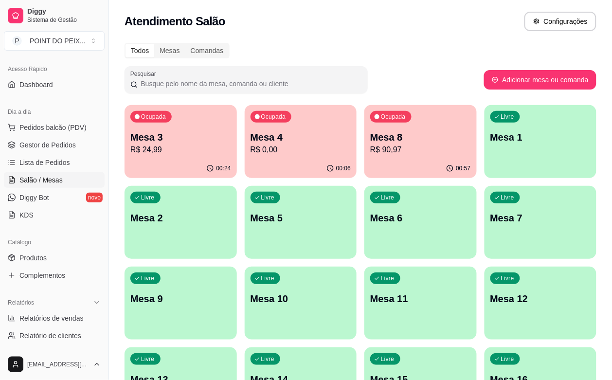
click at [245, 237] on div "Livre Mesa 5" at bounding box center [301, 216] width 112 height 61
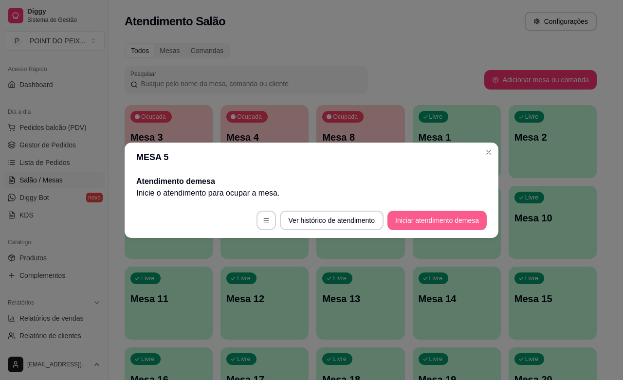
click at [437, 220] on button "Iniciar atendimento de mesa" at bounding box center [436, 220] width 99 height 19
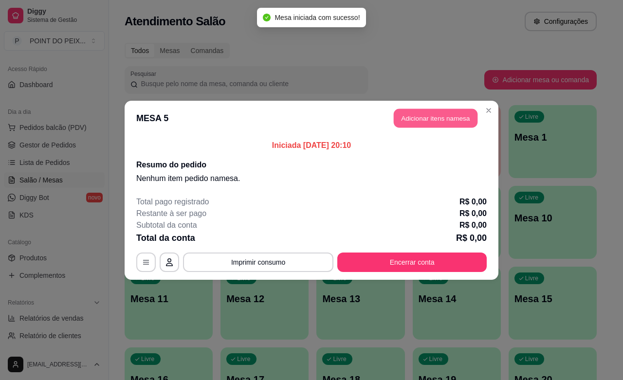
click at [436, 123] on button "Adicionar itens na mesa" at bounding box center [436, 118] width 84 height 19
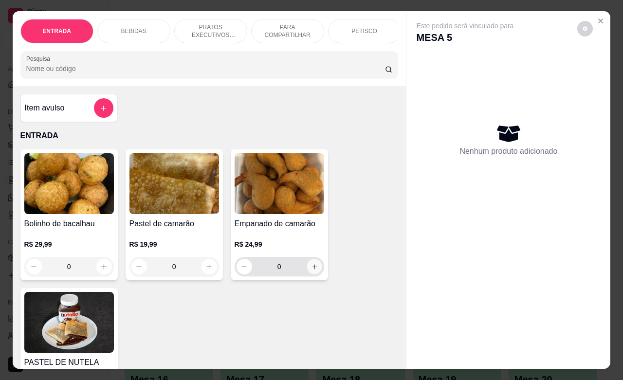
click at [311, 271] on icon "increase-product-quantity" at bounding box center [314, 266] width 7 height 7
type input "1"
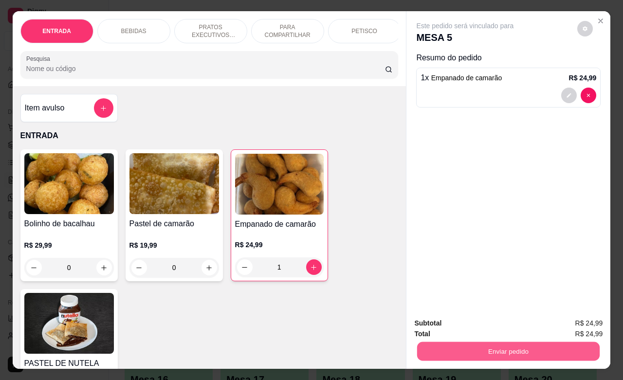
click at [510, 345] on button "Enviar pedido" at bounding box center [508, 351] width 183 height 19
click at [566, 318] on button "Enviar pedido" at bounding box center [576, 322] width 55 height 18
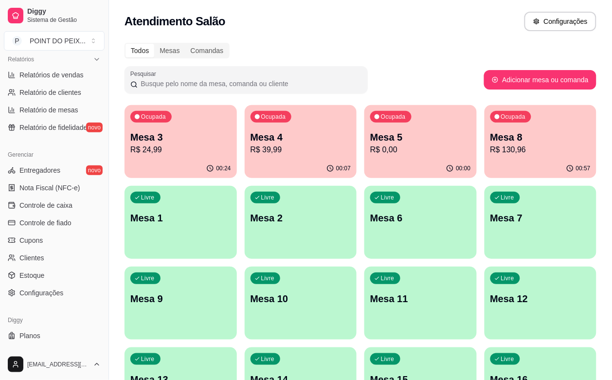
scroll to position [243, 0]
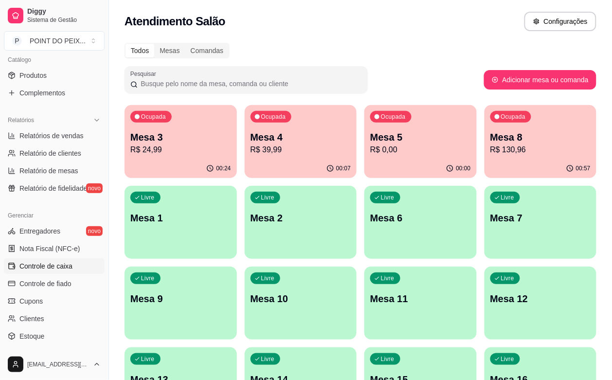
click at [61, 268] on span "Controle de caixa" at bounding box center [45, 266] width 53 height 10
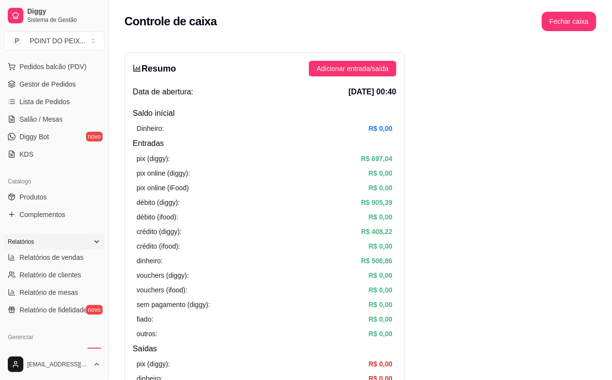
scroll to position [61, 0]
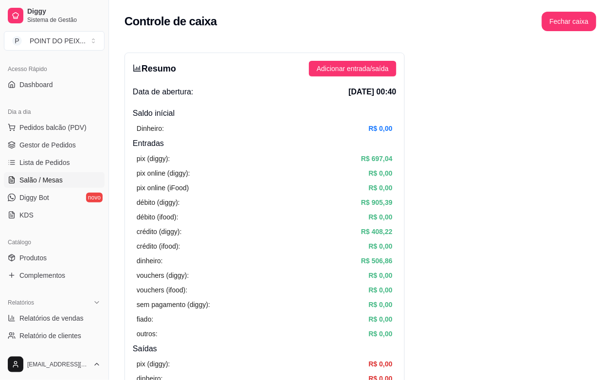
click at [35, 183] on span "Salão / Mesas" at bounding box center [40, 180] width 43 height 10
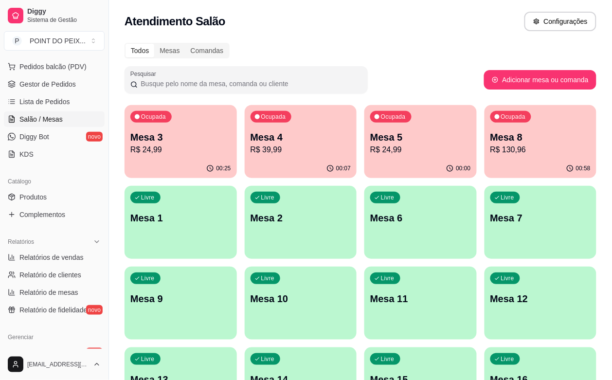
scroll to position [183, 0]
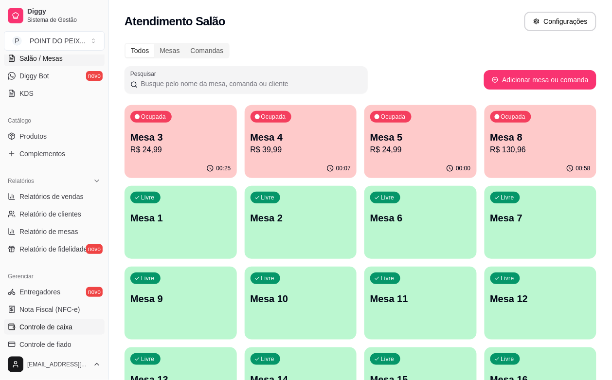
click at [62, 327] on span "Controle de caixa" at bounding box center [45, 327] width 53 height 10
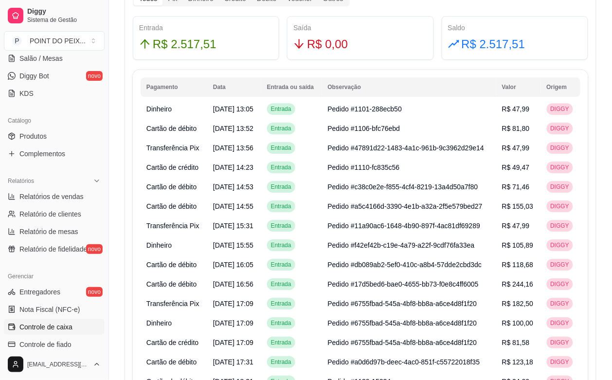
scroll to position [548, 0]
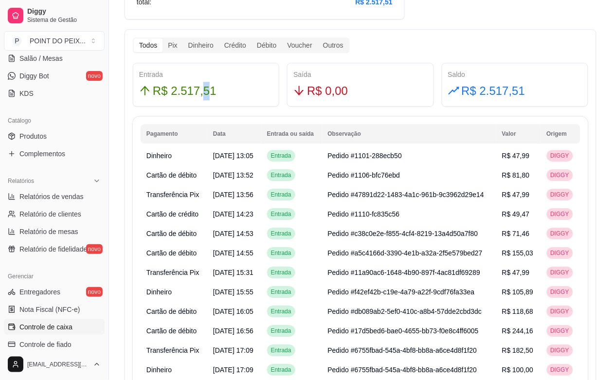
click at [204, 91] on span "R$ 2.517,51" at bounding box center [185, 91] width 64 height 18
click at [169, 47] on div "Pix" at bounding box center [173, 45] width 20 height 14
click at [175, 49] on div "Pix" at bounding box center [173, 45] width 20 height 14
click at [163, 38] on input "Pix" at bounding box center [163, 38] width 0 height 0
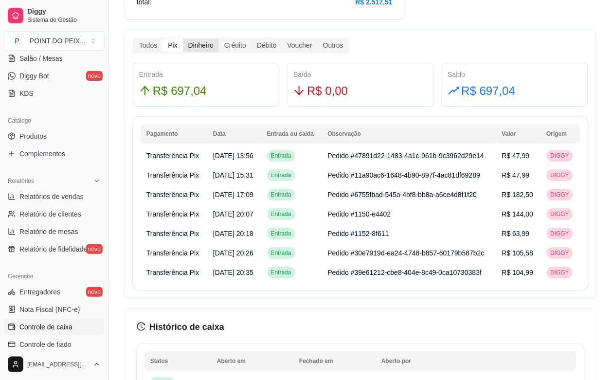
click at [201, 48] on div "Dinheiro" at bounding box center [201, 45] width 36 height 14
click at [183, 38] on input "Dinheiro" at bounding box center [183, 38] width 0 height 0
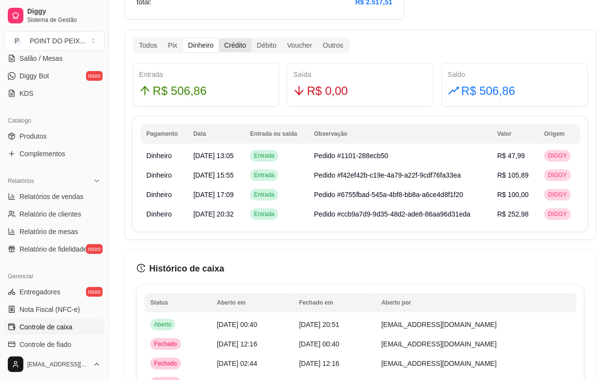
click at [233, 44] on div "Crédito" at bounding box center [235, 45] width 33 height 14
click at [219, 38] on input "Crédito" at bounding box center [219, 38] width 0 height 0
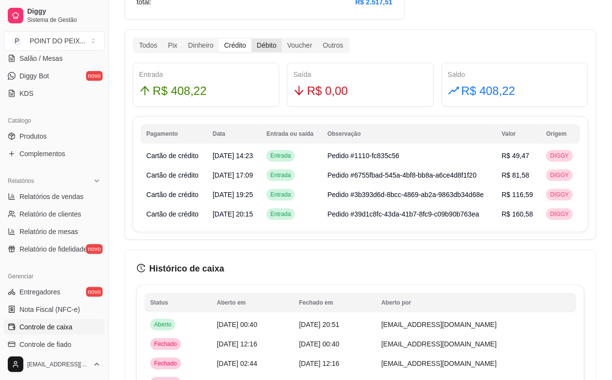
click at [263, 40] on div "Débito" at bounding box center [267, 45] width 30 height 14
click at [252, 38] on input "Débito" at bounding box center [252, 38] width 0 height 0
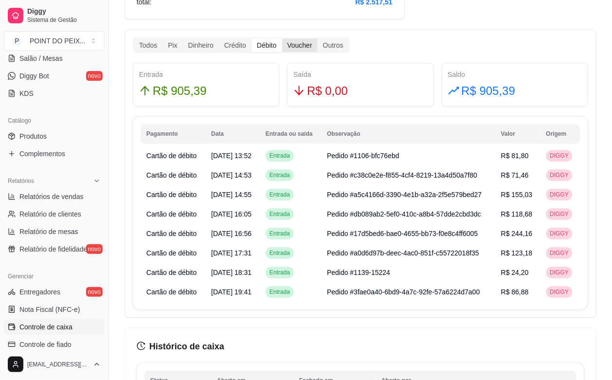
click at [298, 49] on div "Voucher" at bounding box center [300, 45] width 36 height 14
click at [282, 38] on input "Voucher" at bounding box center [282, 38] width 0 height 0
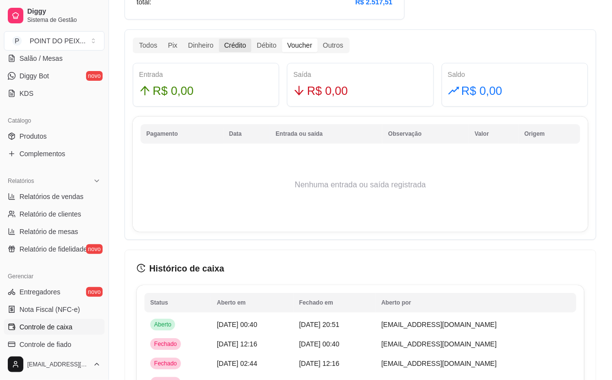
click at [244, 47] on div "Crédito" at bounding box center [235, 45] width 33 height 14
click at [219, 38] on input "Crédito" at bounding box center [219, 38] width 0 height 0
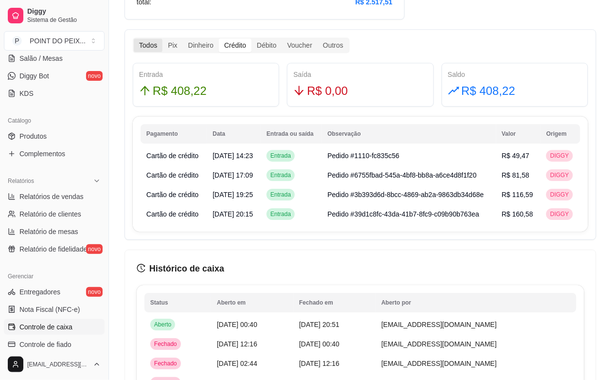
click at [146, 49] on div "Todos" at bounding box center [148, 45] width 29 height 14
click at [134, 38] on input "Todos" at bounding box center [134, 38] width 0 height 0
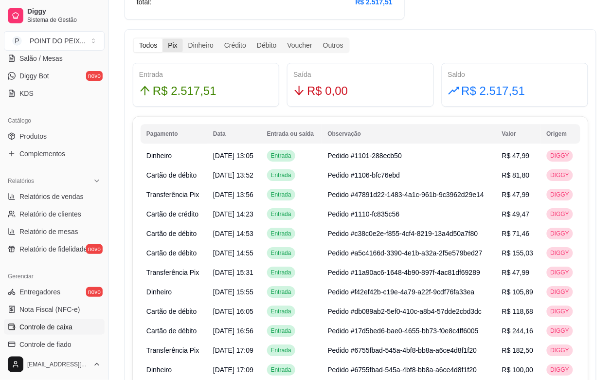
click at [174, 46] on div "Pix" at bounding box center [173, 45] width 20 height 14
click at [163, 38] on input "Pix" at bounding box center [163, 38] width 0 height 0
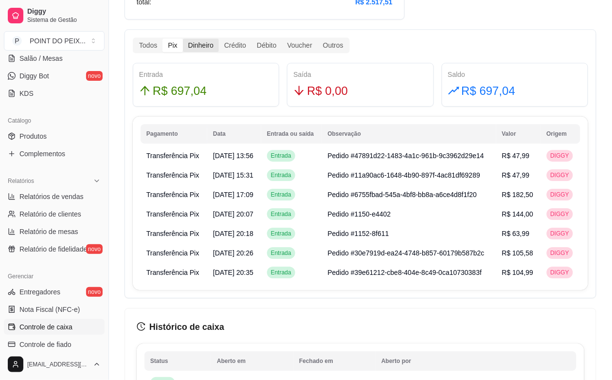
click at [195, 48] on div "Dinheiro" at bounding box center [201, 45] width 36 height 14
click at [183, 38] on input "Dinheiro" at bounding box center [183, 38] width 0 height 0
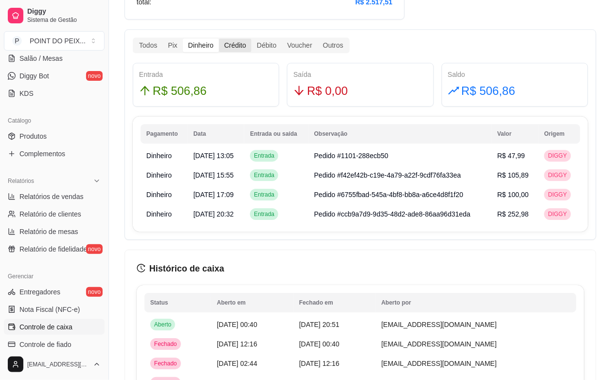
click at [231, 44] on div "Crédito" at bounding box center [235, 45] width 33 height 14
click at [219, 38] on input "Crédito" at bounding box center [219, 38] width 0 height 0
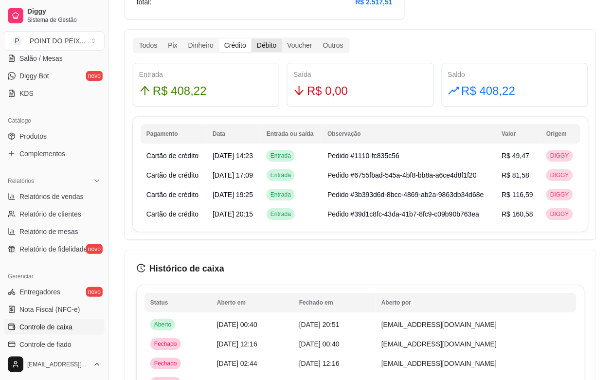
click at [264, 48] on div "Débito" at bounding box center [267, 45] width 30 height 14
click at [252, 38] on input "Débito" at bounding box center [252, 38] width 0 height 0
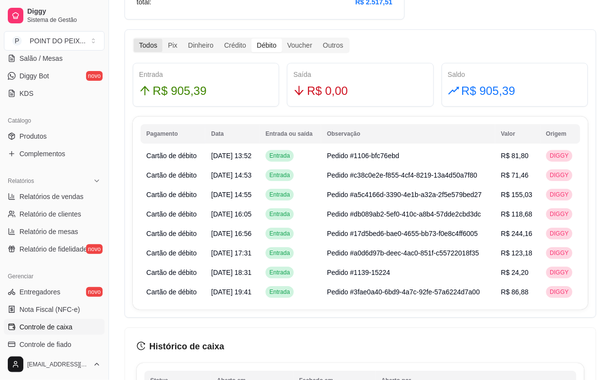
click at [159, 44] on div "Todos" at bounding box center [148, 45] width 29 height 14
click at [134, 38] on input "Todos" at bounding box center [134, 38] width 0 height 0
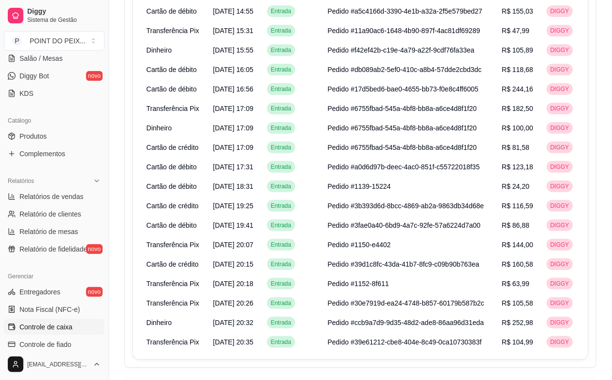
scroll to position [852, 0]
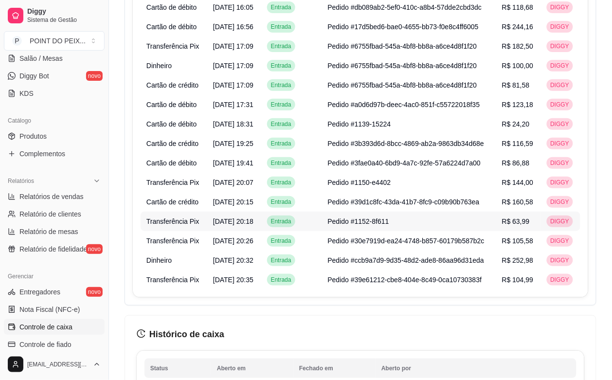
click at [238, 219] on span "[DATE] 20:18" at bounding box center [233, 222] width 40 height 8
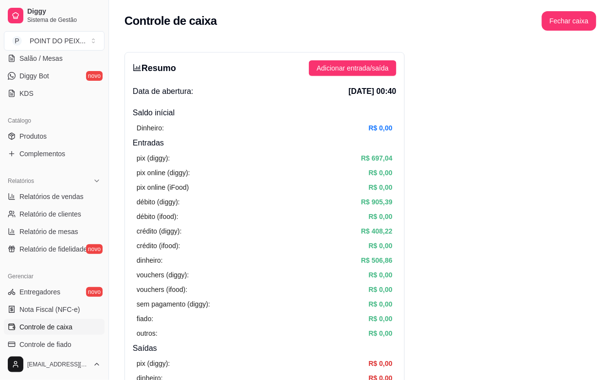
scroll to position [0, 0]
click at [63, 200] on span "Relatórios de vendas" at bounding box center [51, 197] width 64 height 10
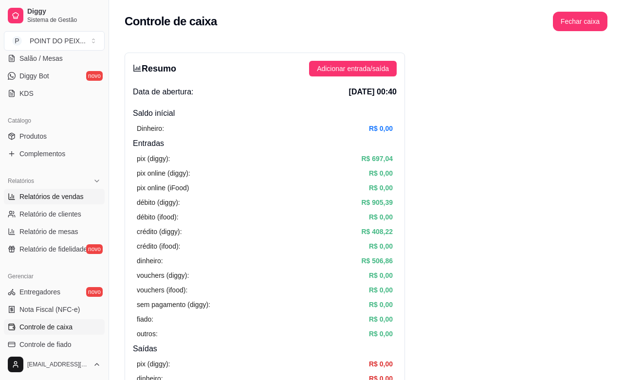
select select "ALL"
select select "0"
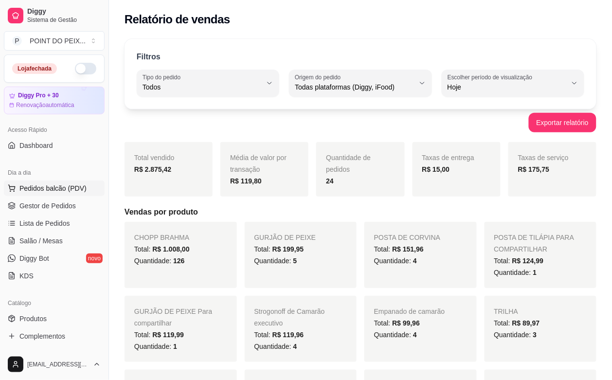
click at [57, 186] on span "Pedidos balcão (PDV)" at bounding box center [52, 189] width 67 height 10
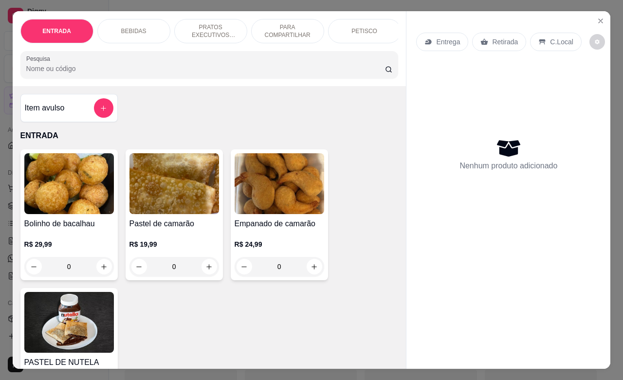
click at [345, 30] on div "PETISCO" at bounding box center [364, 31] width 73 height 24
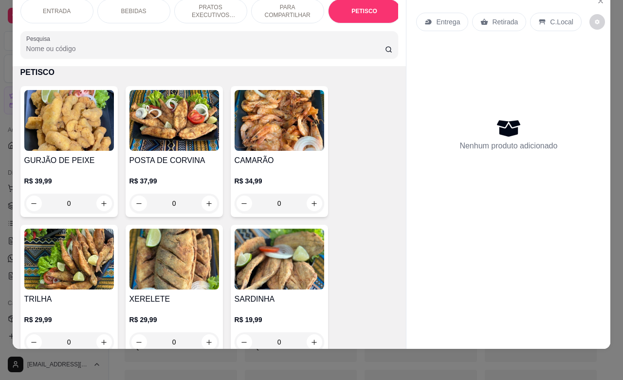
scroll to position [2472, 0]
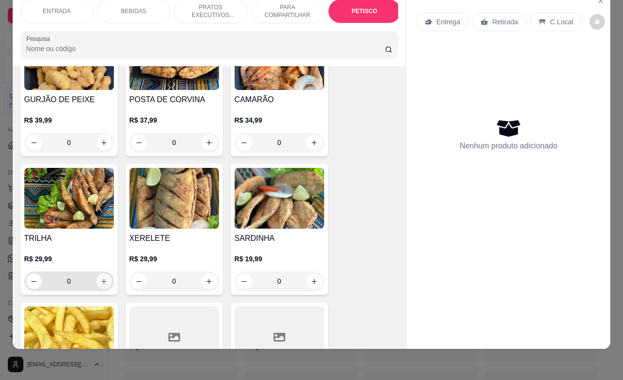
click at [100, 284] on icon "increase-product-quantity" at bounding box center [103, 281] width 7 height 7
type input "1"
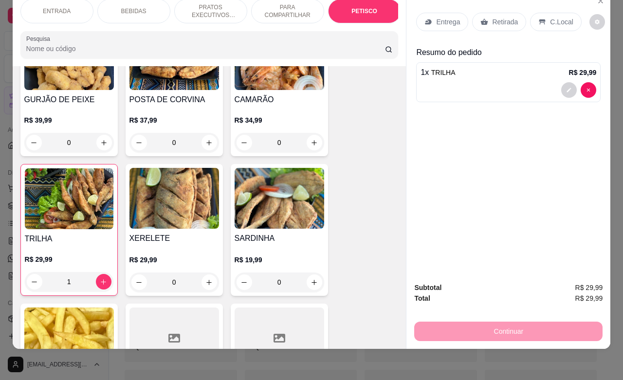
click at [507, 324] on div "Continuar" at bounding box center [508, 330] width 188 height 22
click at [501, 319] on div "Continuar" at bounding box center [508, 330] width 188 height 22
click at [509, 17] on p "Retirada" at bounding box center [505, 22] width 26 height 10
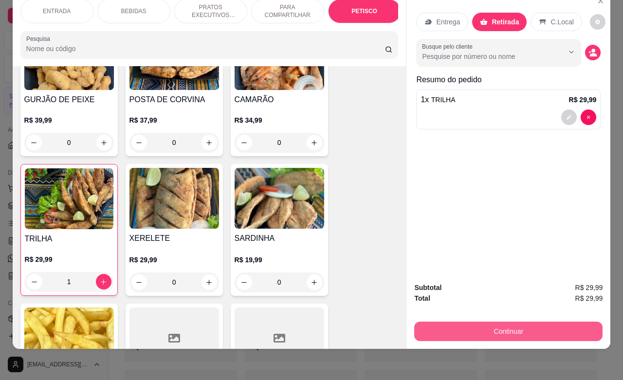
click at [519, 326] on button "Continuar" at bounding box center [508, 331] width 188 height 19
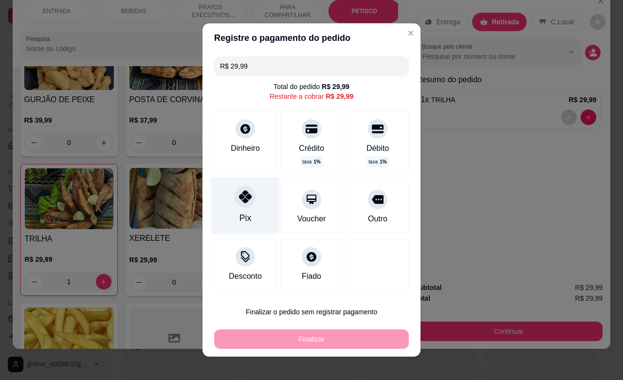
click at [242, 213] on div "Pix" at bounding box center [245, 218] width 12 height 13
type input "R$ 0,00"
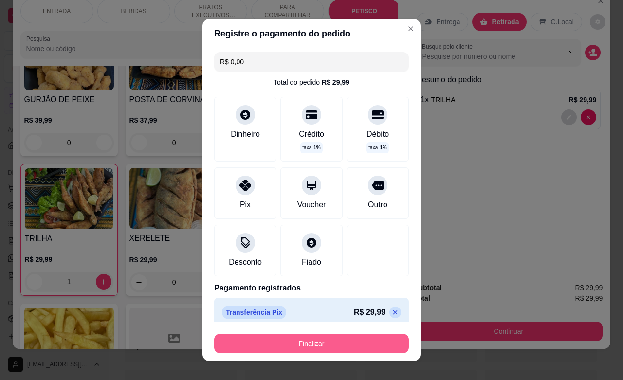
click at [336, 349] on button "Finalizar" at bounding box center [311, 343] width 195 height 19
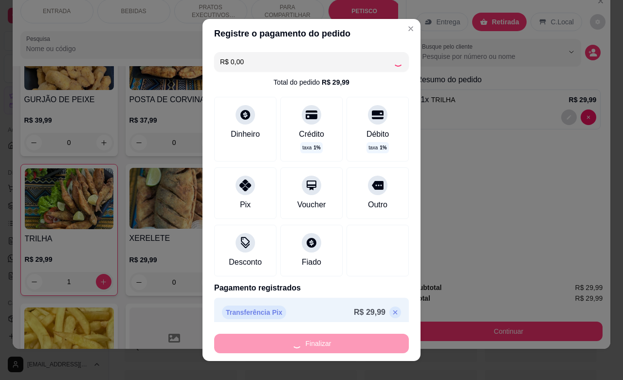
type input "0"
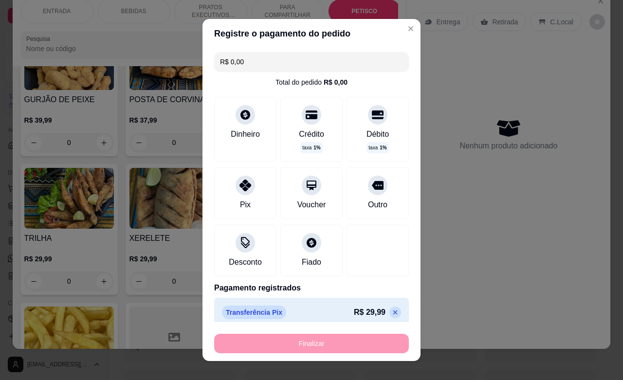
type input "-R$ 29,99"
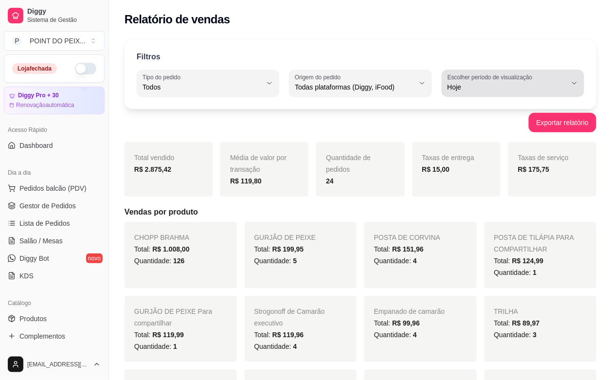
click at [573, 83] on icon "button" at bounding box center [575, 83] width 8 height 8
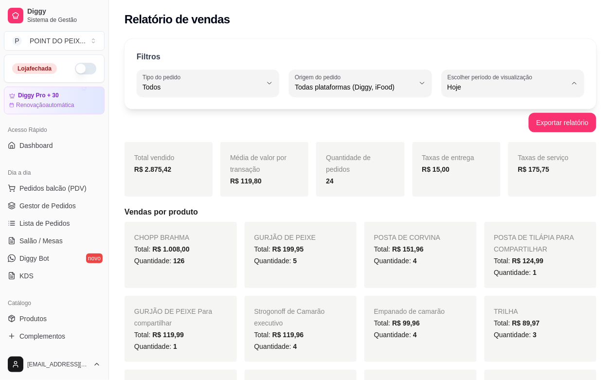
click at [496, 129] on span "Ontem" at bounding box center [508, 126] width 113 height 9
type input "1"
select select "1"
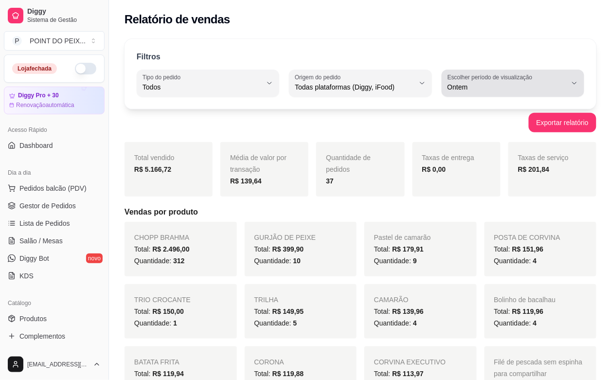
click at [578, 86] on icon "button" at bounding box center [575, 83] width 8 height 8
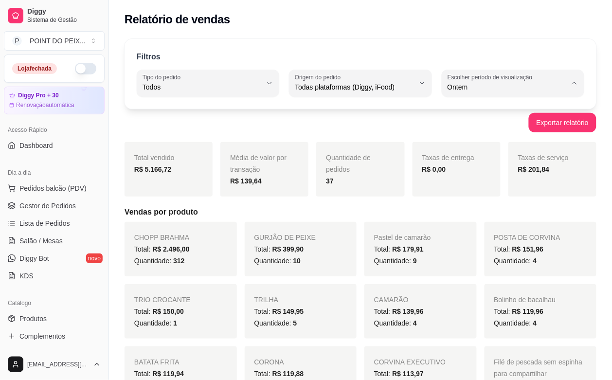
click at [476, 114] on span "Hoje" at bounding box center [508, 110] width 113 height 9
type input "0"
select select "0"
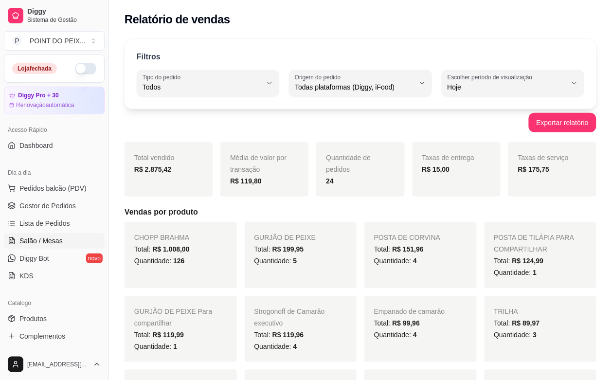
click at [45, 244] on span "Salão / Mesas" at bounding box center [40, 241] width 43 height 10
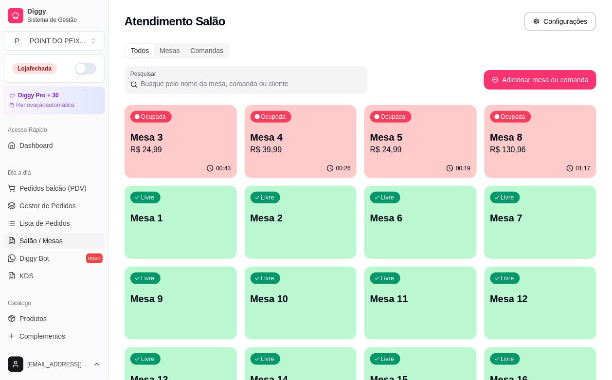
click at [485, 159] on div "01:17" at bounding box center [541, 168] width 112 height 19
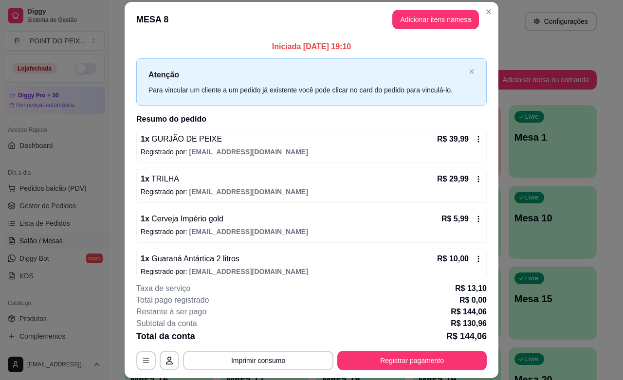
click at [444, 8] on header "MESA 8 Adicionar itens na mesa" at bounding box center [312, 19] width 374 height 35
click at [439, 22] on button "Adicionar itens na mesa" at bounding box center [435, 19] width 87 height 19
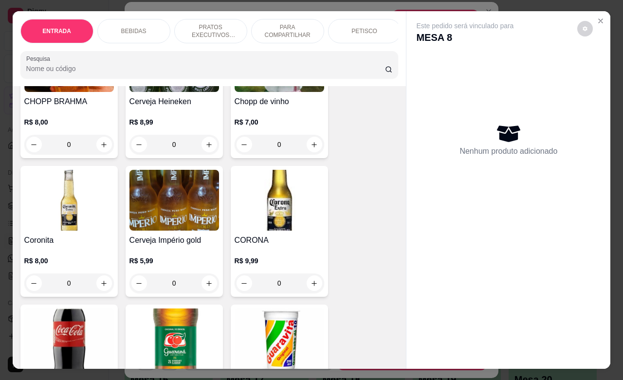
scroll to position [426, 0]
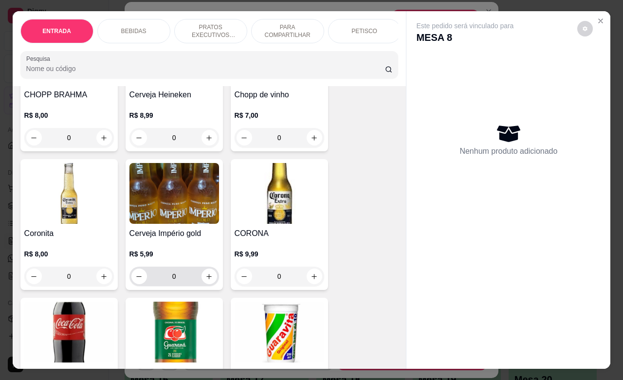
click at [196, 286] on input "0" at bounding box center [174, 276] width 55 height 19
click at [207, 279] on icon "increase-product-quantity" at bounding box center [209, 276] width 5 height 5
type input "1"
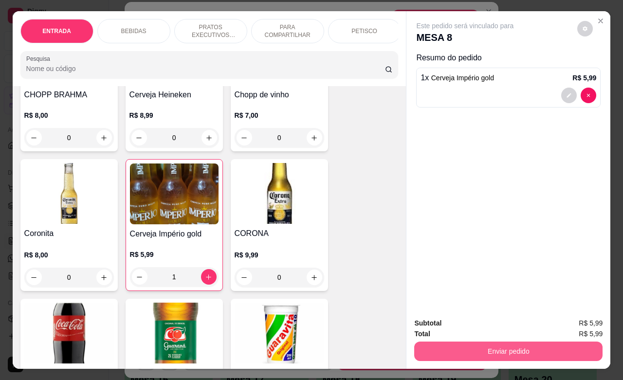
click at [468, 349] on button "Enviar pedido" at bounding box center [508, 351] width 188 height 19
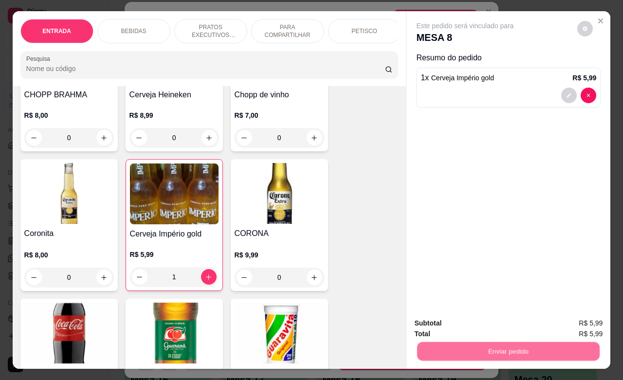
click at [573, 317] on button "Enviar pedido" at bounding box center [577, 322] width 54 height 18
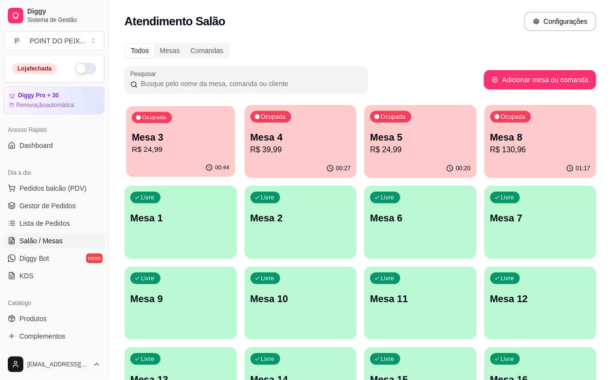
click at [186, 161] on div "00:44" at bounding box center [180, 168] width 109 height 18
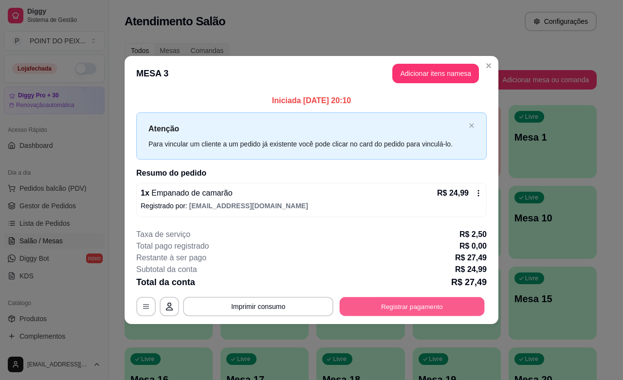
click at [382, 311] on button "Registrar pagamento" at bounding box center [412, 306] width 145 height 19
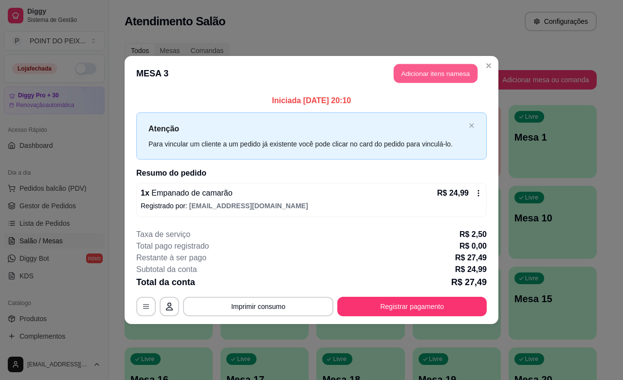
click at [453, 71] on button "Adicionar itens na mesa" at bounding box center [436, 73] width 84 height 19
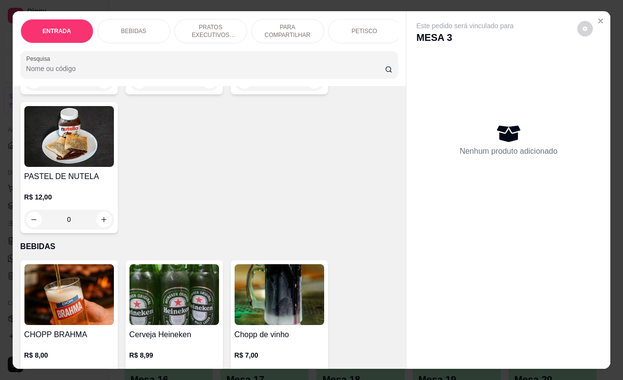
scroll to position [243, 0]
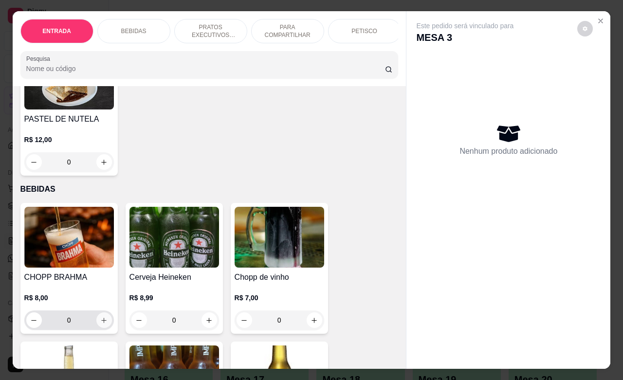
click at [101, 328] on button "increase-product-quantity" at bounding box center [104, 321] width 16 height 16
click at [101, 324] on icon "increase-product-quantity" at bounding box center [103, 320] width 7 height 7
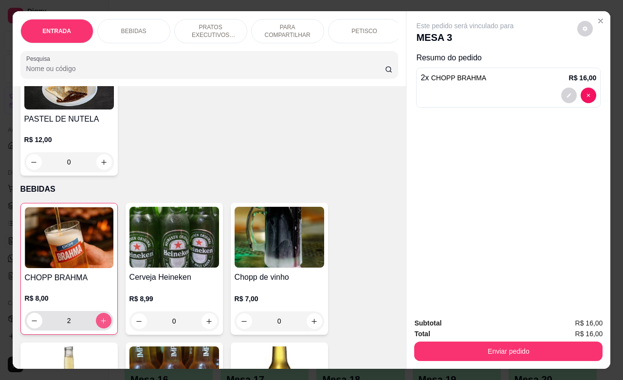
type input "2"
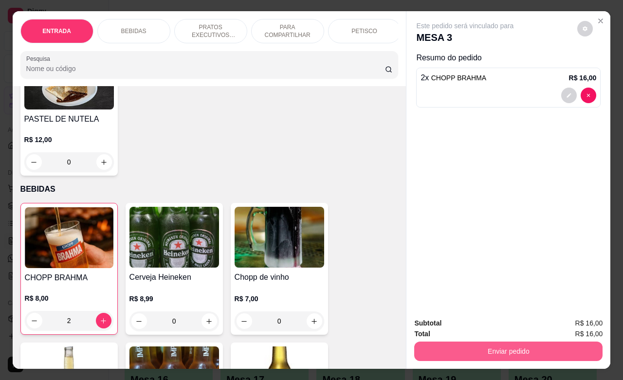
click at [533, 351] on button "Enviar pedido" at bounding box center [508, 351] width 188 height 19
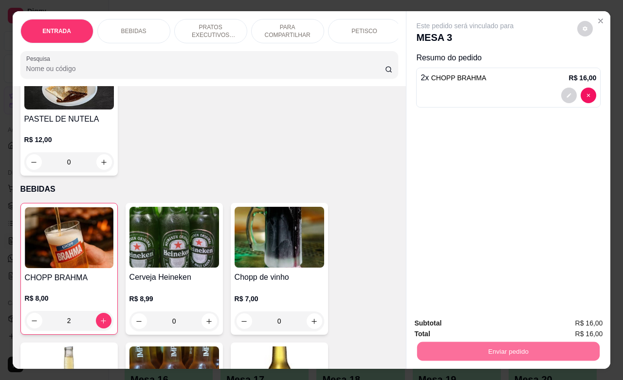
click at [579, 317] on button "Enviar pedido" at bounding box center [576, 322] width 55 height 18
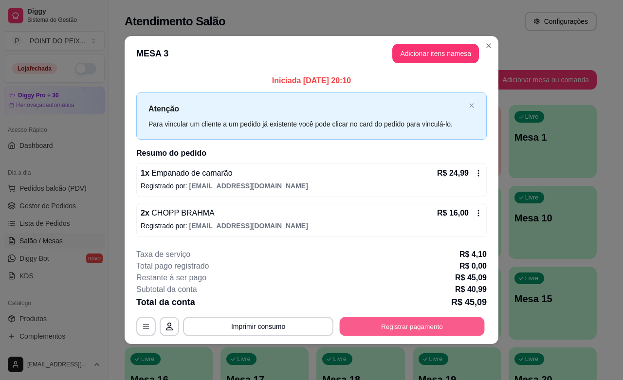
click at [451, 325] on button "Registrar pagamento" at bounding box center [412, 326] width 145 height 19
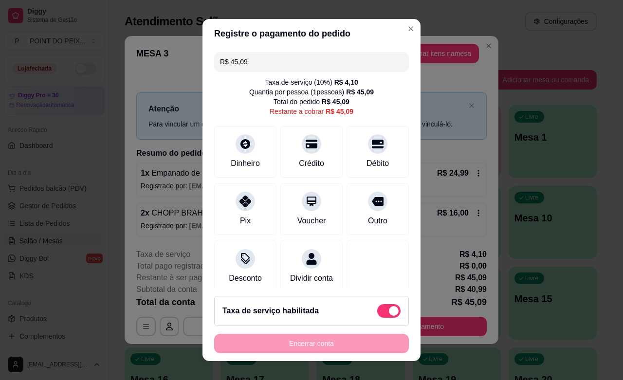
click at [377, 313] on span at bounding box center [388, 311] width 23 height 14
click at [377, 313] on input "checkbox" at bounding box center [380, 316] width 6 height 6
checkbox input "true"
type input "R$ 40,99"
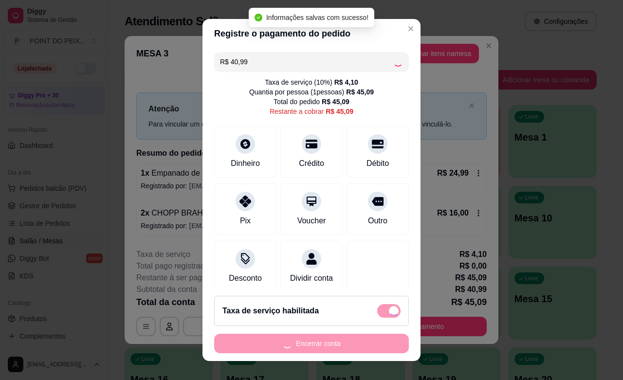
checkbox input "false"
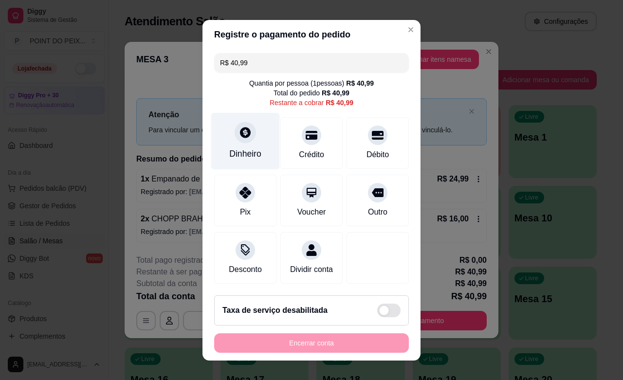
click at [241, 152] on div "Dinheiro" at bounding box center [245, 153] width 32 height 13
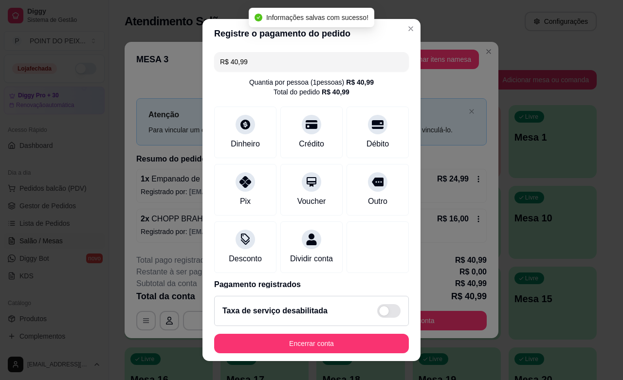
type input "R$ 0,00"
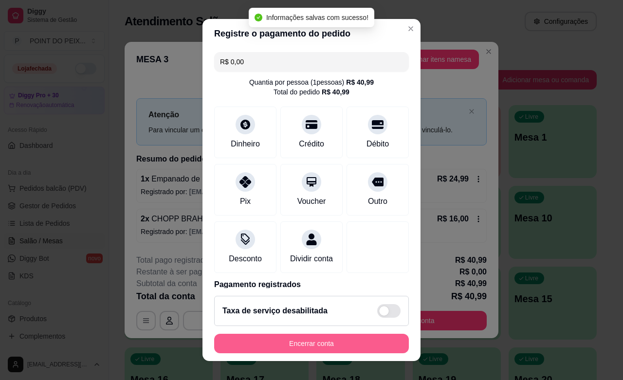
click at [342, 350] on button "Encerrar conta" at bounding box center [311, 343] width 195 height 19
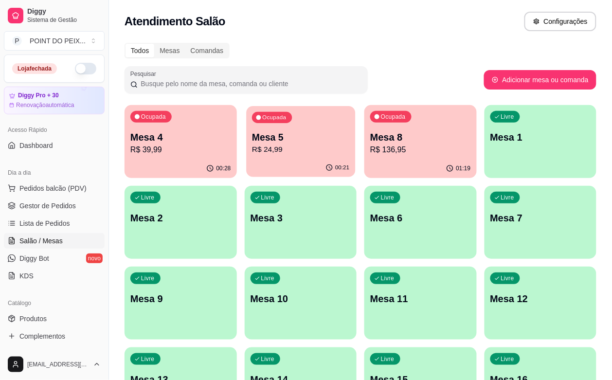
click at [278, 151] on p "R$ 24,99" at bounding box center [300, 149] width 97 height 11
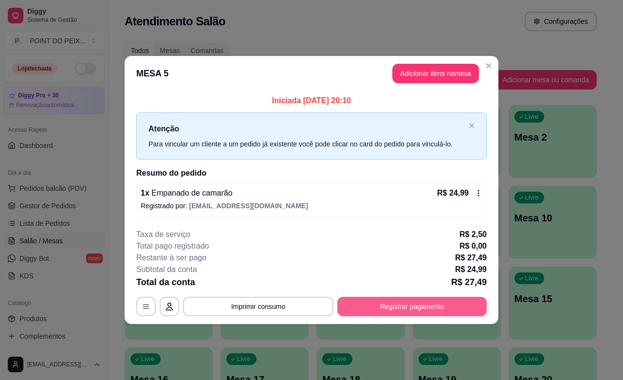
click at [405, 304] on button "Registrar pagamento" at bounding box center [411, 306] width 149 height 19
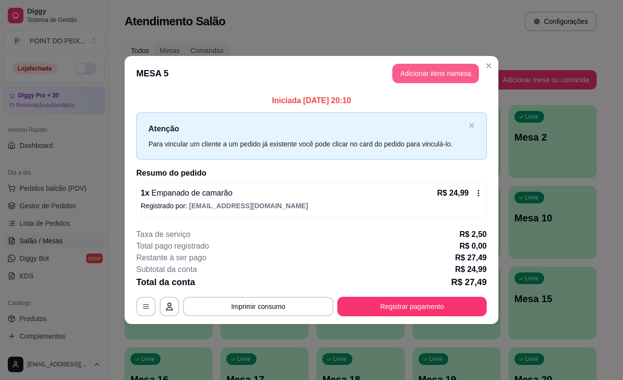
click at [433, 72] on button "Adicionar itens na mesa" at bounding box center [435, 73] width 87 height 19
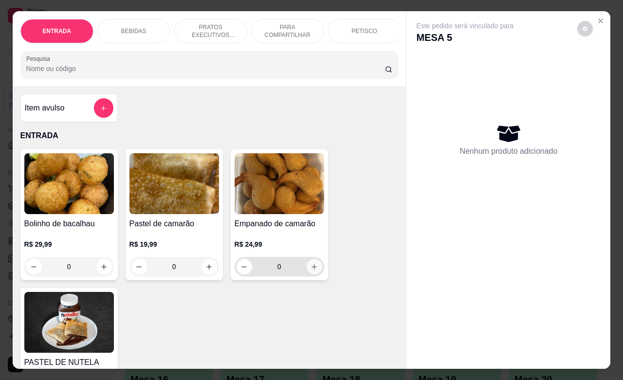
click at [314, 275] on button "increase-product-quantity" at bounding box center [315, 267] width 16 height 16
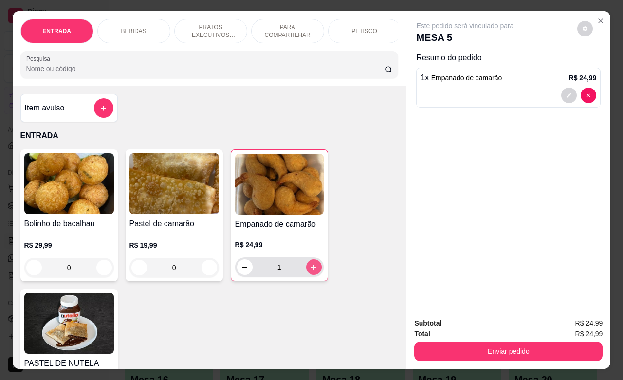
type input "1"
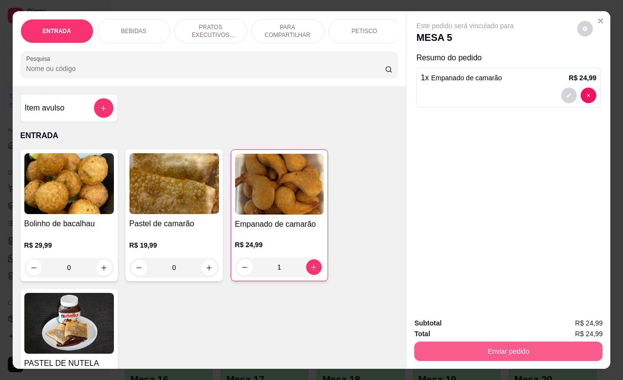
click at [518, 339] on div "Enviar pedido" at bounding box center [508, 350] width 188 height 22
click at [510, 346] on button "Enviar pedido" at bounding box center [508, 351] width 183 height 19
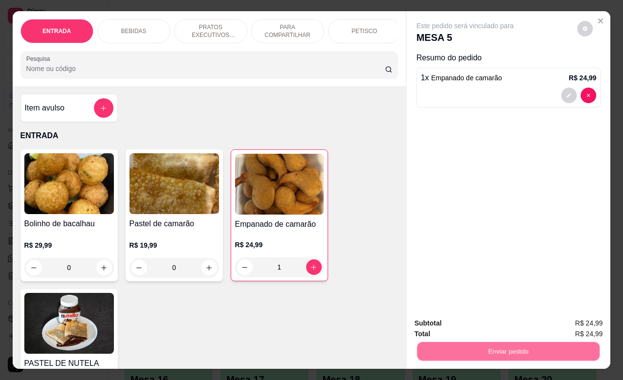
click at [582, 323] on button "Enviar pedido" at bounding box center [576, 322] width 55 height 18
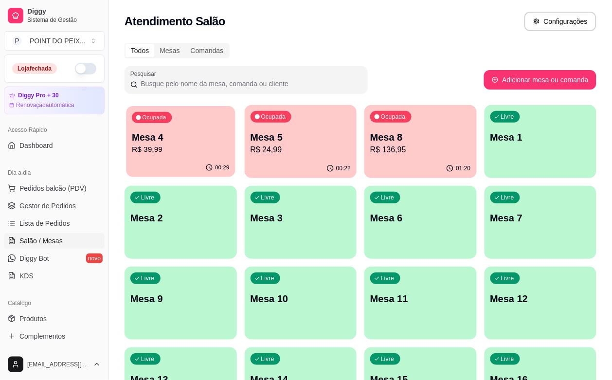
click at [160, 164] on div "00:29" at bounding box center [180, 168] width 109 height 18
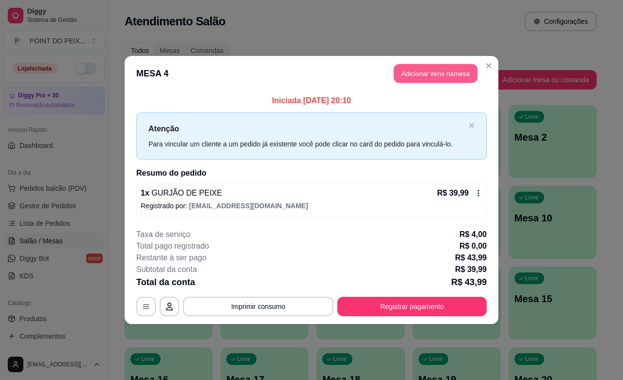
click at [460, 74] on button "Adicionar itens na mesa" at bounding box center [436, 73] width 84 height 19
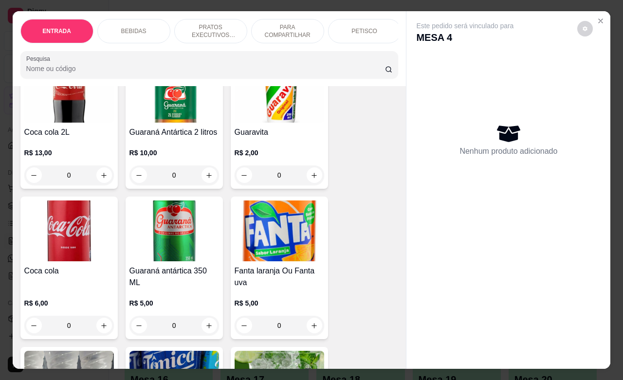
scroll to position [669, 0]
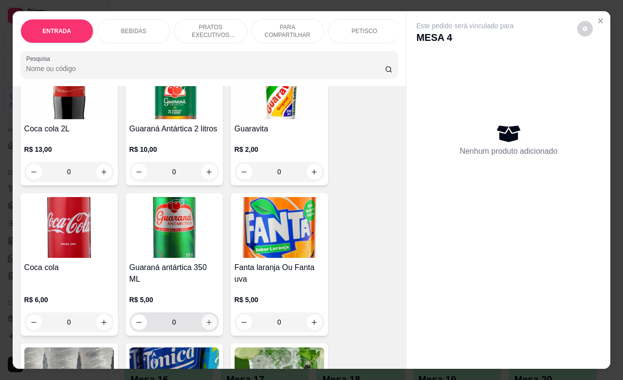
click at [205, 326] on icon "increase-product-quantity" at bounding box center [208, 322] width 7 height 7
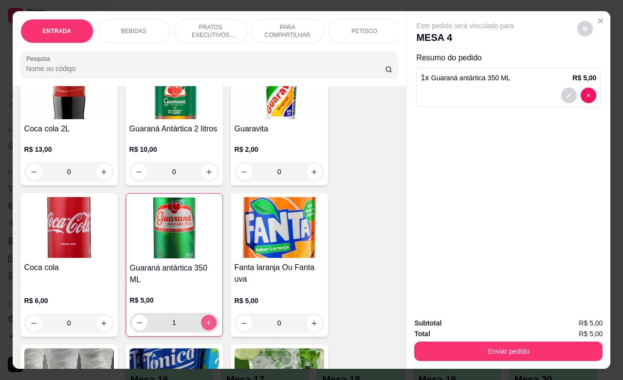
type input "1"
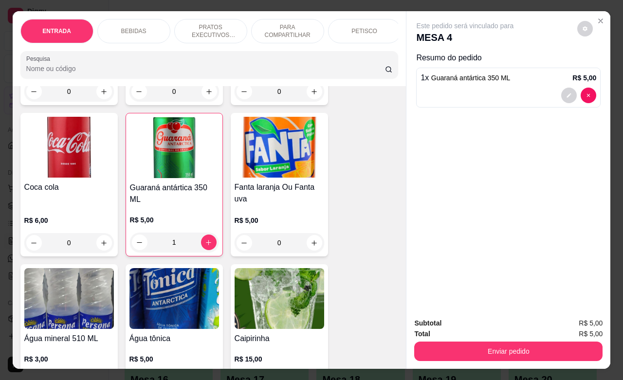
scroll to position [730, 0]
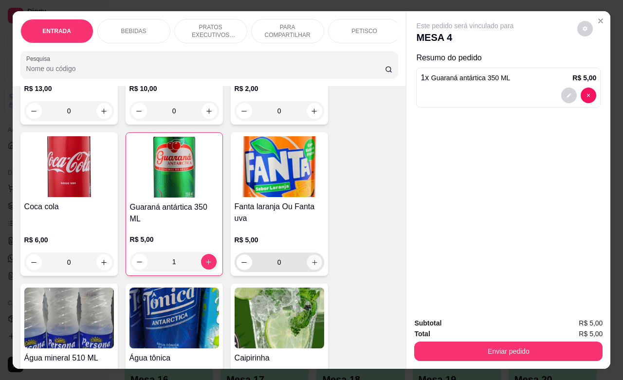
click at [307, 270] on button "increase-product-quantity" at bounding box center [314, 262] width 15 height 15
type input "1"
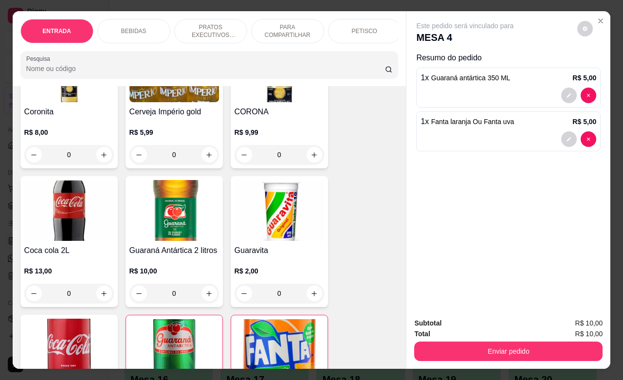
scroll to position [487, 0]
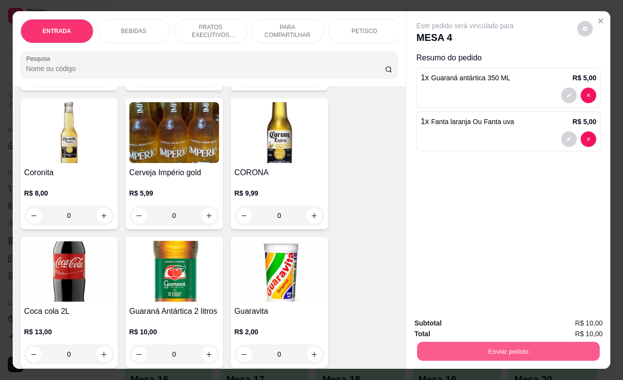
click at [502, 342] on button "Enviar pedido" at bounding box center [508, 351] width 183 height 19
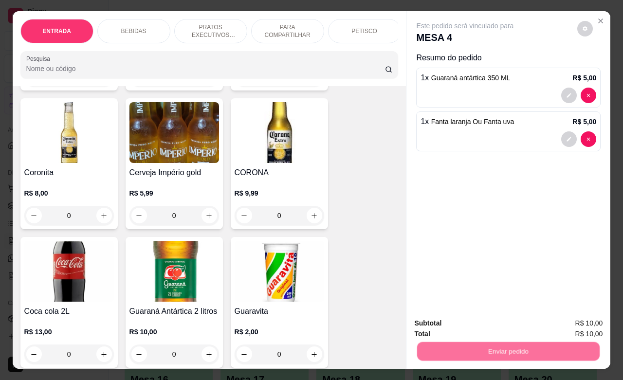
click at [565, 318] on button "Enviar pedido" at bounding box center [576, 322] width 55 height 18
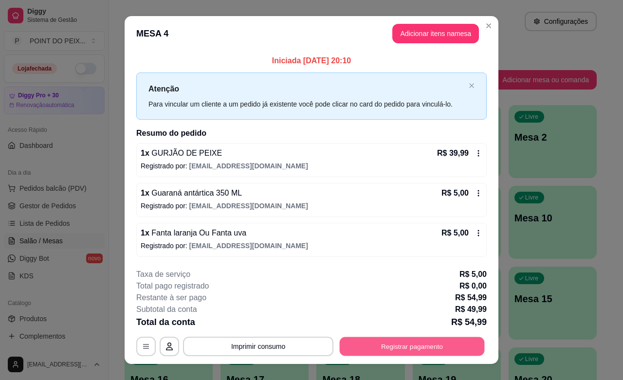
click at [420, 340] on button "Registrar pagamento" at bounding box center [412, 346] width 145 height 19
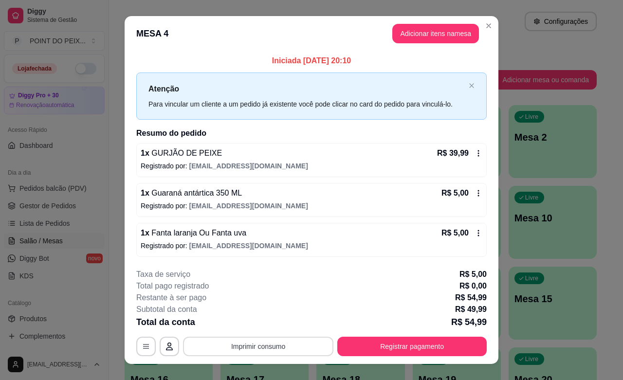
click at [258, 352] on button "Imprimir consumo" at bounding box center [258, 346] width 150 height 19
click at [268, 327] on button "IMPRESSORA" at bounding box center [256, 324] width 68 height 15
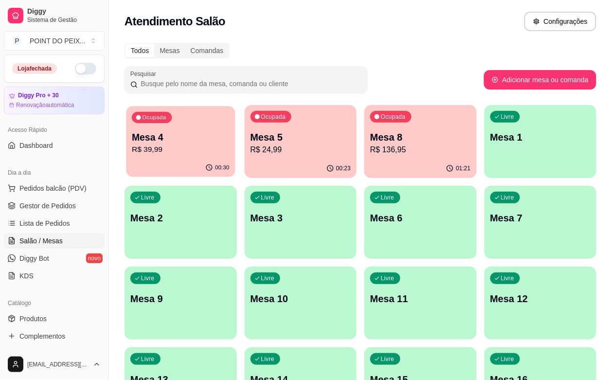
click at [162, 147] on p "R$ 39,99" at bounding box center [180, 149] width 97 height 11
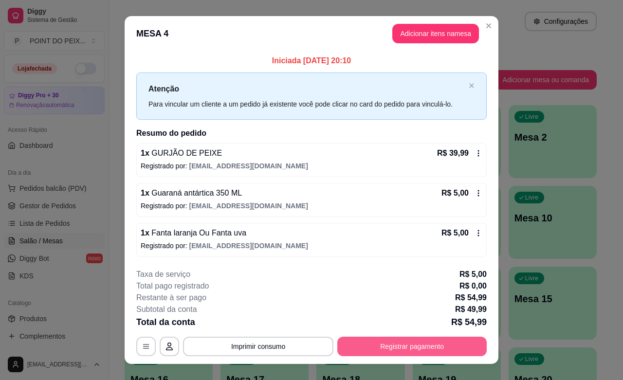
click at [446, 347] on button "Registrar pagamento" at bounding box center [411, 346] width 149 height 19
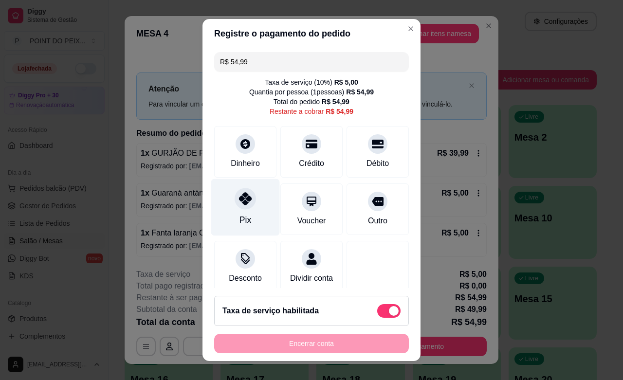
click at [239, 205] on icon at bounding box center [245, 198] width 13 height 13
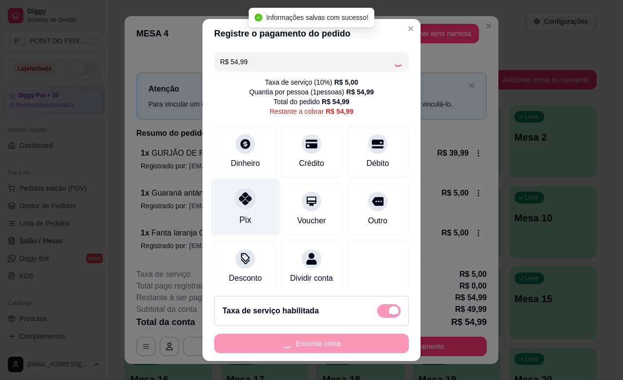
type input "R$ 0,00"
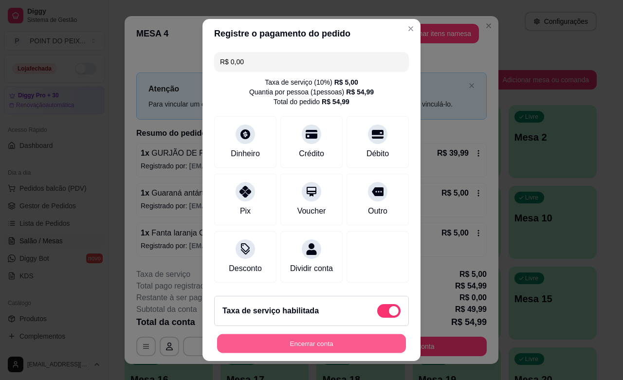
click at [327, 338] on button "Encerrar conta" at bounding box center [311, 343] width 189 height 19
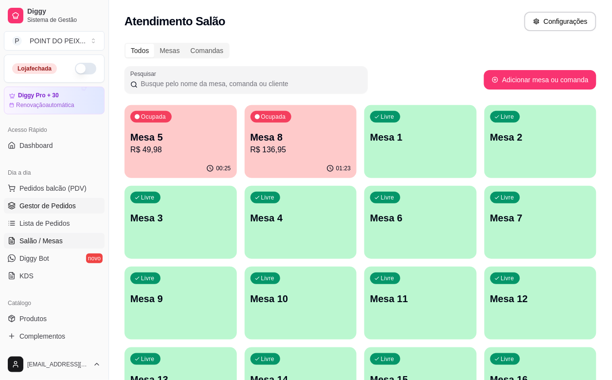
click at [61, 204] on span "Gestor de Pedidos" at bounding box center [47, 206] width 56 height 10
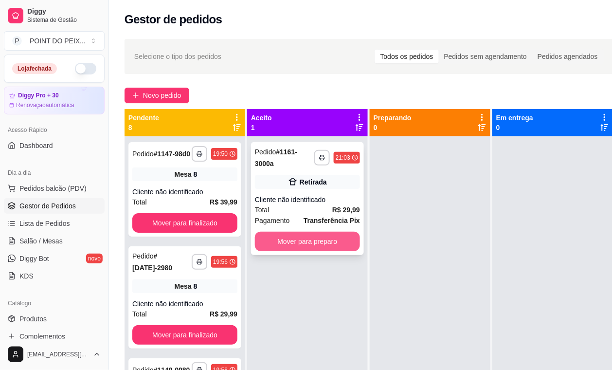
click at [333, 244] on button "Mover para preparo" at bounding box center [307, 241] width 105 height 19
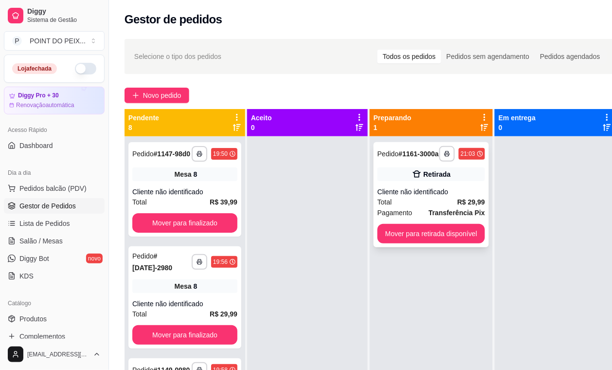
click at [441, 206] on div "Total R$ 29,99" at bounding box center [432, 202] width 108 height 11
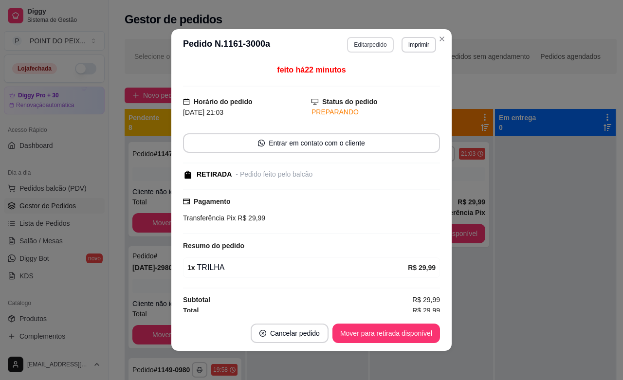
click at [374, 48] on button "Editar pedido" at bounding box center [370, 45] width 46 height 16
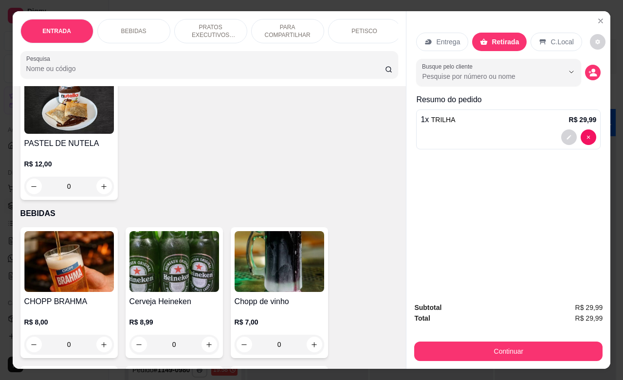
scroll to position [243, 0]
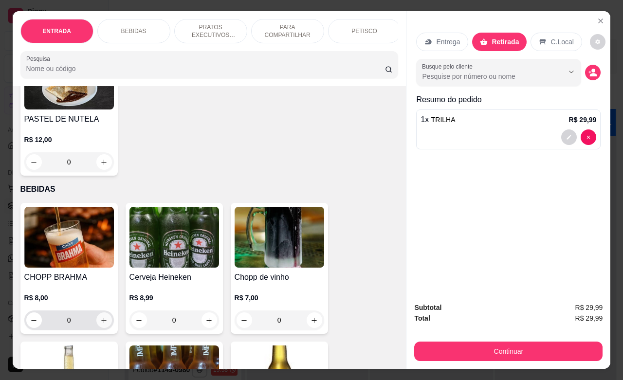
click at [98, 320] on button "increase-product-quantity" at bounding box center [104, 321] width 16 height 16
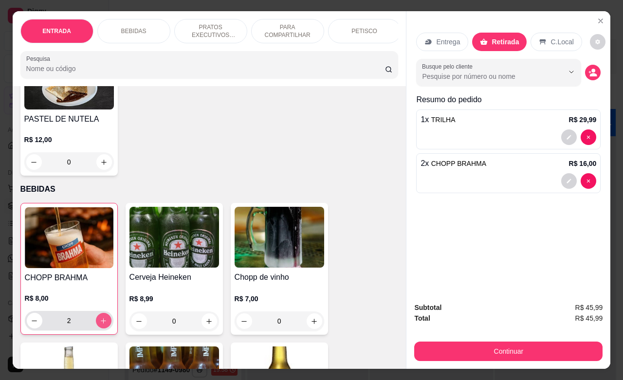
type input "2"
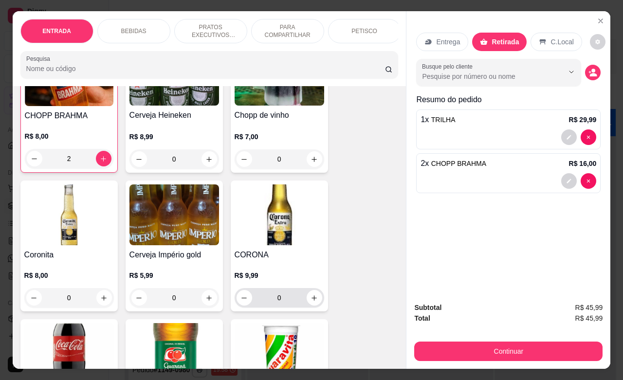
scroll to position [426, 0]
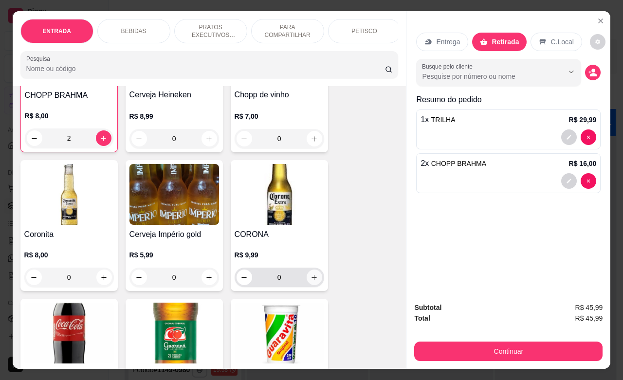
click at [311, 281] on icon "increase-product-quantity" at bounding box center [314, 277] width 7 height 7
type input "1"
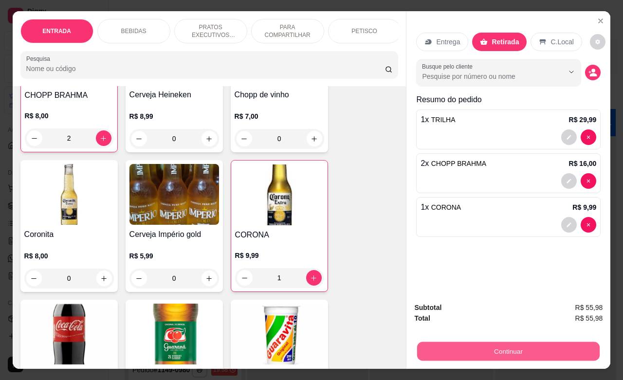
click at [507, 349] on button "Continuar" at bounding box center [508, 351] width 183 height 19
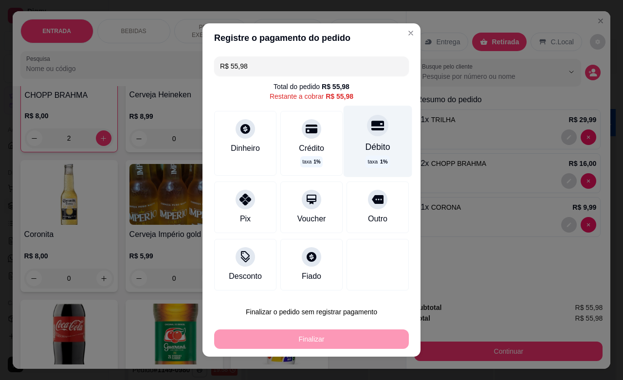
click at [371, 134] on div "Débito taxa 1 %" at bounding box center [378, 141] width 69 height 71
type input "R$ 0,00"
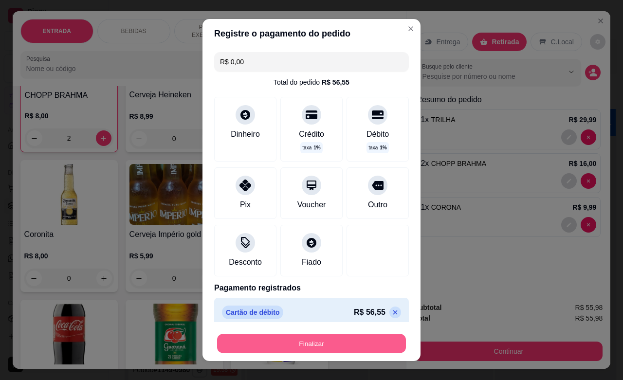
click at [325, 350] on button "Finalizar" at bounding box center [311, 343] width 189 height 19
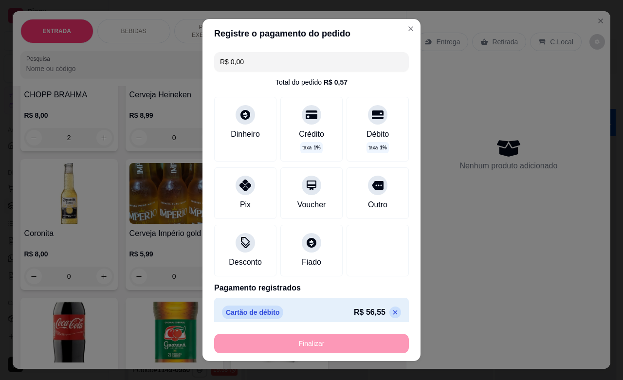
type input "0"
type input "-R$ 55,98"
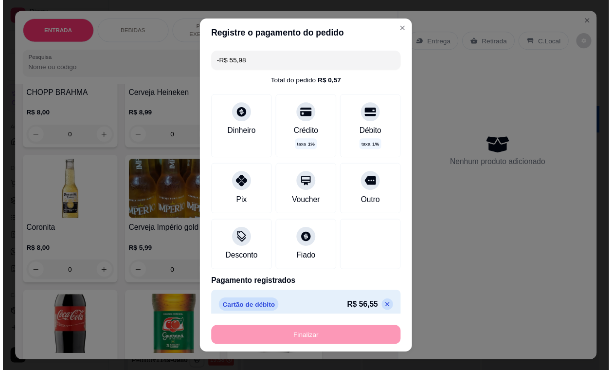
scroll to position [425, 0]
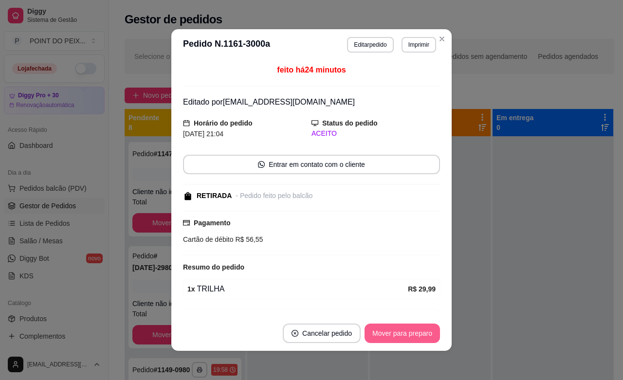
click at [420, 331] on button "Mover para preparo" at bounding box center [402, 333] width 75 height 19
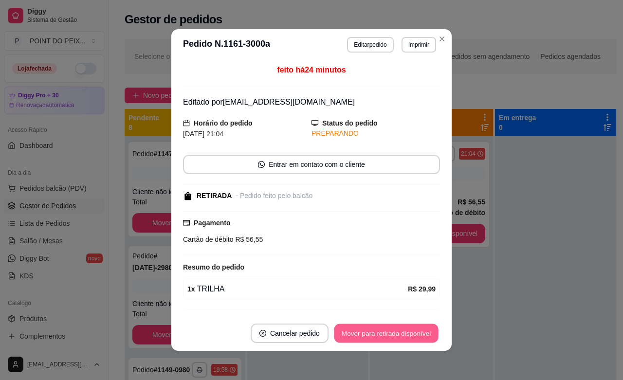
click at [429, 332] on button "Mover para retirada disponível" at bounding box center [386, 333] width 104 height 19
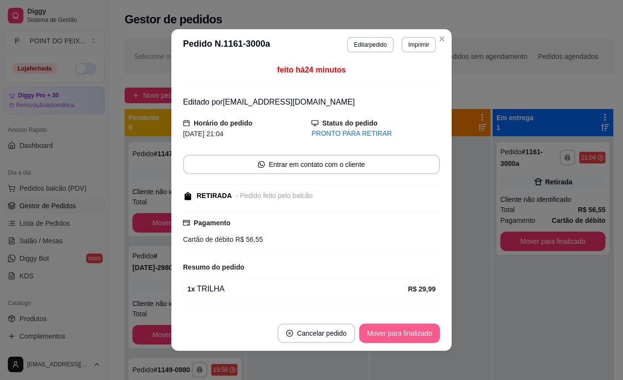
click at [429, 332] on button "Mover para finalizado" at bounding box center [399, 333] width 81 height 19
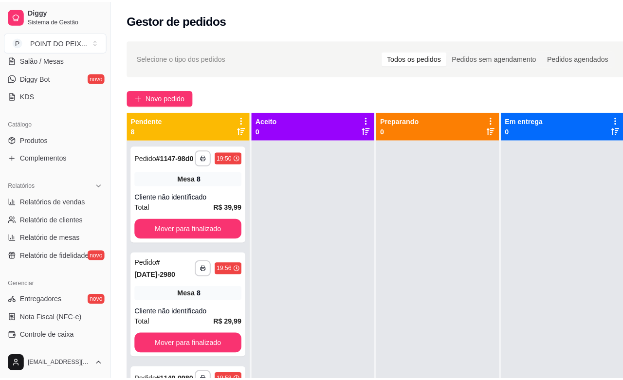
scroll to position [61, 0]
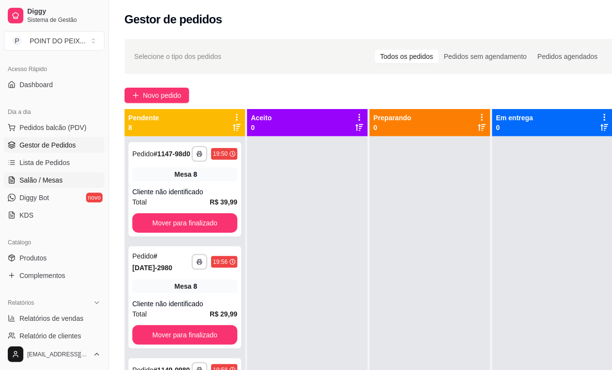
click at [42, 184] on span "Salão / Mesas" at bounding box center [40, 180] width 43 height 10
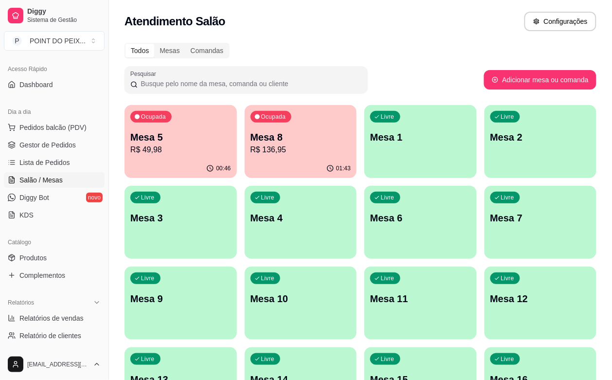
click at [237, 186] on div "Livre Mesa 3" at bounding box center [181, 216] width 112 height 61
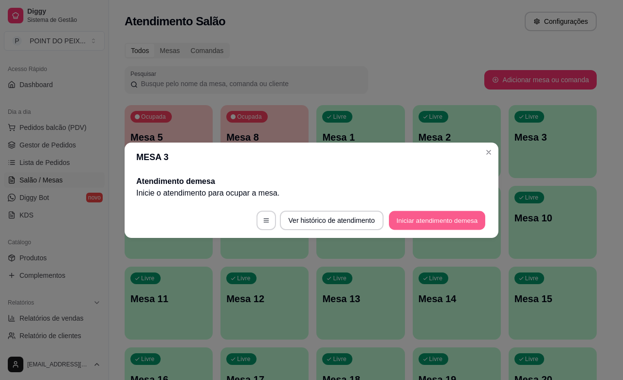
click at [419, 221] on button "Iniciar atendimento de mesa" at bounding box center [437, 220] width 96 height 19
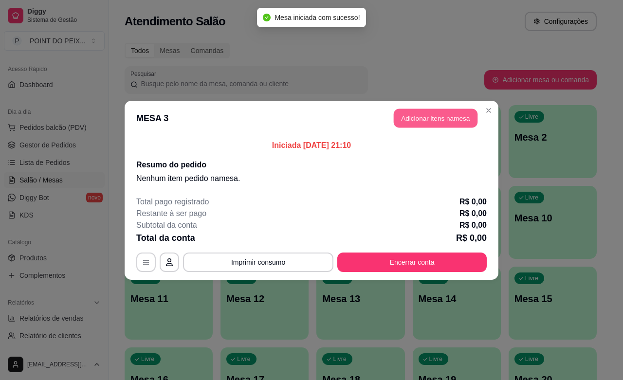
click at [431, 118] on button "Adicionar itens na mesa" at bounding box center [436, 118] width 84 height 19
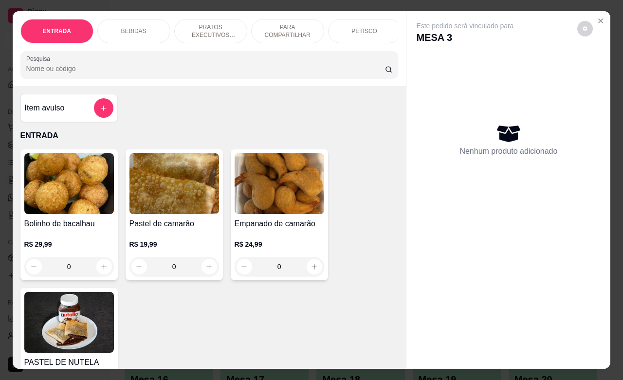
click at [378, 26] on div "PETISCO" at bounding box center [364, 31] width 73 height 24
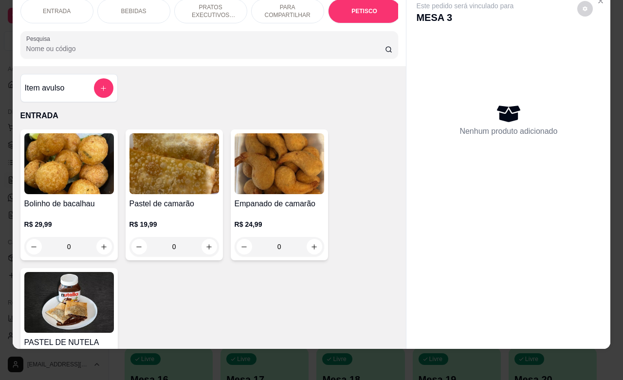
scroll to position [2411, 0]
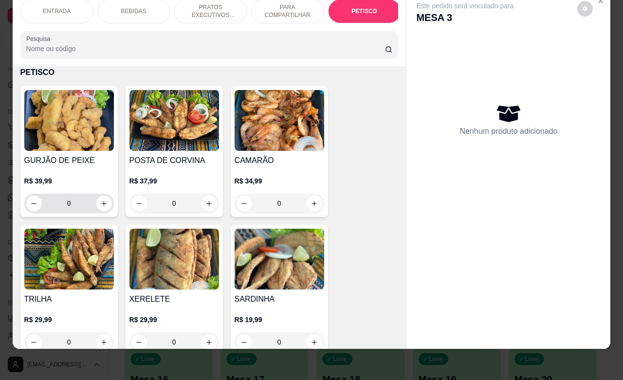
click at [96, 210] on button "increase-product-quantity" at bounding box center [104, 204] width 16 height 16
type input "1"
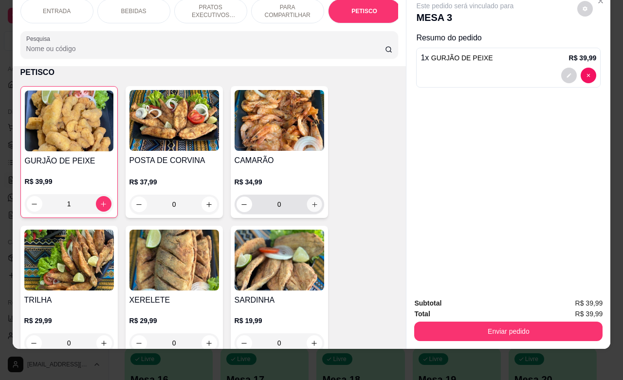
click at [311, 207] on icon "increase-product-quantity" at bounding box center [314, 204] width 7 height 7
type input "1"
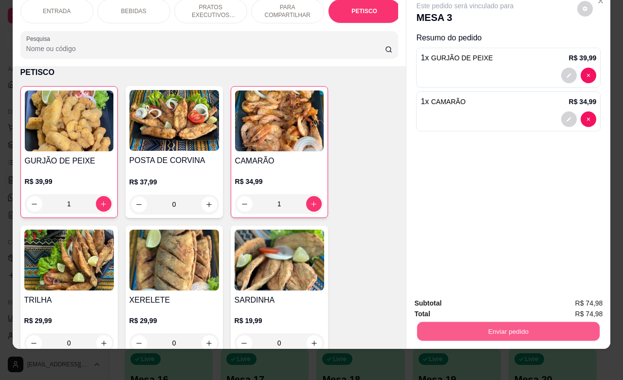
click at [507, 327] on button "Enviar pedido" at bounding box center [508, 331] width 183 height 19
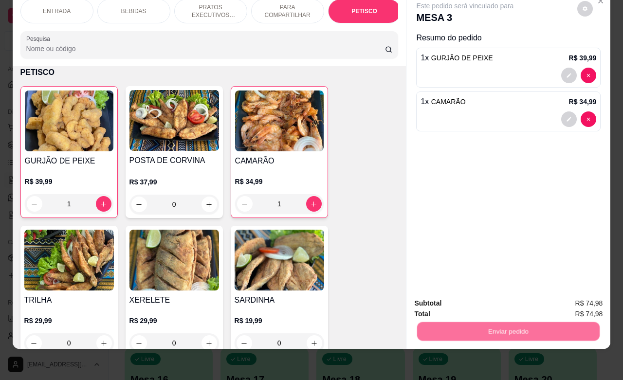
click at [596, 302] on button "Enviar pedido" at bounding box center [576, 297] width 55 height 18
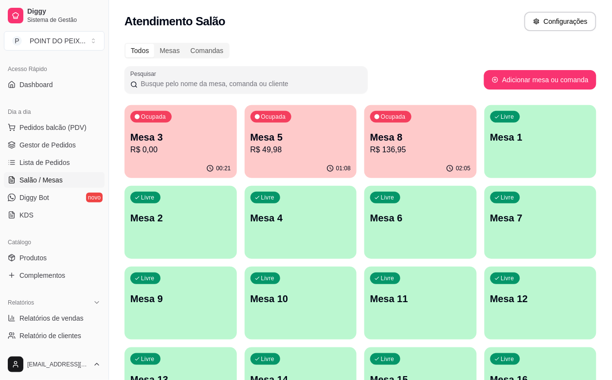
click at [327, 169] on icon "button" at bounding box center [331, 169] width 8 height 8
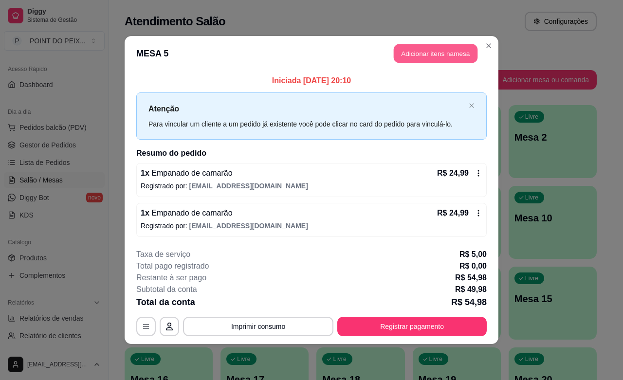
click at [435, 55] on button "Adicionar itens na mesa" at bounding box center [436, 53] width 84 height 19
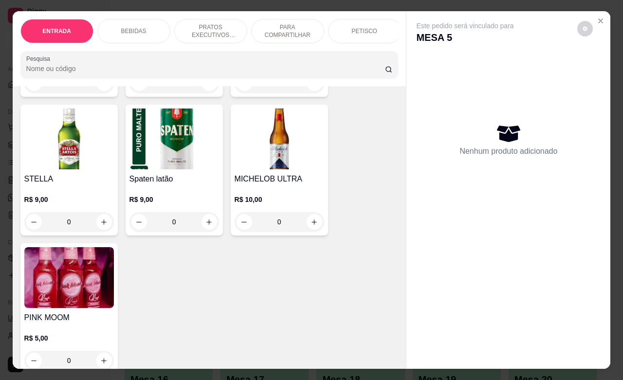
scroll to position [1339, 0]
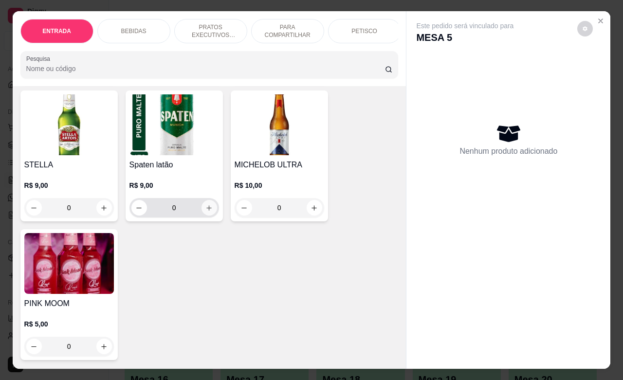
click at [205, 212] on icon "increase-product-quantity" at bounding box center [208, 207] width 7 height 7
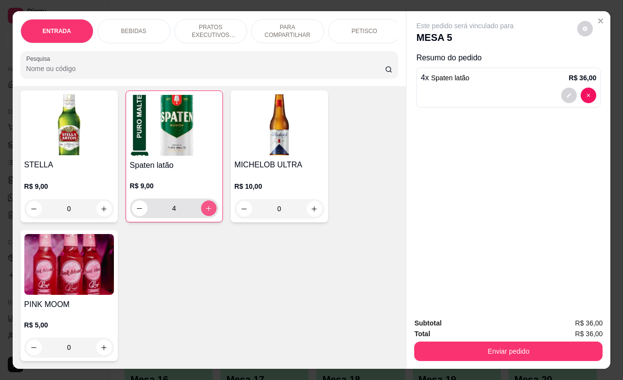
type input "4"
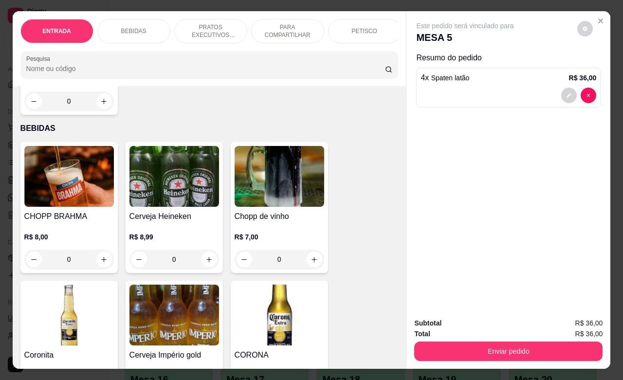
scroll to position [0, 0]
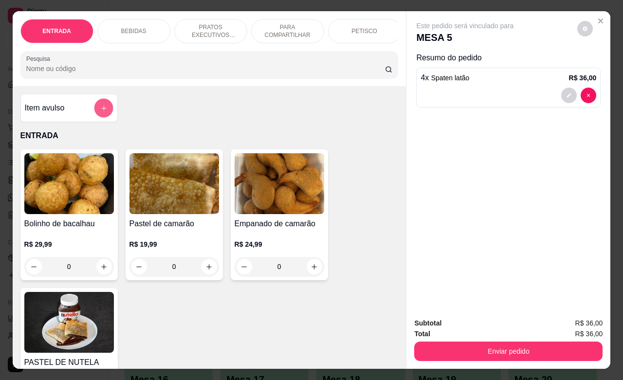
click at [100, 112] on icon "add-separate-item" at bounding box center [103, 108] width 7 height 7
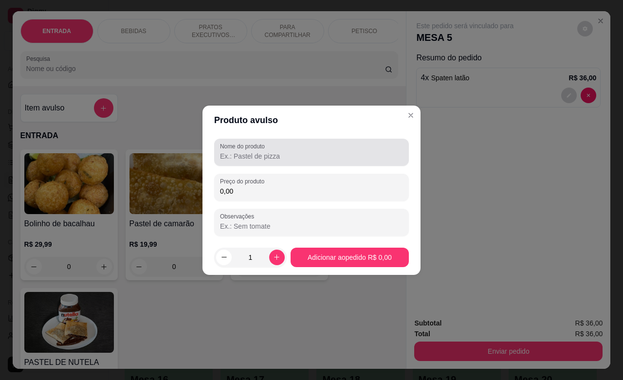
click at [276, 164] on div "Nome do produto" at bounding box center [311, 152] width 195 height 27
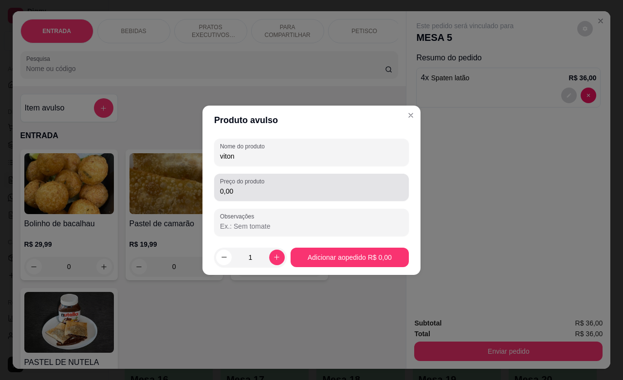
type input "viton"
click at [270, 198] on div "Preço do produto 0,00" at bounding box center [311, 187] width 195 height 27
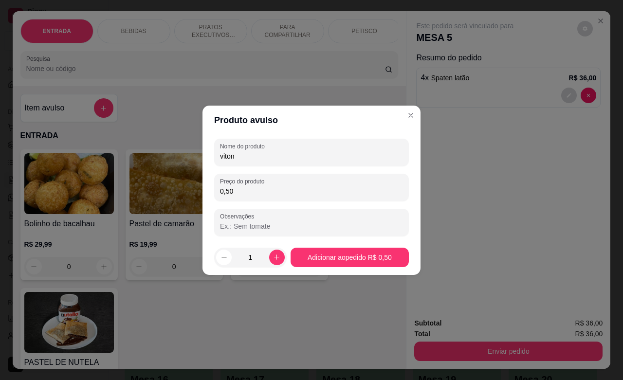
type input "5,00"
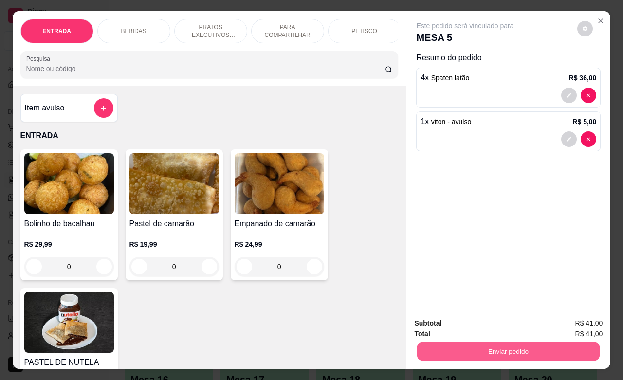
click at [505, 342] on button "Enviar pedido" at bounding box center [508, 351] width 183 height 19
click at [560, 315] on button "Enviar pedido" at bounding box center [577, 322] width 54 height 18
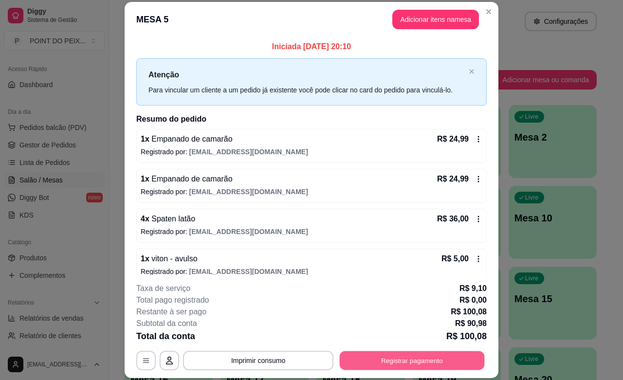
click at [401, 358] on button "Registrar pagamento" at bounding box center [412, 360] width 145 height 19
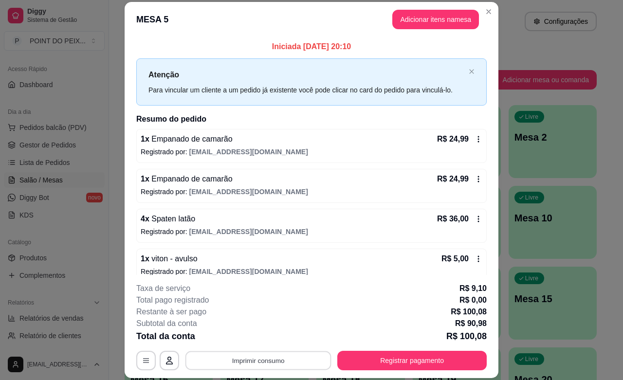
click at [254, 358] on button "Imprimir consumo" at bounding box center [258, 360] width 146 height 19
click at [269, 336] on button "IMPRESSORA" at bounding box center [256, 338] width 68 height 15
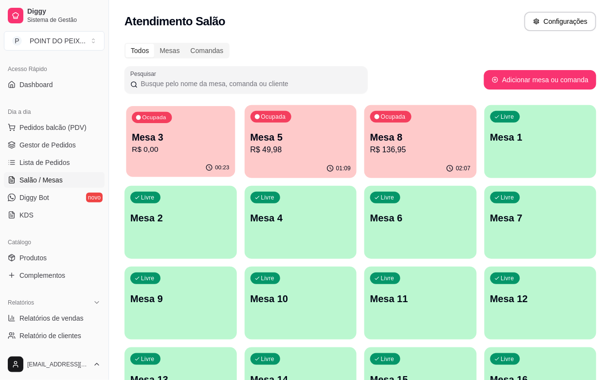
click at [176, 164] on div "00:23" at bounding box center [180, 168] width 109 height 18
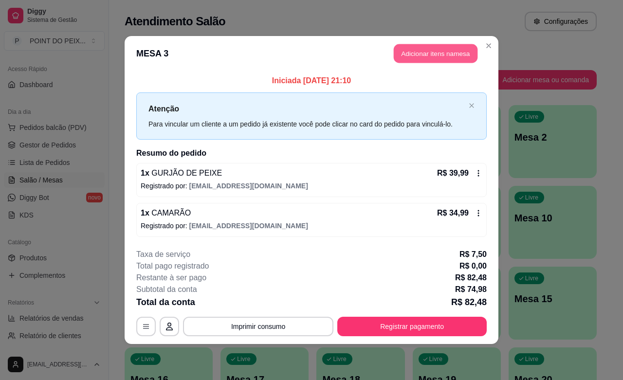
click at [456, 56] on button "Adicionar itens na mesa" at bounding box center [436, 53] width 84 height 19
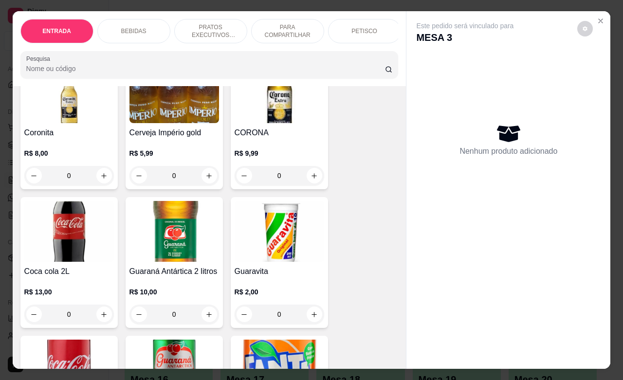
scroll to position [548, 0]
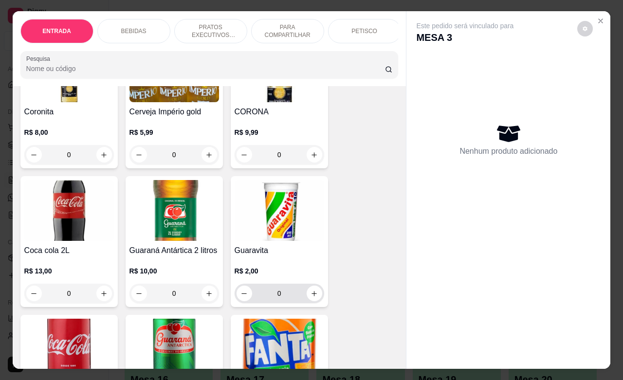
click at [308, 301] on button "increase-product-quantity" at bounding box center [315, 294] width 16 height 16
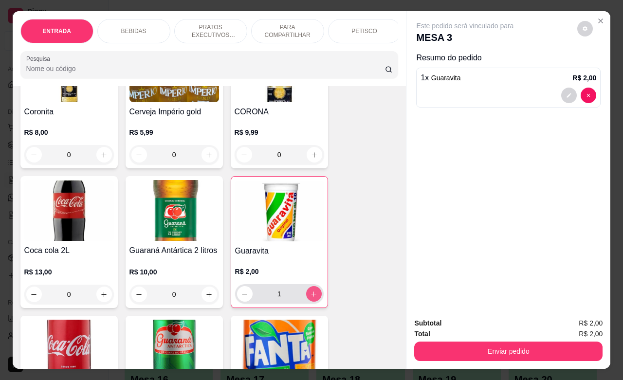
type input "1"
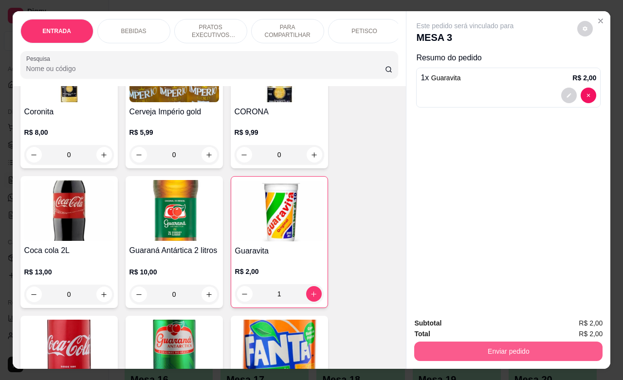
click at [485, 342] on button "Enviar pedido" at bounding box center [508, 351] width 188 height 19
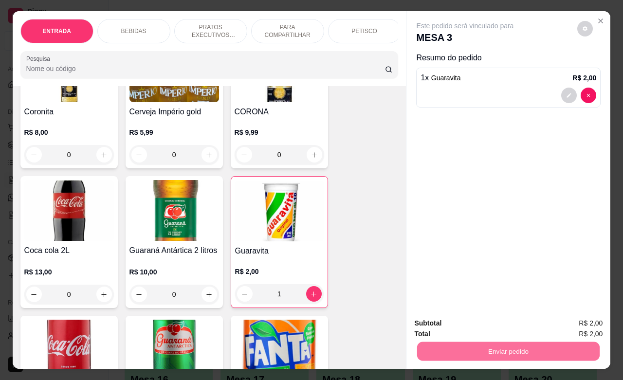
click at [569, 322] on button "Enviar pedido" at bounding box center [577, 322] width 54 height 18
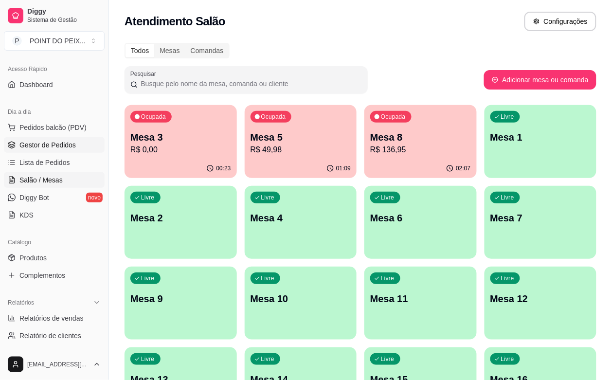
click at [59, 150] on span "Gestor de Pedidos" at bounding box center [47, 145] width 56 height 10
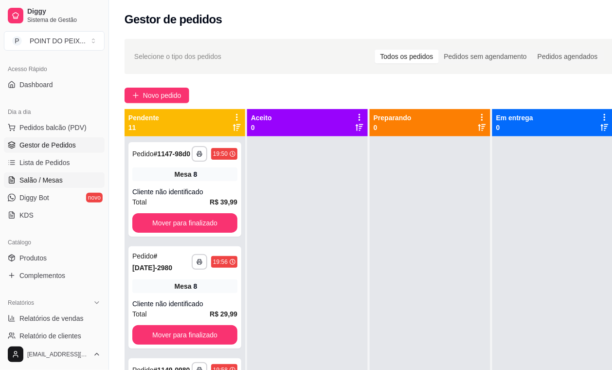
click at [42, 178] on span "Salão / Mesas" at bounding box center [40, 180] width 43 height 10
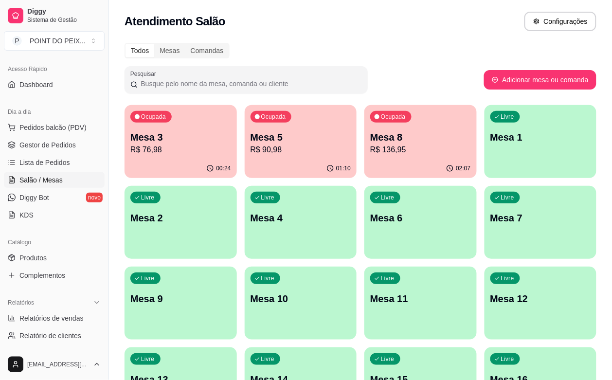
click at [485, 164] on div "Livre Mesa 1" at bounding box center [541, 135] width 112 height 61
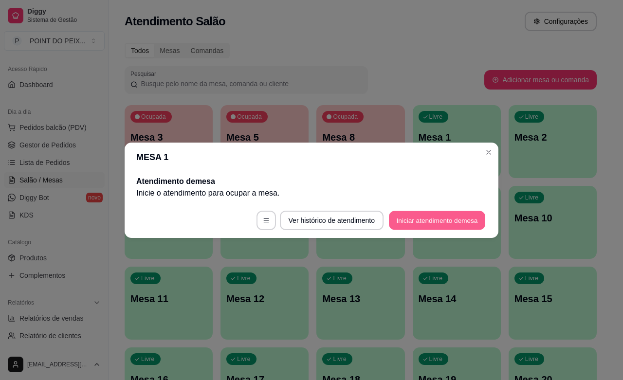
click at [440, 225] on button "Iniciar atendimento de mesa" at bounding box center [437, 220] width 96 height 19
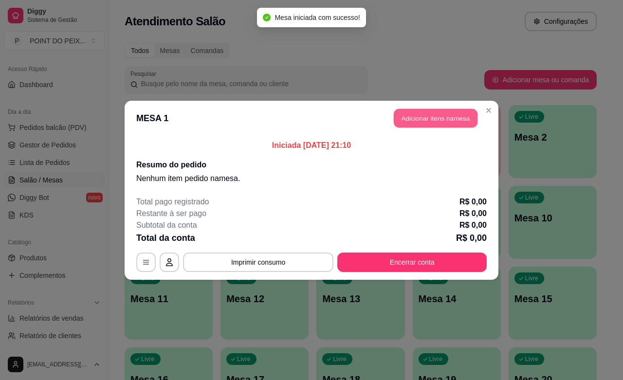
click at [460, 120] on button "Adicionar itens na mesa" at bounding box center [436, 118] width 84 height 19
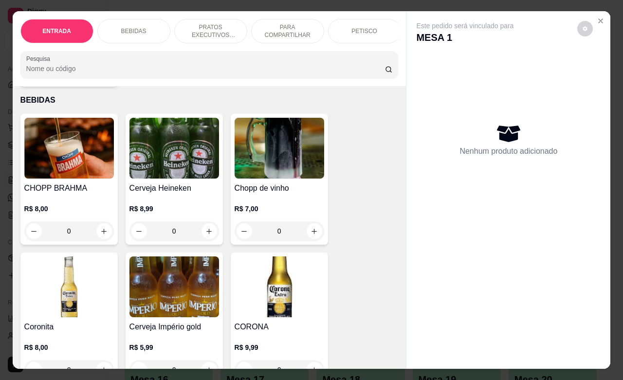
scroll to position [365, 0]
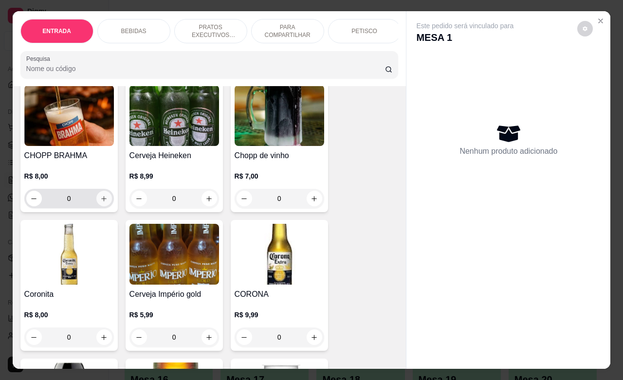
click at [100, 203] on icon "increase-product-quantity" at bounding box center [103, 198] width 7 height 7
type input "2"
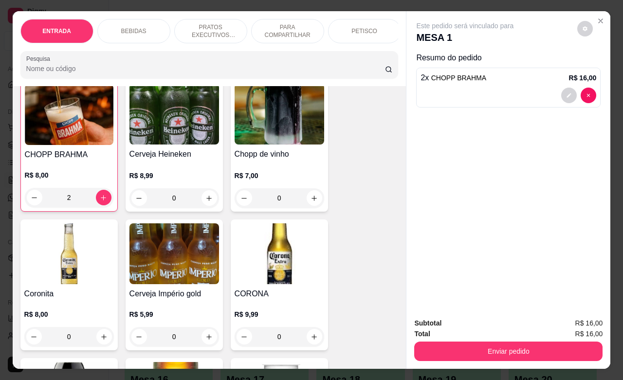
scroll to position [426, 0]
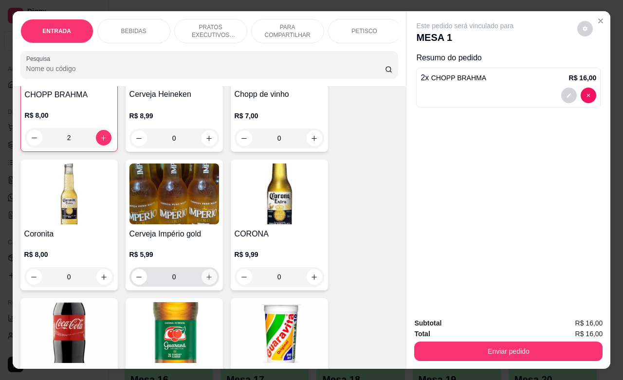
click at [207, 281] on icon "increase-product-quantity" at bounding box center [208, 277] width 7 height 7
click at [207, 285] on button "increase-product-quantity" at bounding box center [210, 277] width 16 height 16
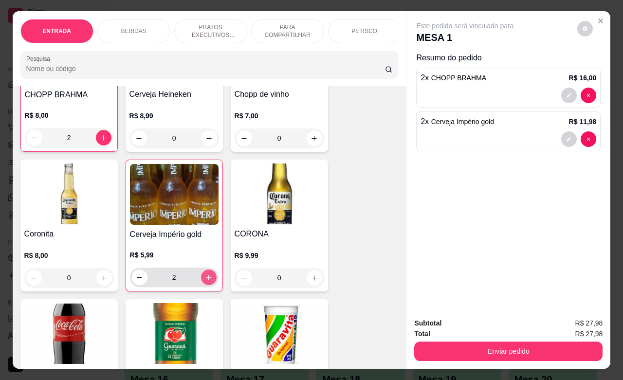
type input "2"
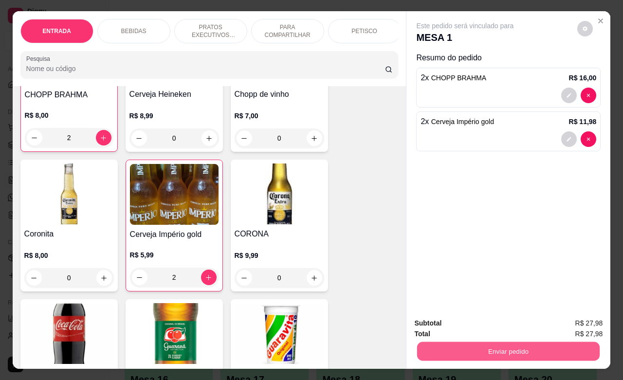
click at [495, 344] on button "Enviar pedido" at bounding box center [508, 351] width 183 height 19
click at [561, 317] on button "Enviar pedido" at bounding box center [576, 322] width 55 height 18
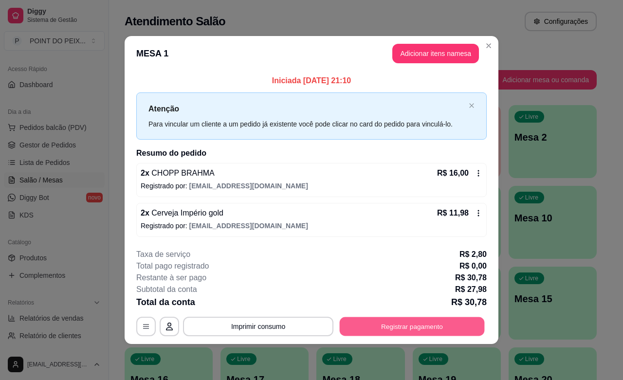
click at [421, 324] on button "Registrar pagamento" at bounding box center [412, 326] width 145 height 19
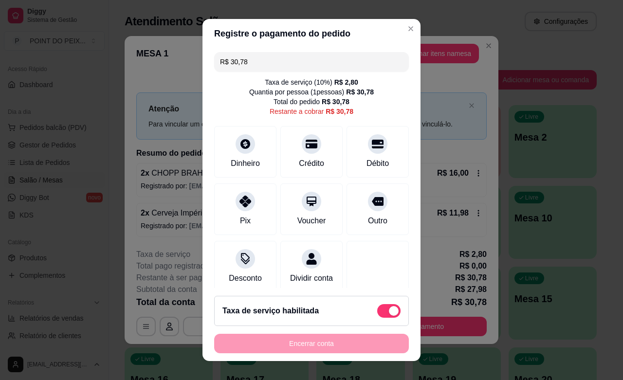
click at [389, 310] on span at bounding box center [394, 311] width 10 height 10
click at [379, 313] on input "checkbox" at bounding box center [380, 316] width 6 height 6
checkbox input "true"
type input "R$ 27,98"
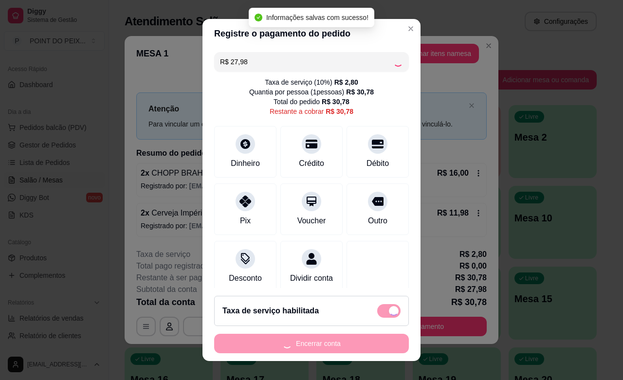
checkbox input "false"
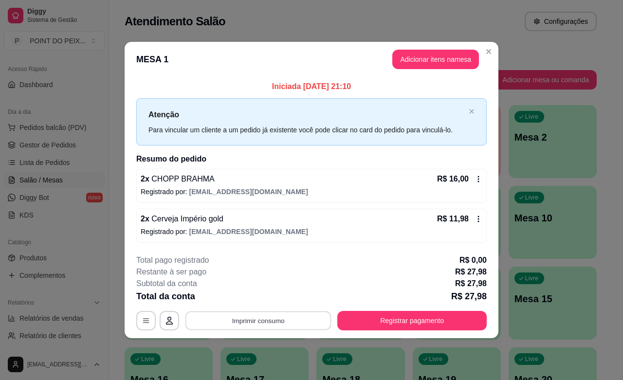
click at [278, 314] on button "Imprimir consumo" at bounding box center [258, 321] width 146 height 19
click at [279, 300] on button "IMPRESSORA" at bounding box center [261, 299] width 71 height 16
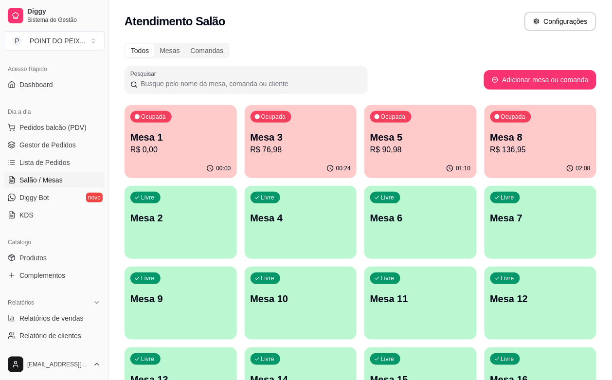
click at [175, 162] on div "00:00" at bounding box center [181, 168] width 112 height 19
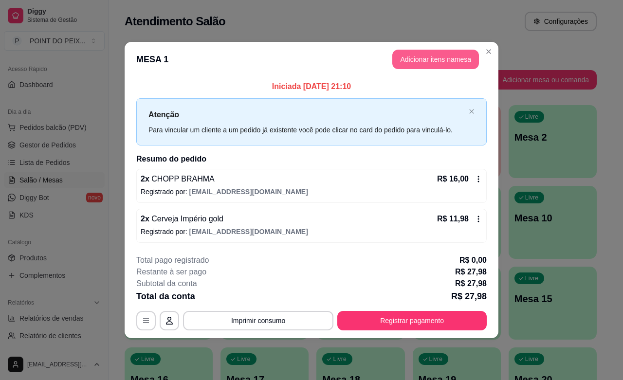
click at [421, 59] on button "Adicionar itens na mesa" at bounding box center [435, 59] width 87 height 19
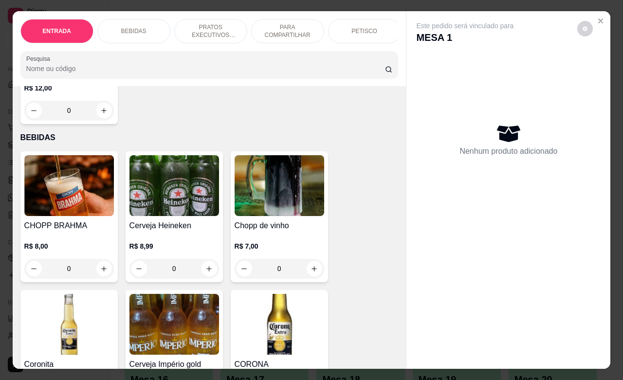
scroll to position [304, 0]
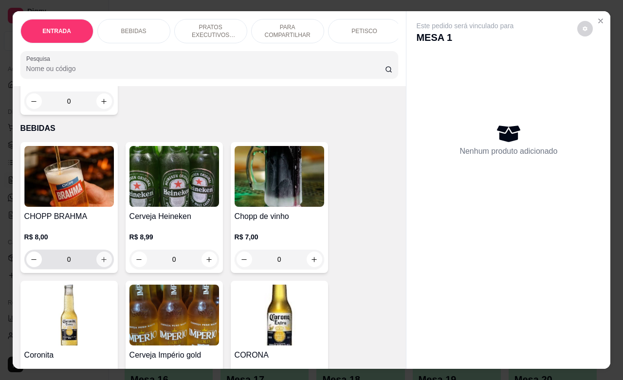
click at [103, 267] on button "increase-product-quantity" at bounding box center [104, 260] width 16 height 16
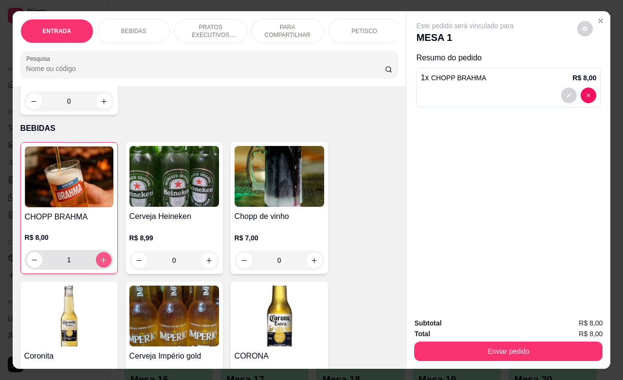
type input "1"
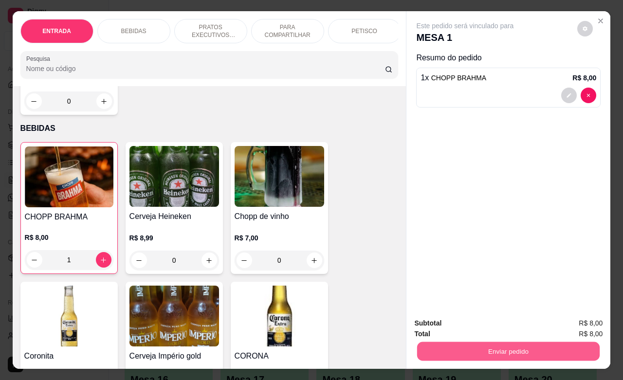
click at [533, 343] on button "Enviar pedido" at bounding box center [508, 351] width 183 height 19
click at [569, 319] on button "Enviar pedido" at bounding box center [577, 322] width 54 height 18
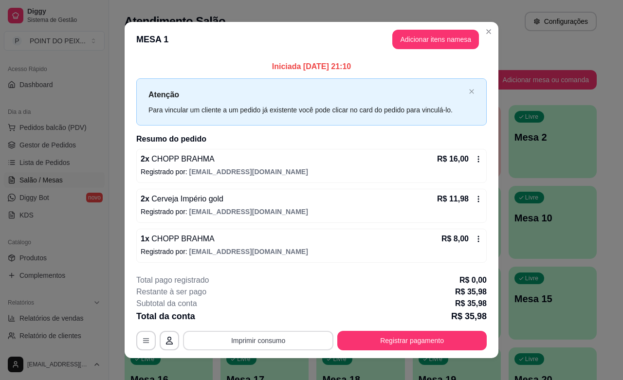
click at [253, 337] on button "Imprimir consumo" at bounding box center [258, 340] width 150 height 19
click at [252, 317] on button "IMPRESSORA" at bounding box center [256, 319] width 71 height 16
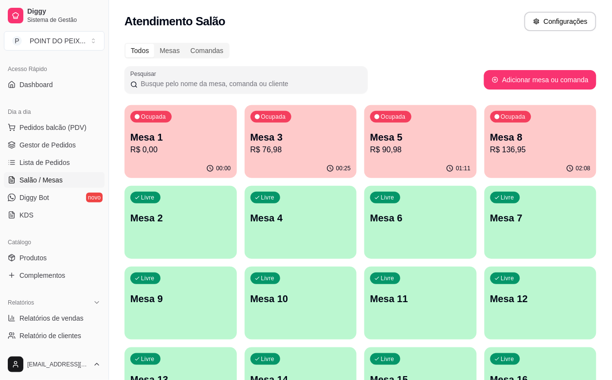
click at [370, 154] on p "R$ 90,98" at bounding box center [420, 150] width 101 height 12
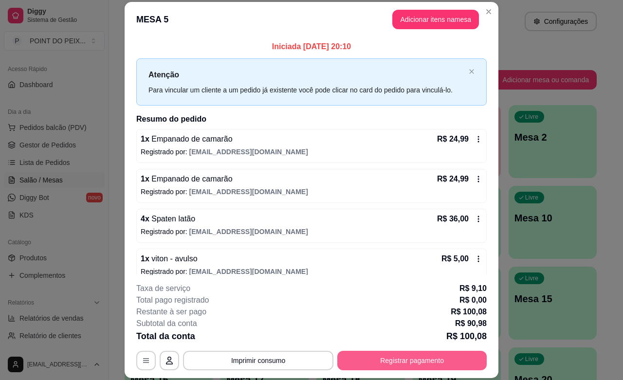
click at [423, 358] on button "Registrar pagamento" at bounding box center [411, 360] width 149 height 19
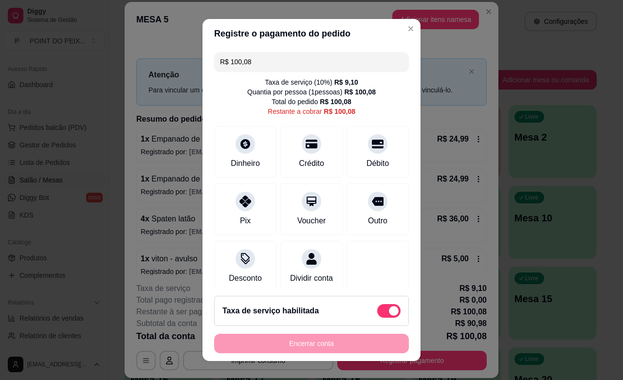
click at [389, 312] on span at bounding box center [394, 311] width 10 height 10
click at [377, 313] on input "checkbox" at bounding box center [380, 316] width 6 height 6
checkbox input "true"
type input "R$ 90,98"
checkbox input "false"
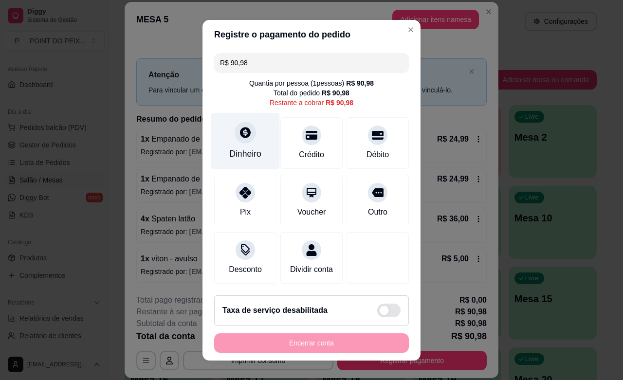
click at [241, 144] on div "Dinheiro" at bounding box center [245, 140] width 69 height 57
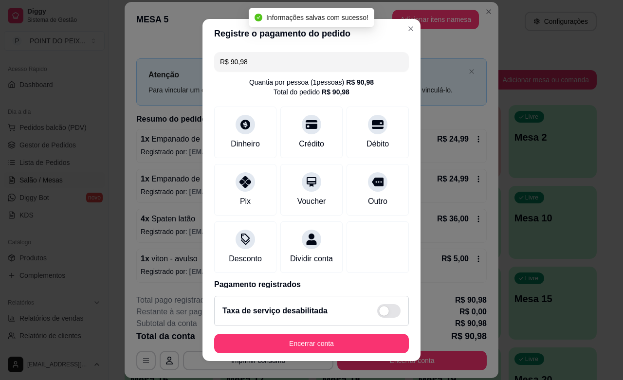
type input "R$ 0,00"
click at [342, 337] on button "Encerrar conta" at bounding box center [311, 343] width 195 height 19
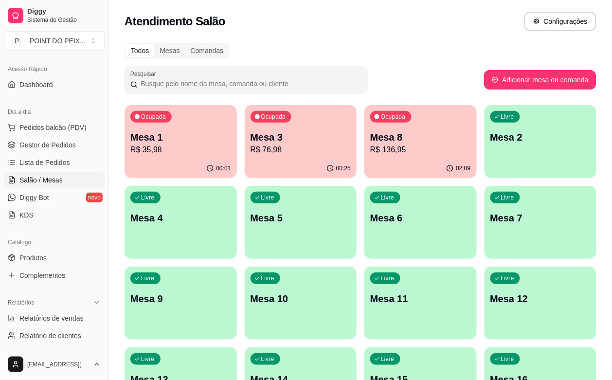
click at [370, 136] on p "Mesa 8" at bounding box center [420, 137] width 101 height 14
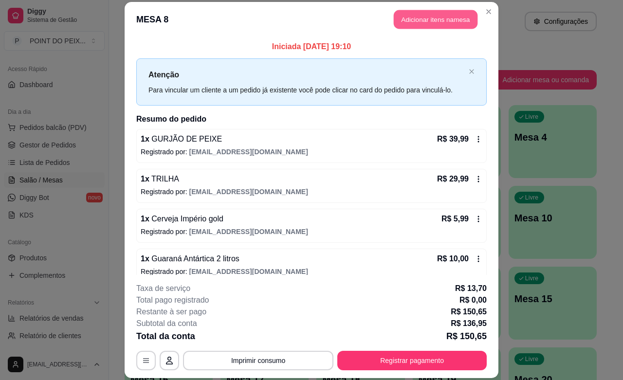
click at [436, 18] on button "Adicionar itens na mesa" at bounding box center [436, 19] width 84 height 19
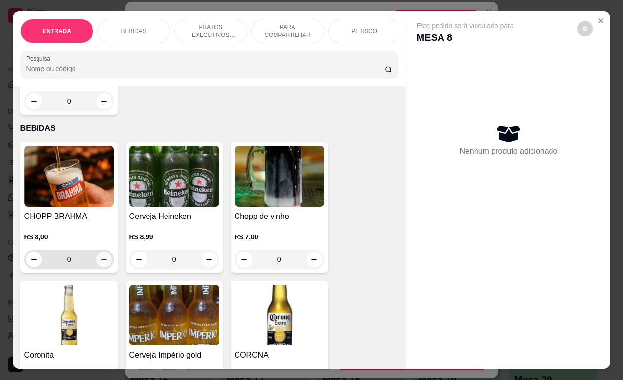
click at [100, 263] on icon "increase-product-quantity" at bounding box center [103, 259] width 7 height 7
click at [101, 262] on icon "increase-product-quantity" at bounding box center [103, 259] width 5 height 5
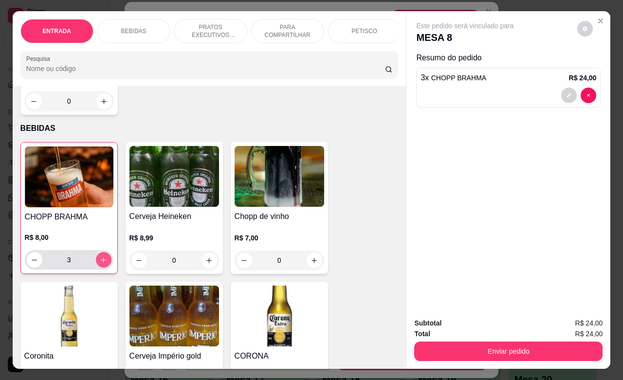
type input "3"
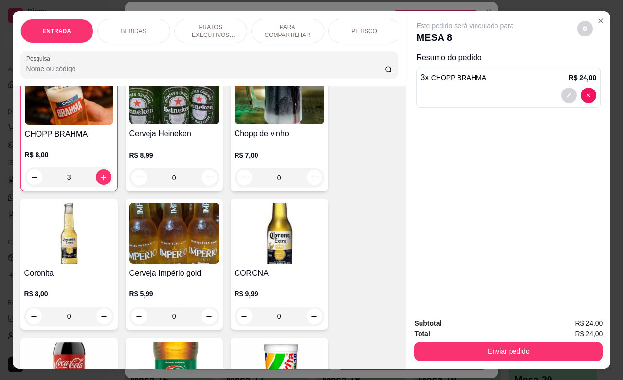
scroll to position [426, 0]
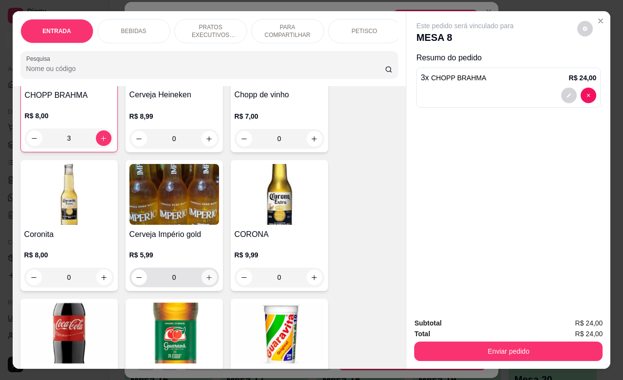
click at [206, 279] on icon "increase-product-quantity" at bounding box center [208, 277] width 7 height 7
click at [206, 279] on button "increase-product-quantity" at bounding box center [210, 278] width 16 height 16
type input "2"
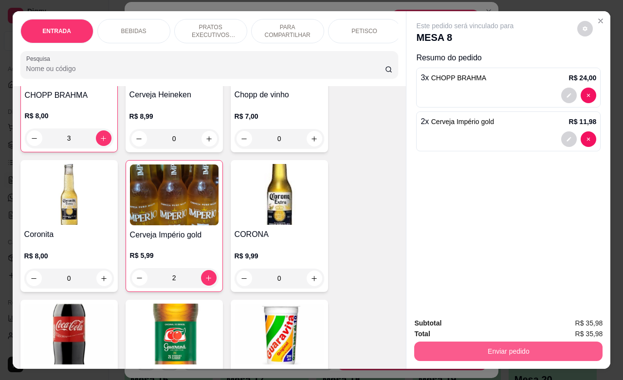
click at [513, 346] on button "Enviar pedido" at bounding box center [508, 351] width 188 height 19
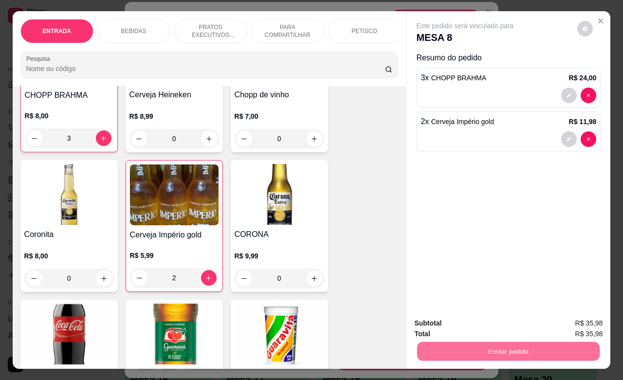
click at [563, 321] on button "Enviar pedido" at bounding box center [577, 322] width 54 height 18
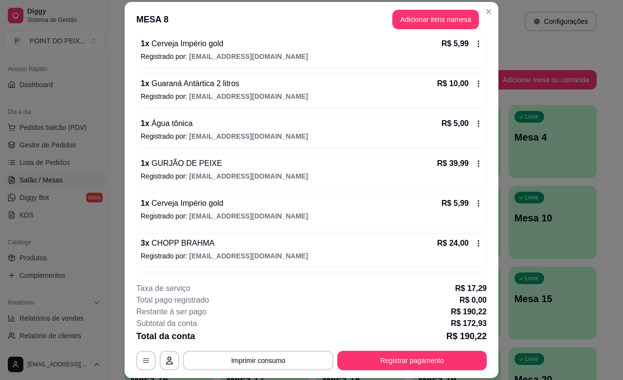
scroll to position [183, 0]
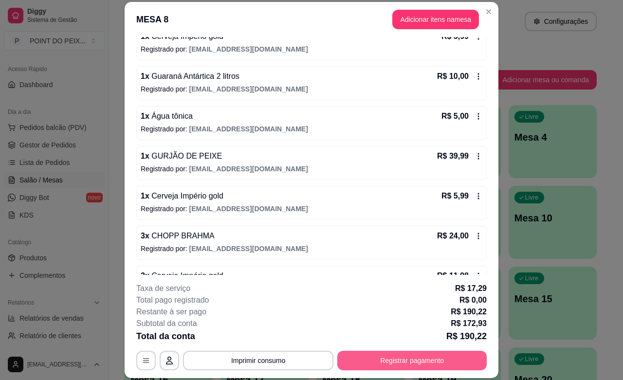
click at [417, 359] on button "Registrar pagamento" at bounding box center [411, 360] width 149 height 19
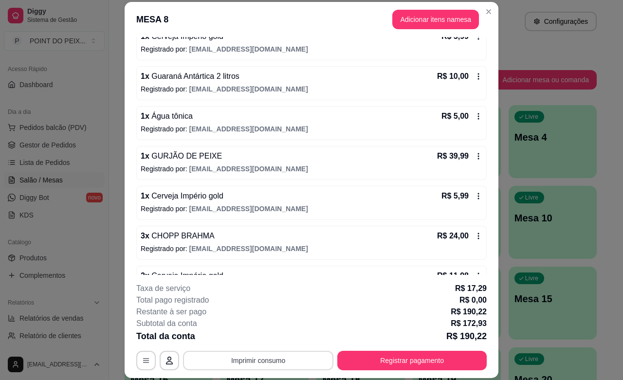
click at [262, 357] on button "Imprimir consumo" at bounding box center [258, 360] width 150 height 19
click at [258, 335] on button "IMPRESSORA" at bounding box center [256, 339] width 71 height 16
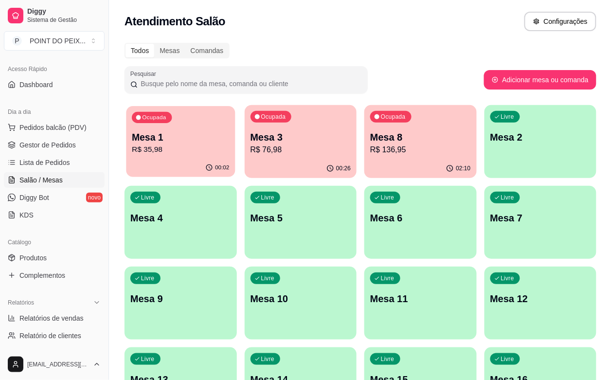
click at [184, 148] on p "R$ 35,98" at bounding box center [180, 149] width 97 height 11
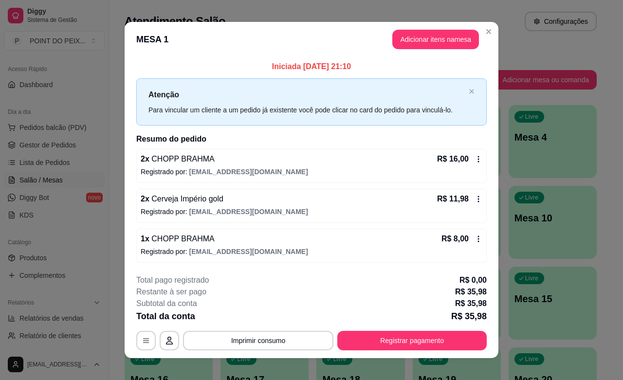
click at [475, 160] on icon at bounding box center [479, 159] width 8 height 8
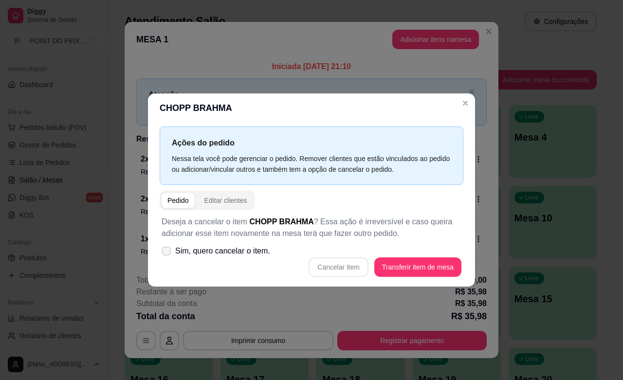
click at [170, 249] on span at bounding box center [166, 250] width 9 height 9
click at [167, 253] on input "Sim, quero cancelar o item." at bounding box center [164, 256] width 6 height 6
checkbox input "true"
click at [339, 266] on button "Cancelar item" at bounding box center [339, 267] width 58 height 19
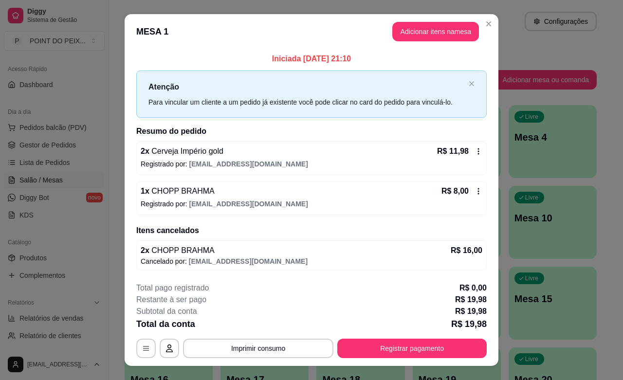
click at [475, 151] on icon at bounding box center [479, 151] width 8 height 8
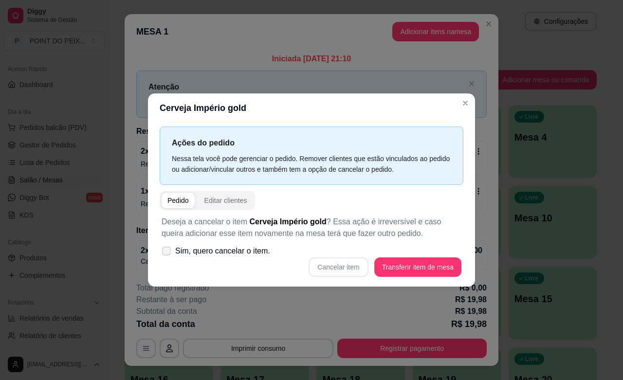
click at [163, 250] on icon at bounding box center [166, 250] width 7 height 5
click at [162, 253] on input "Sim, quero cancelar o item." at bounding box center [164, 256] width 6 height 6
checkbox input "true"
click at [340, 273] on button "Cancelar item" at bounding box center [338, 267] width 59 height 19
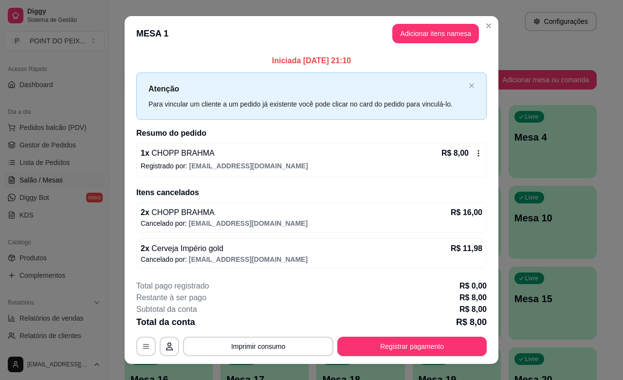
click at [465, 109] on div "Atenção Para vincular um cliente a um pedido já existente você pode clicar no c…" at bounding box center [311, 96] width 350 height 47
click at [235, 173] on div "1 x CHOPP BRAHMA R$ 8,00 Registrado por: [EMAIL_ADDRESS][DOMAIN_NAME]" at bounding box center [311, 160] width 350 height 34
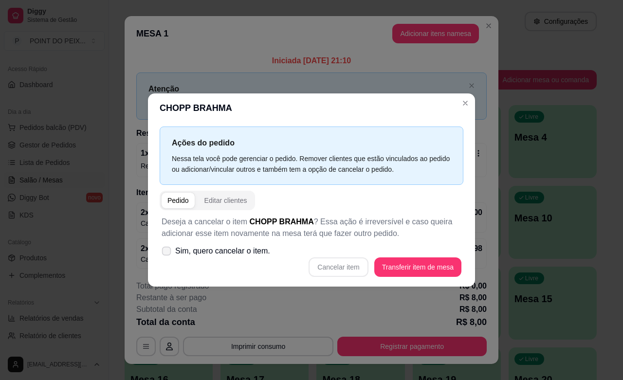
click at [168, 253] on icon at bounding box center [166, 250] width 7 height 5
click at [167, 253] on input "Sim, quero cancelar o item." at bounding box center [164, 256] width 6 height 6
checkbox input "true"
click at [325, 267] on button "Cancelar item" at bounding box center [339, 267] width 58 height 19
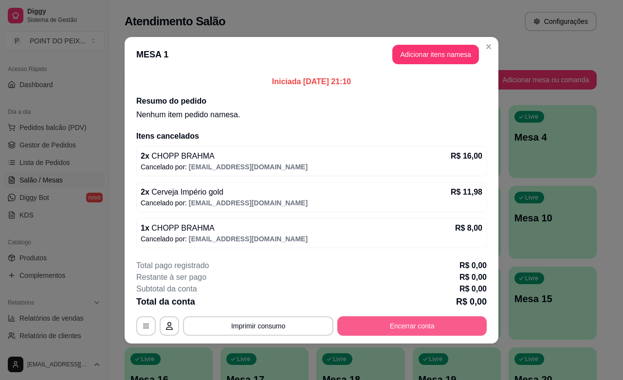
click at [423, 323] on button "Encerrar conta" at bounding box center [411, 325] width 149 height 19
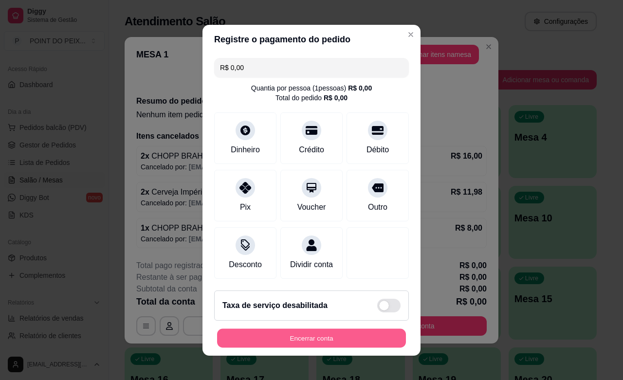
click at [336, 344] on button "Encerrar conta" at bounding box center [311, 338] width 189 height 19
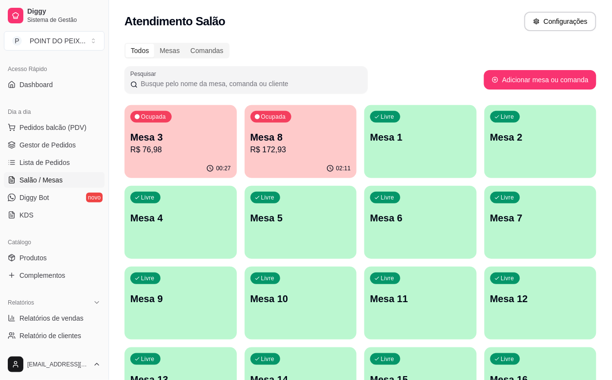
click at [179, 163] on div "00:27" at bounding box center [181, 168] width 112 height 19
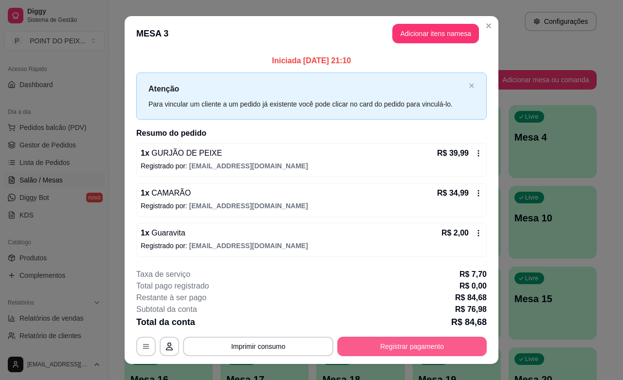
click at [393, 348] on button "Registrar pagamento" at bounding box center [411, 346] width 149 height 19
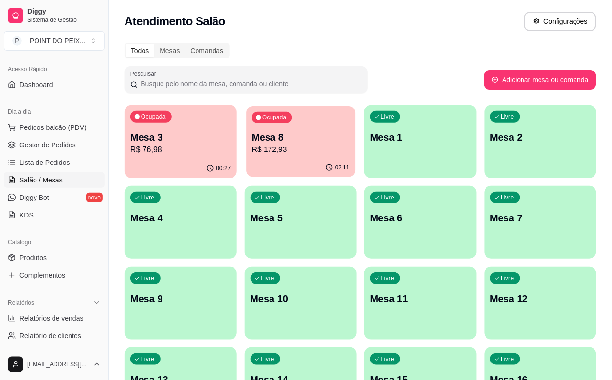
click at [258, 156] on div "Ocupada Mesa 8 R$ 172,93" at bounding box center [300, 132] width 109 height 53
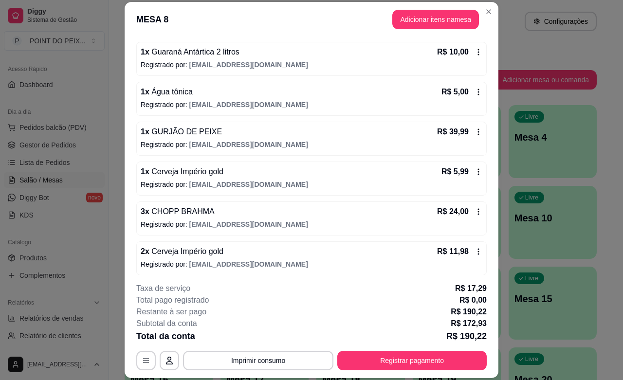
scroll to position [213, 0]
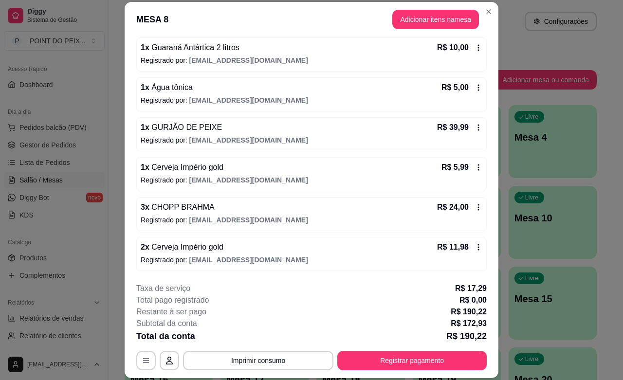
click at [475, 247] on icon at bounding box center [479, 247] width 8 height 8
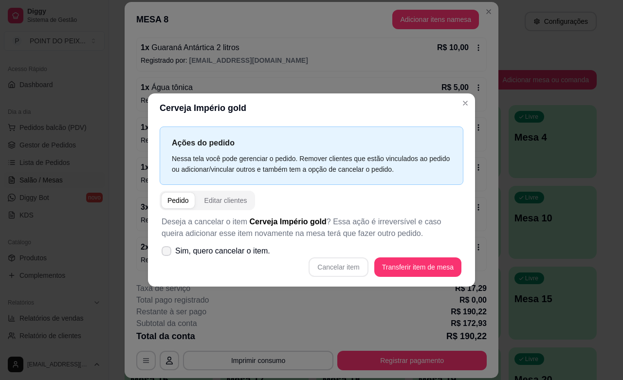
click at [169, 254] on icon at bounding box center [167, 251] width 8 height 6
click at [167, 254] on input "Sim, quero cancelar o item." at bounding box center [164, 256] width 6 height 6
checkbox input "true"
click at [339, 264] on button "Cancelar item" at bounding box center [339, 267] width 58 height 19
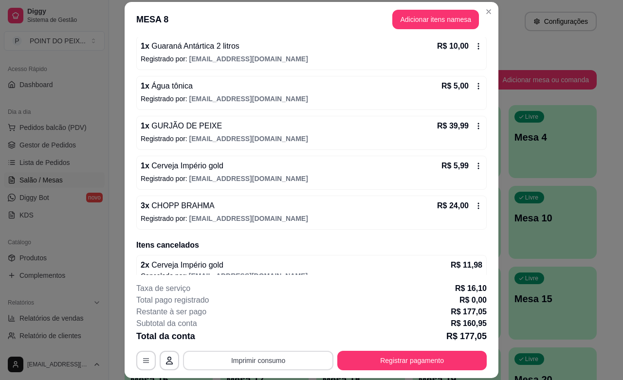
click at [259, 365] on button "Imprimir consumo" at bounding box center [258, 360] width 150 height 19
click at [260, 339] on button "IMPRESSORA" at bounding box center [256, 338] width 68 height 15
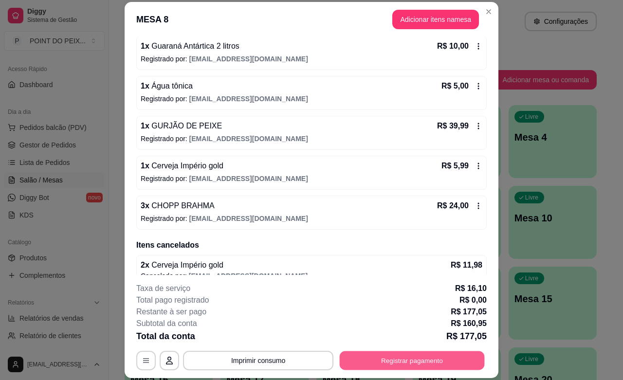
click at [402, 363] on button "Registrar pagamento" at bounding box center [412, 360] width 145 height 19
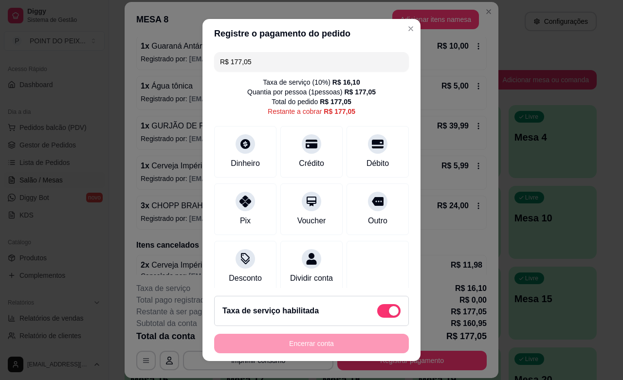
drag, startPoint x: 251, startPoint y: 57, endPoint x: 211, endPoint y: 64, distance: 41.1
click at [214, 64] on div "R$ 177,05" at bounding box center [311, 61] width 195 height 19
click at [298, 162] on div "Crédito" at bounding box center [312, 162] width 28 height 13
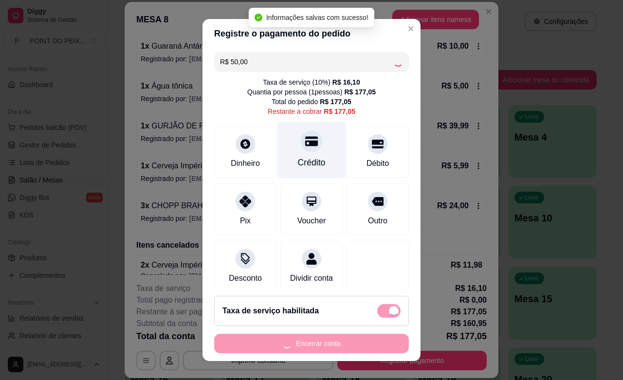
type input "R$ 127,05"
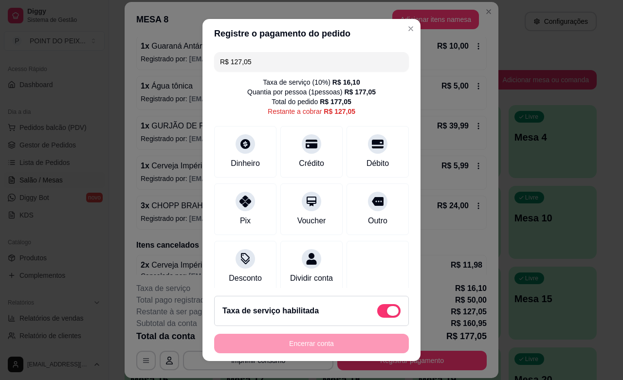
click at [377, 310] on span at bounding box center [388, 311] width 23 height 14
click at [377, 313] on input "checkbox" at bounding box center [380, 316] width 6 height 6
checkbox input "true"
type input "R$ 110,95"
checkbox input "false"
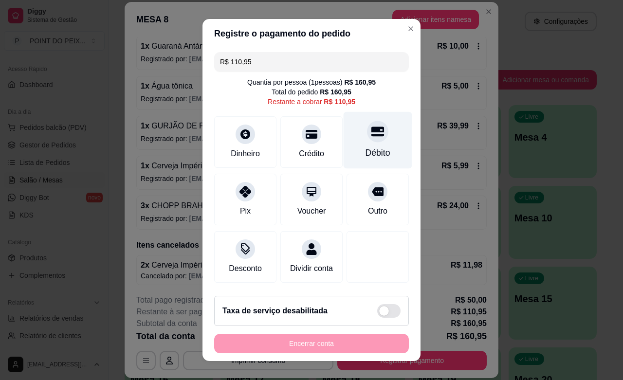
click at [364, 140] on div "Débito" at bounding box center [378, 140] width 69 height 57
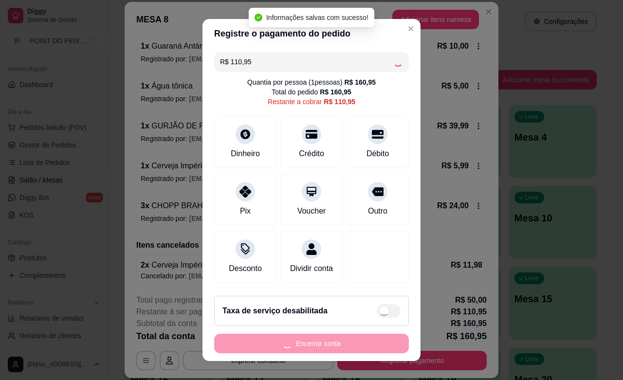
type input "R$ 0,00"
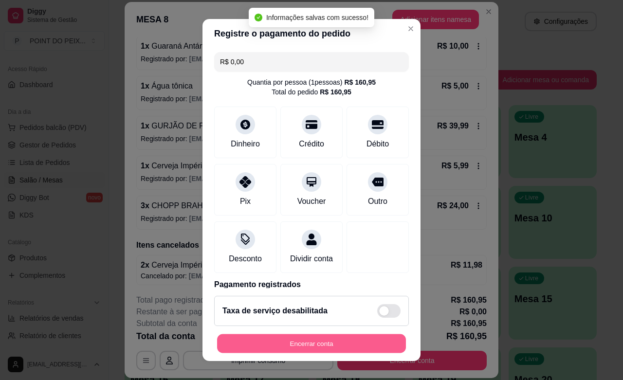
click at [345, 343] on button "Encerrar conta" at bounding box center [311, 343] width 189 height 19
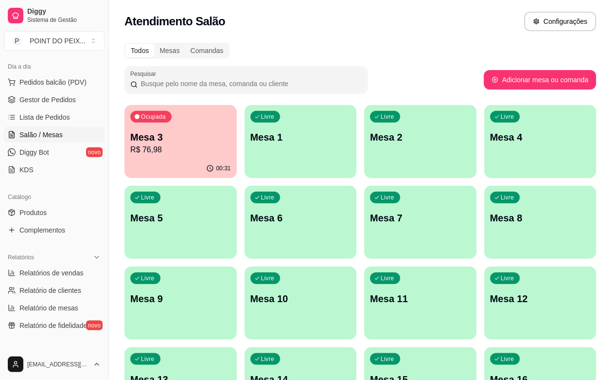
scroll to position [183, 0]
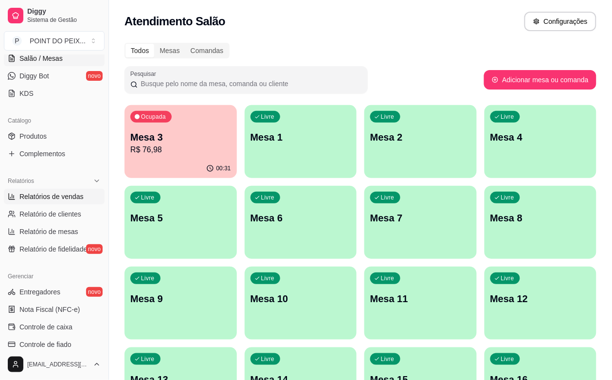
click at [45, 198] on span "Relatórios de vendas" at bounding box center [51, 197] width 64 height 10
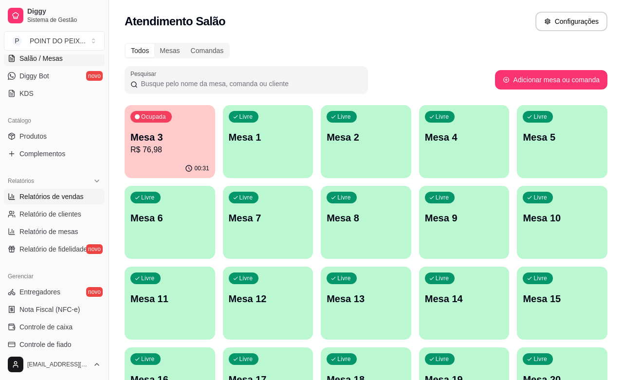
select select "ALL"
select select "0"
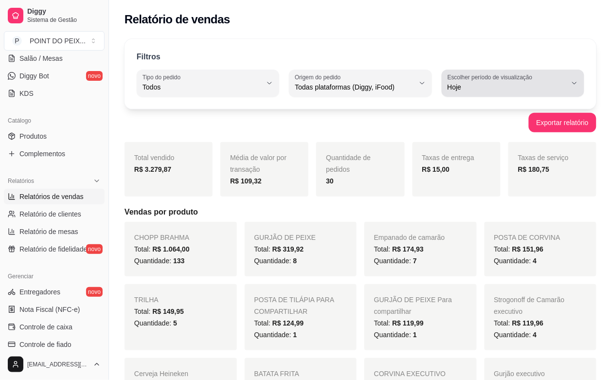
click at [573, 88] on button "Escolher período de visualização Hoje" at bounding box center [513, 83] width 143 height 27
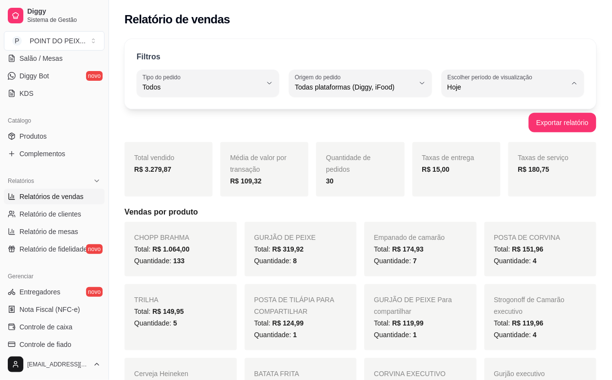
click at [485, 145] on span "7 dias" at bounding box center [508, 142] width 113 height 9
type input "7"
select select "7"
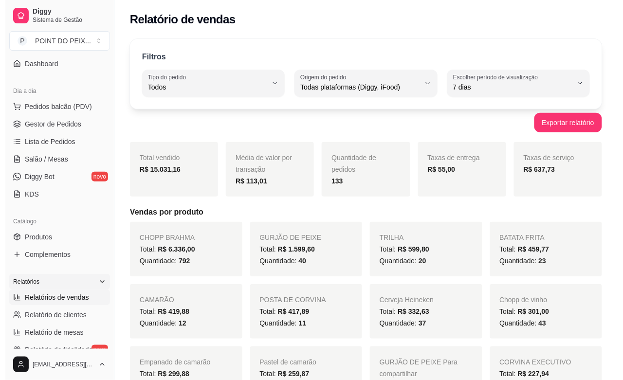
scroll to position [61, 0]
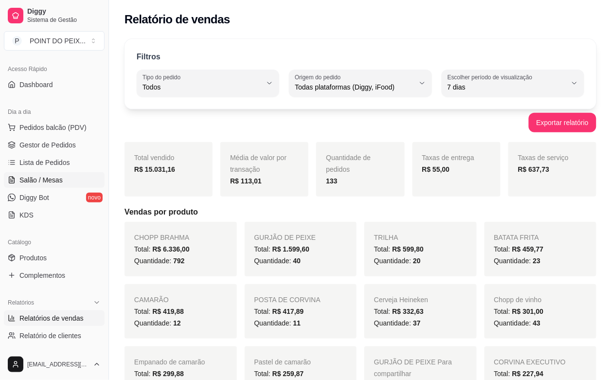
click at [36, 182] on span "Salão / Mesas" at bounding box center [40, 180] width 43 height 10
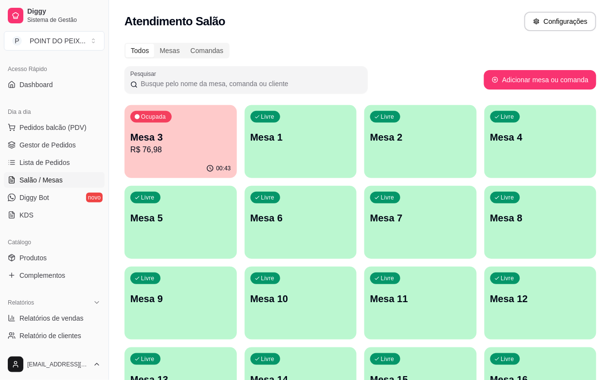
click at [184, 149] on p "R$ 76,98" at bounding box center [180, 150] width 101 height 12
click at [182, 152] on p "R$ 76,98" at bounding box center [180, 149] width 97 height 11
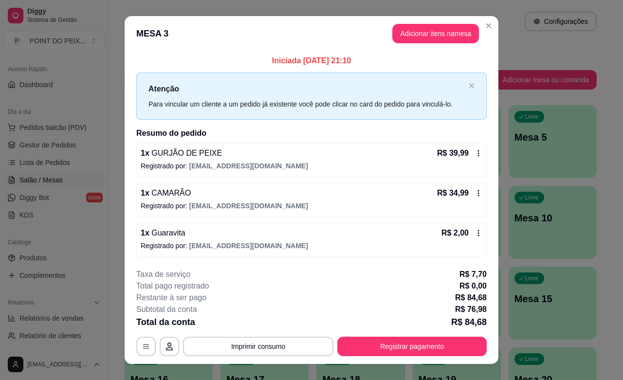
scroll to position [15, 0]
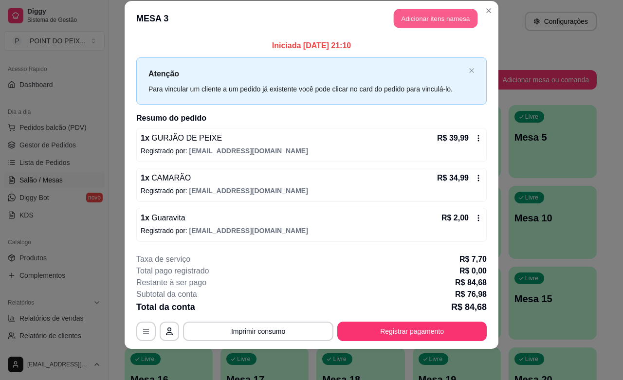
click at [420, 18] on button "Adicionar itens na mesa" at bounding box center [436, 18] width 84 height 19
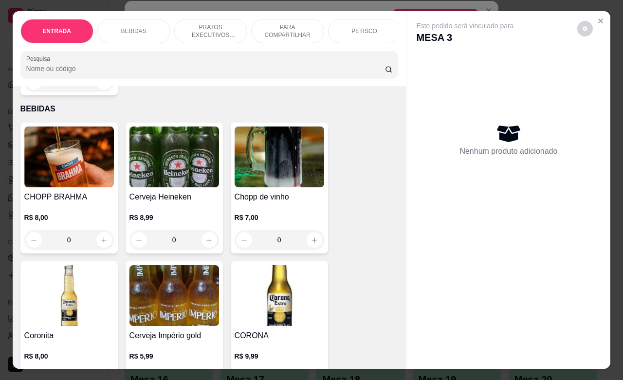
scroll to position [365, 0]
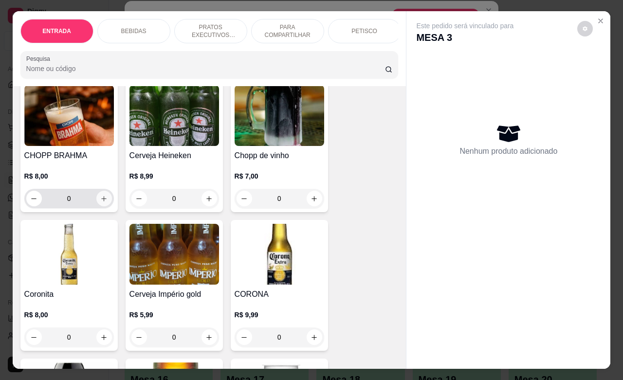
click at [100, 203] on icon "increase-product-quantity" at bounding box center [103, 198] width 7 height 7
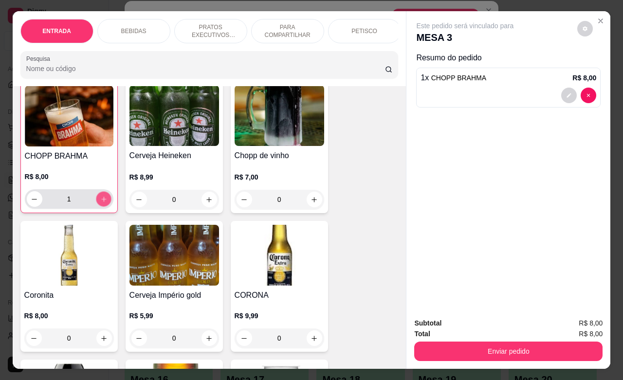
click at [100, 203] on icon "increase-product-quantity" at bounding box center [103, 199] width 7 height 7
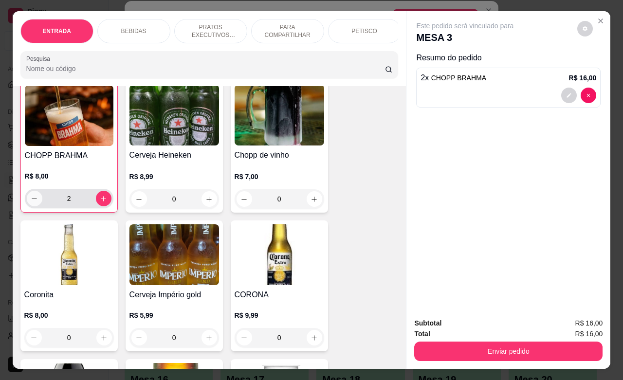
click at [27, 205] on button "decrease-product-quantity" at bounding box center [35, 199] width 16 height 16
click at [27, 205] on button "decrease-product-quantity" at bounding box center [34, 198] width 15 height 15
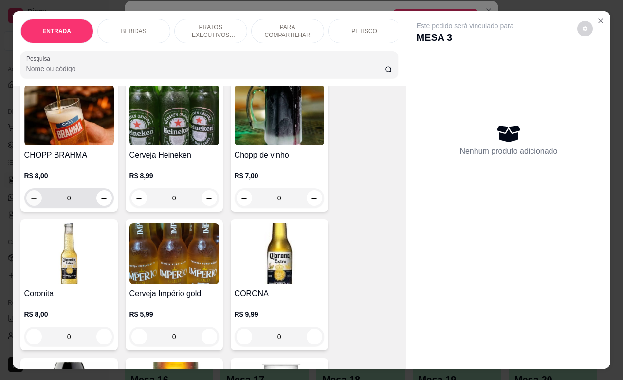
scroll to position [365, 0]
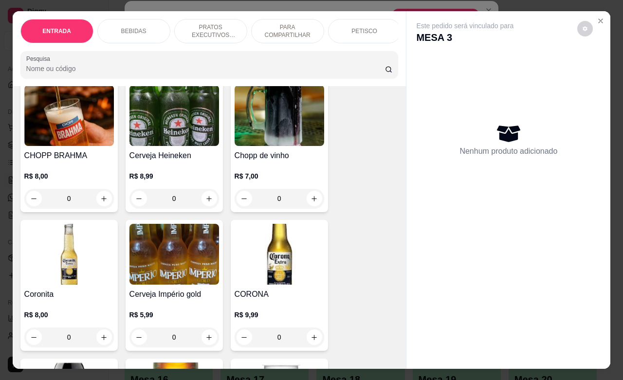
click at [54, 208] on input "0" at bounding box center [69, 198] width 55 height 19
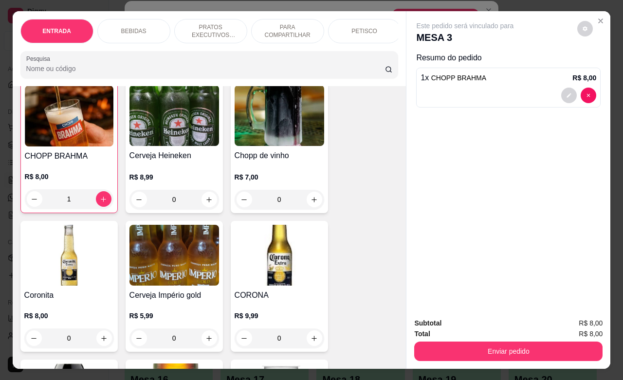
scroll to position [366, 0]
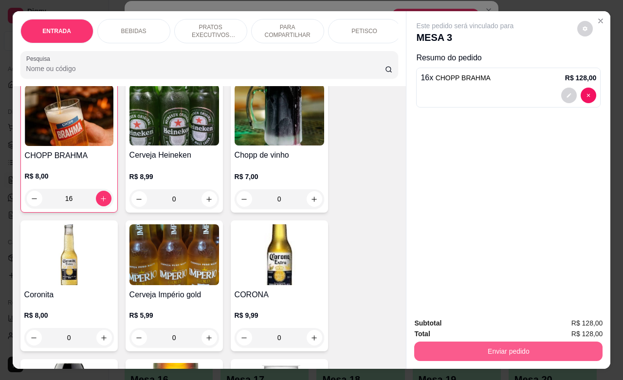
type input "16"
click at [518, 346] on button "Enviar pedido" at bounding box center [508, 351] width 188 height 19
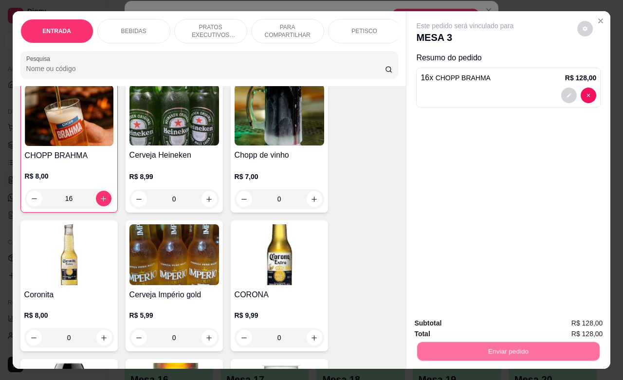
click at [575, 324] on button "Enviar pedido" at bounding box center [576, 322] width 55 height 18
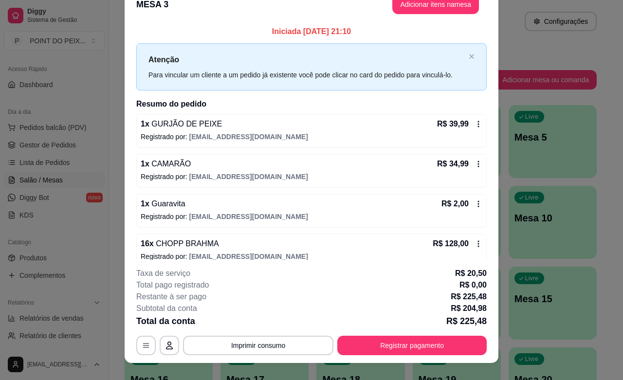
scroll to position [1, 0]
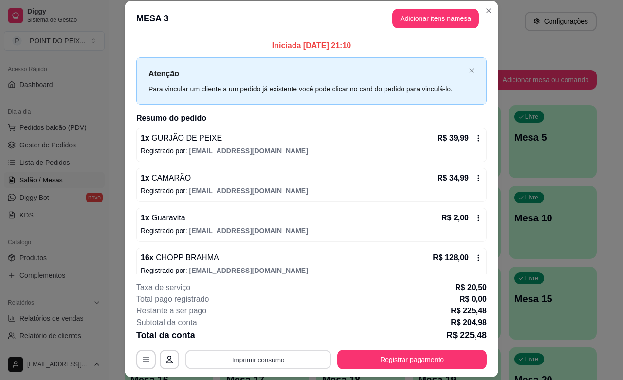
click at [268, 358] on button "Imprimir consumo" at bounding box center [258, 359] width 146 height 19
click at [271, 341] on button "IMPRESSORA" at bounding box center [256, 338] width 71 height 16
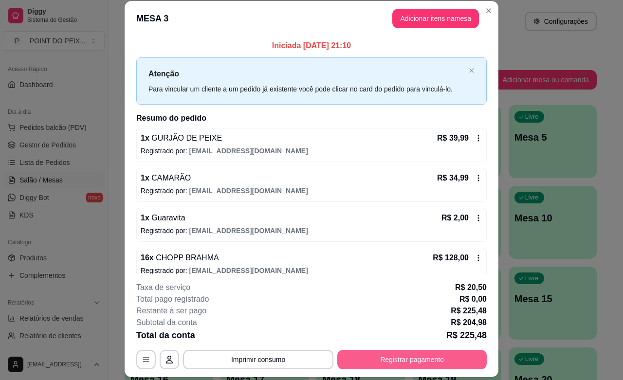
click at [426, 364] on button "Registrar pagamento" at bounding box center [411, 359] width 149 height 19
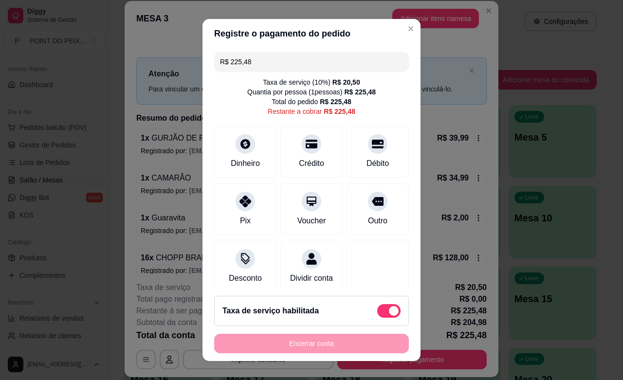
click at [377, 308] on span at bounding box center [388, 311] width 23 height 14
click at [377, 313] on input "checkbox" at bounding box center [380, 316] width 6 height 6
checkbox input "true"
type input "R$ 204,98"
checkbox input "false"
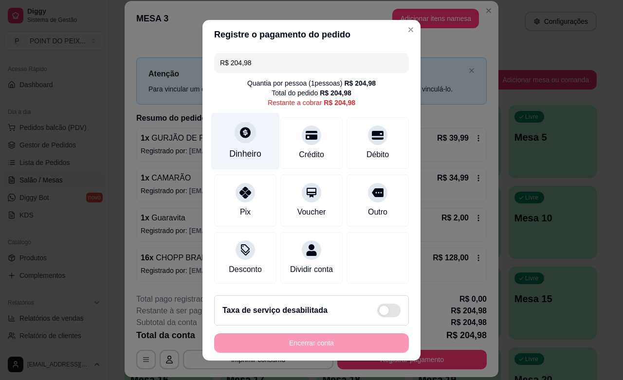
click at [237, 153] on div "Dinheiro" at bounding box center [245, 153] width 32 height 13
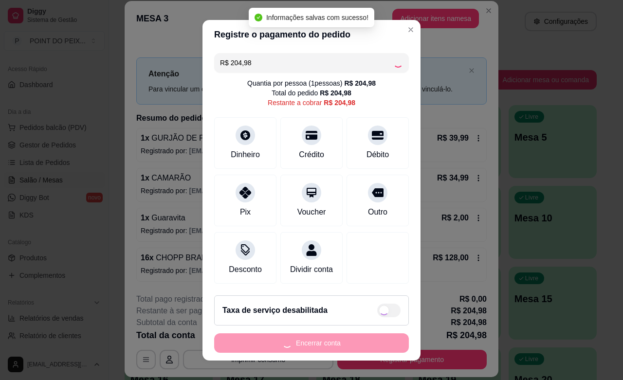
type input "R$ 0,00"
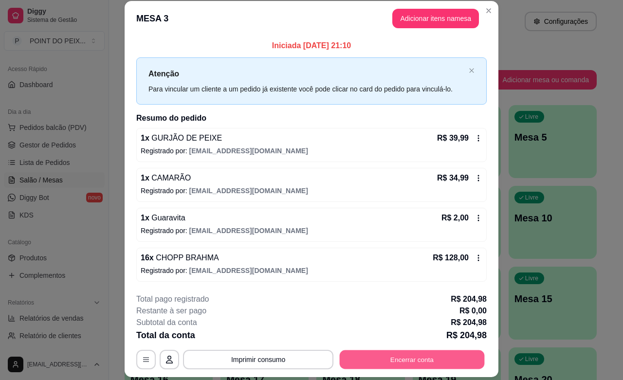
click at [390, 357] on button "Encerrar conta" at bounding box center [412, 359] width 145 height 19
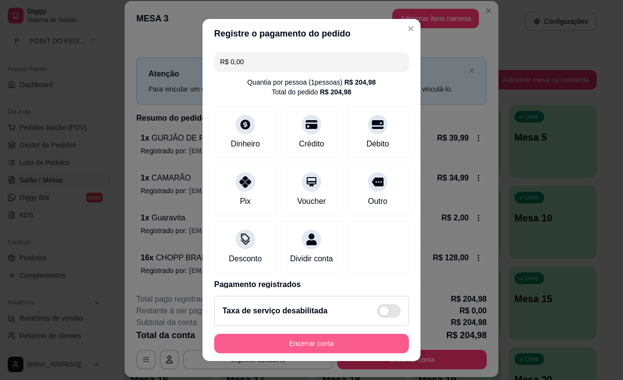
click at [365, 346] on button "Encerrar conta" at bounding box center [311, 343] width 195 height 19
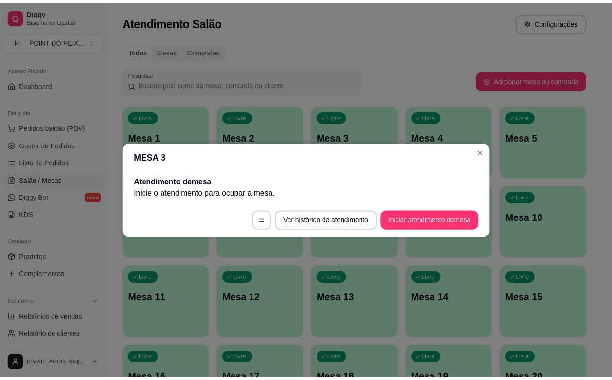
scroll to position [0, 0]
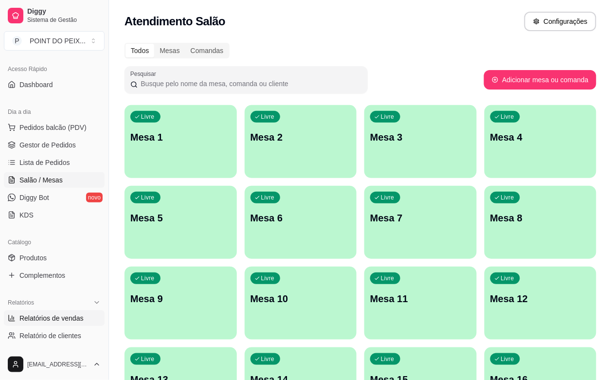
click at [74, 315] on span "Relatórios de vendas" at bounding box center [51, 318] width 64 height 10
select select "ALL"
select select "0"
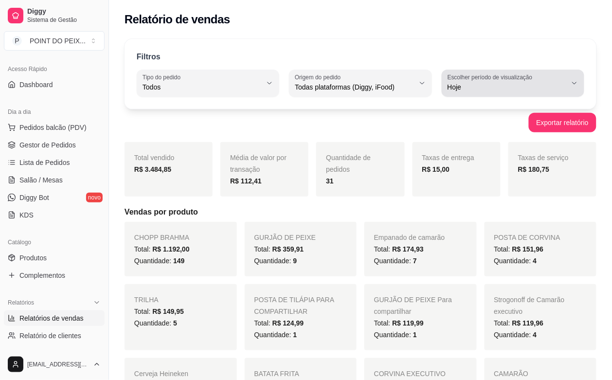
click at [577, 84] on icon "button" at bounding box center [575, 83] width 8 height 8
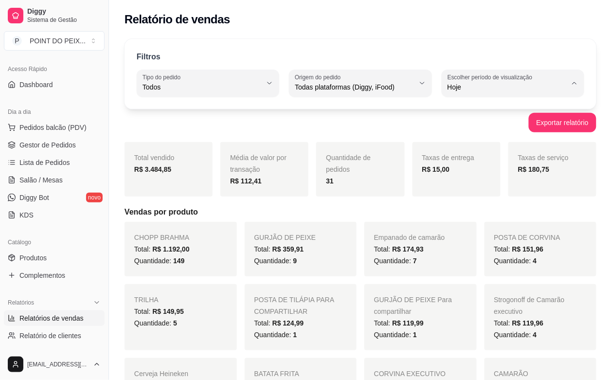
click at [471, 129] on span "Ontem" at bounding box center [508, 126] width 113 height 9
type input "1"
select select "1"
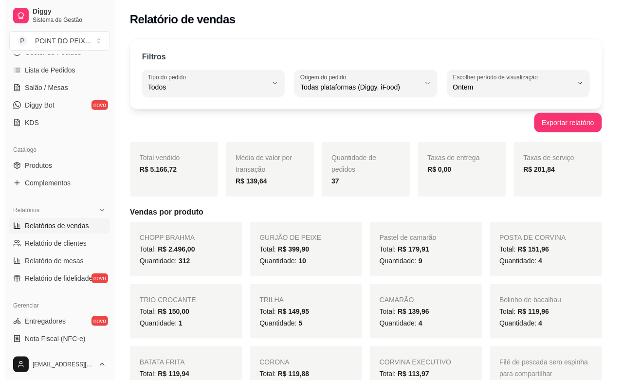
scroll to position [183, 0]
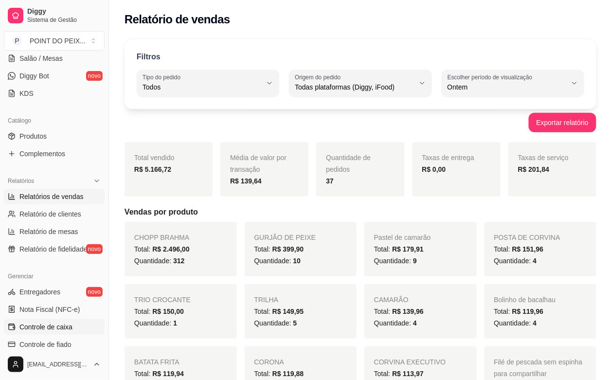
click at [56, 326] on span "Controle de caixa" at bounding box center [45, 327] width 53 height 10
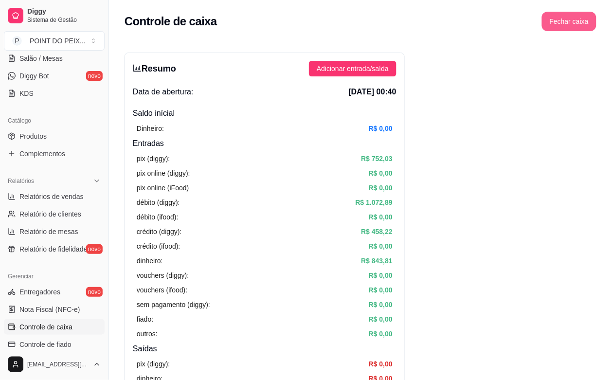
click at [571, 23] on button "Fechar caixa" at bounding box center [569, 21] width 55 height 19
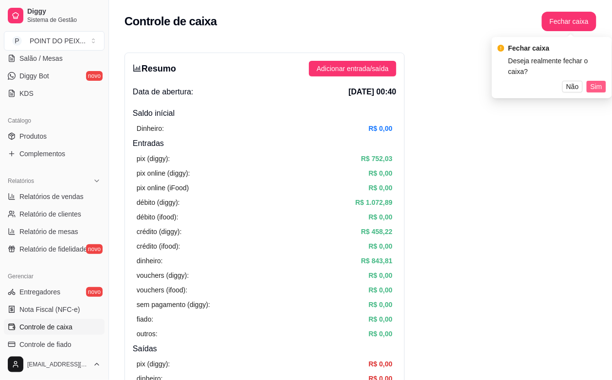
click at [599, 81] on span "Sim" at bounding box center [597, 86] width 12 height 11
